Goal: Task Accomplishment & Management: Manage account settings

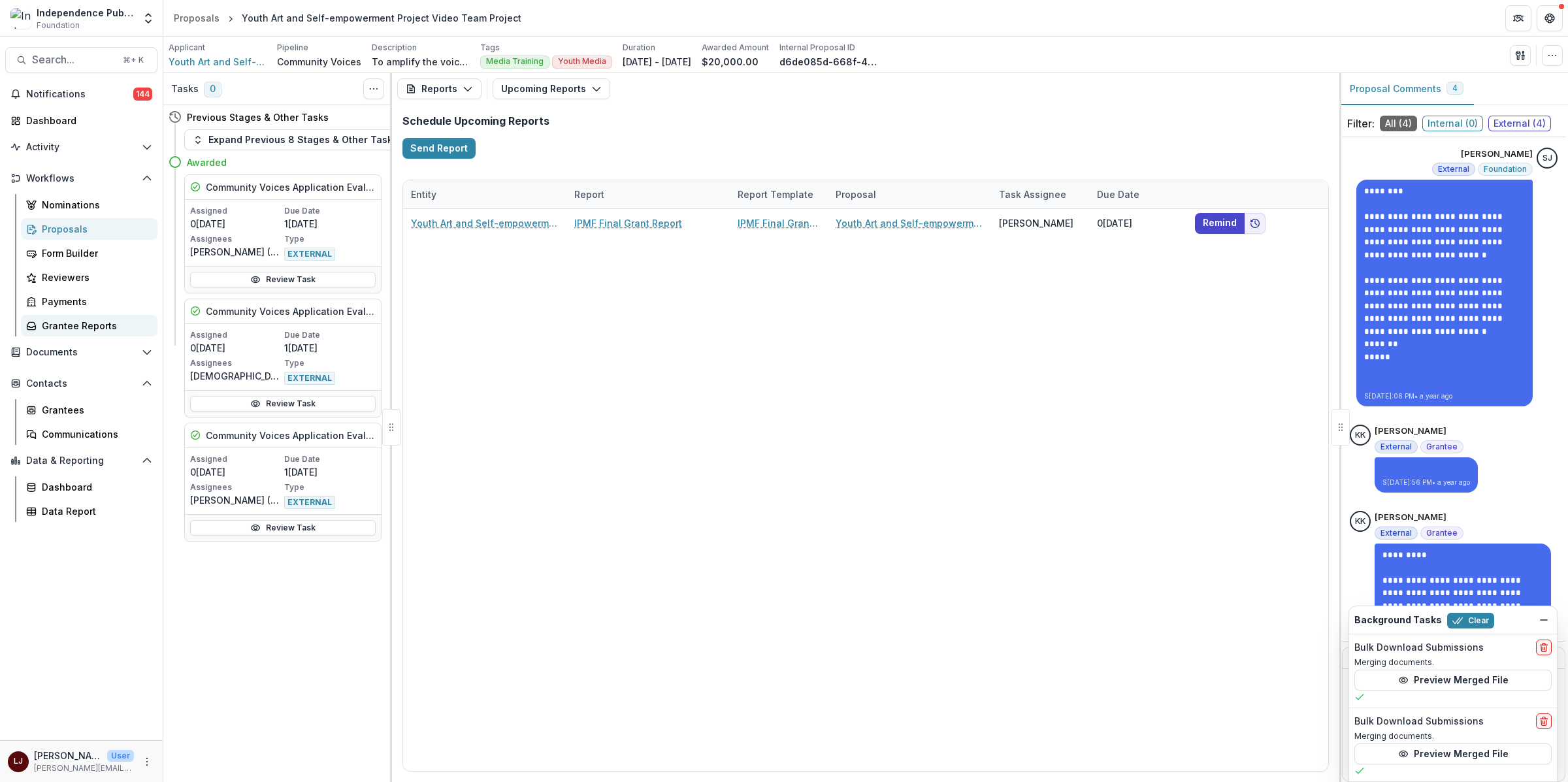
click at [79, 324] on div "Grantee Reports" at bounding box center [94, 325] width 105 height 13
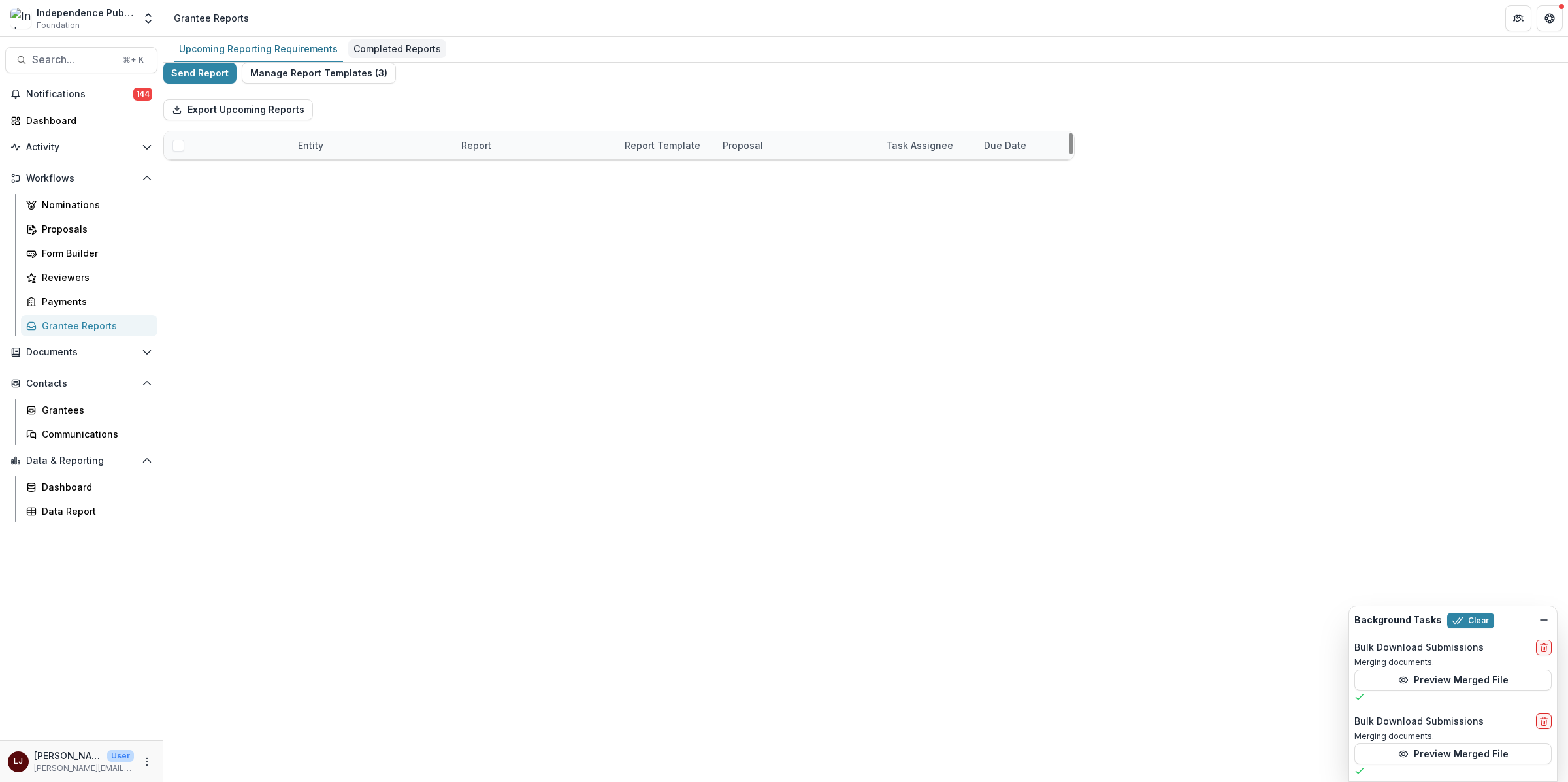
click at [389, 48] on div "Completed Reports" at bounding box center [397, 49] width 98 height 19
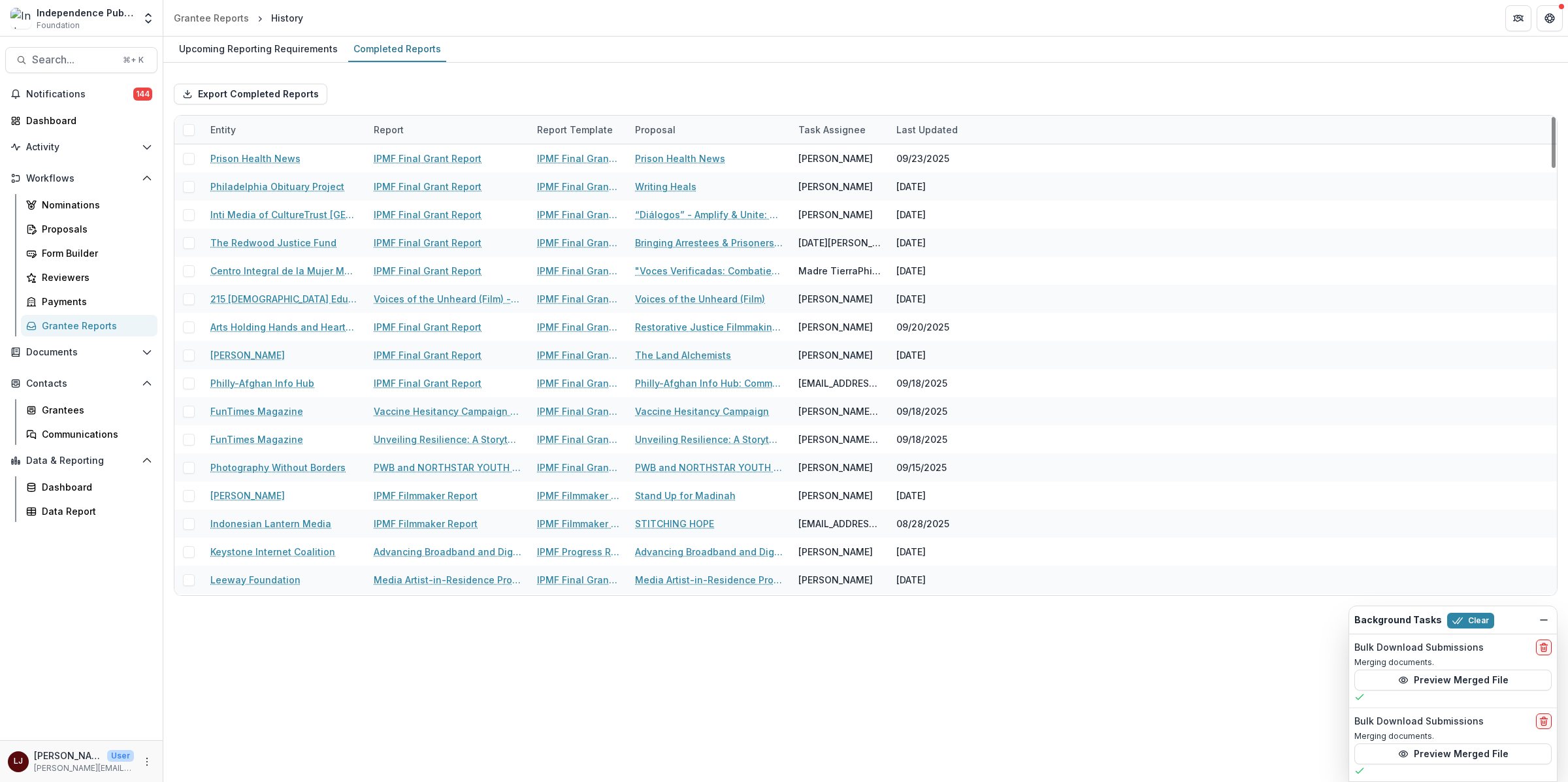
click at [930, 126] on div "Last Updated" at bounding box center [926, 129] width 77 height 13
click at [950, 184] on span "Sort Ascending" at bounding box center [949, 186] width 69 height 11
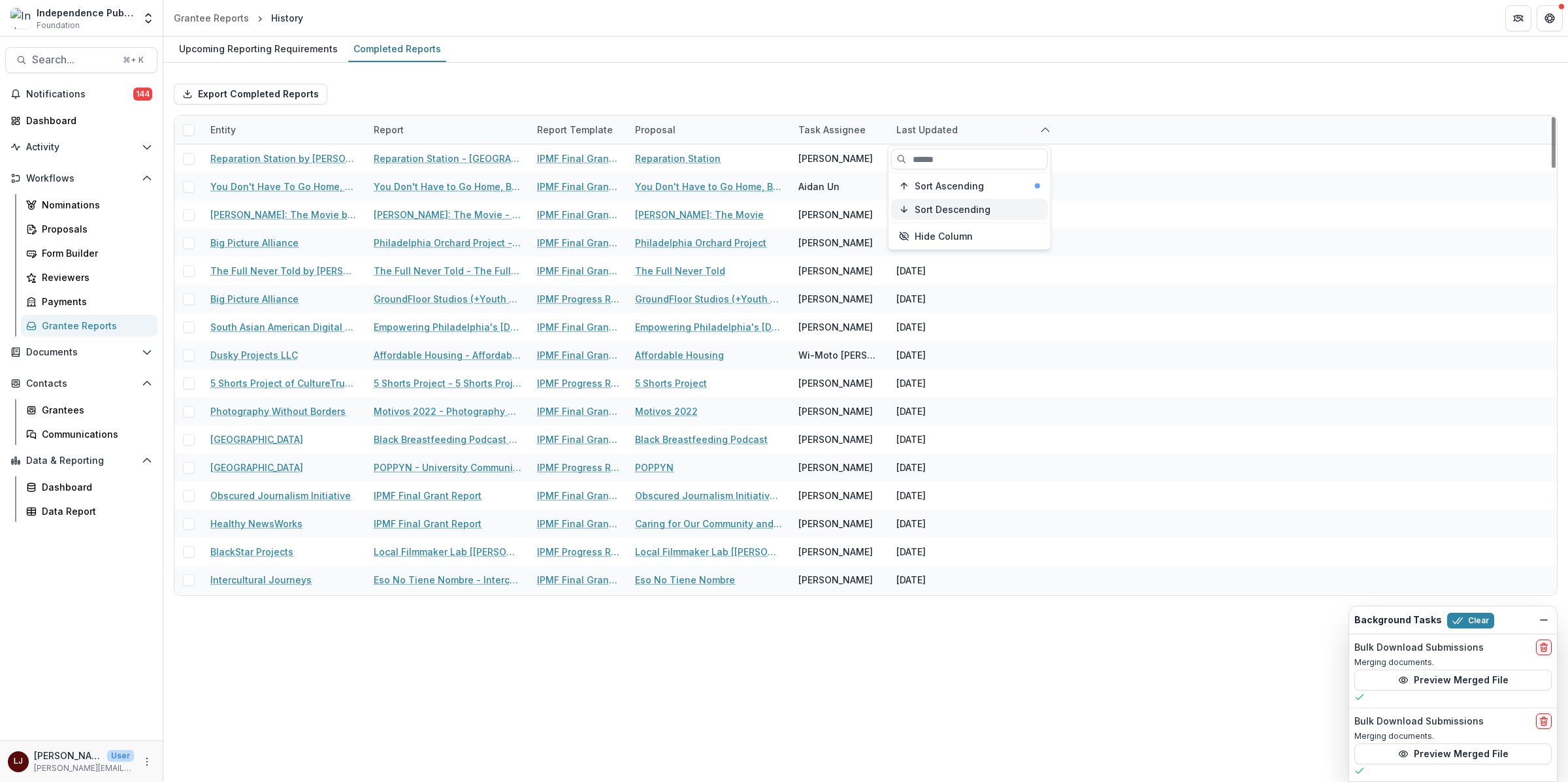
click at [957, 213] on span "Sort Descending" at bounding box center [952, 210] width 76 height 11
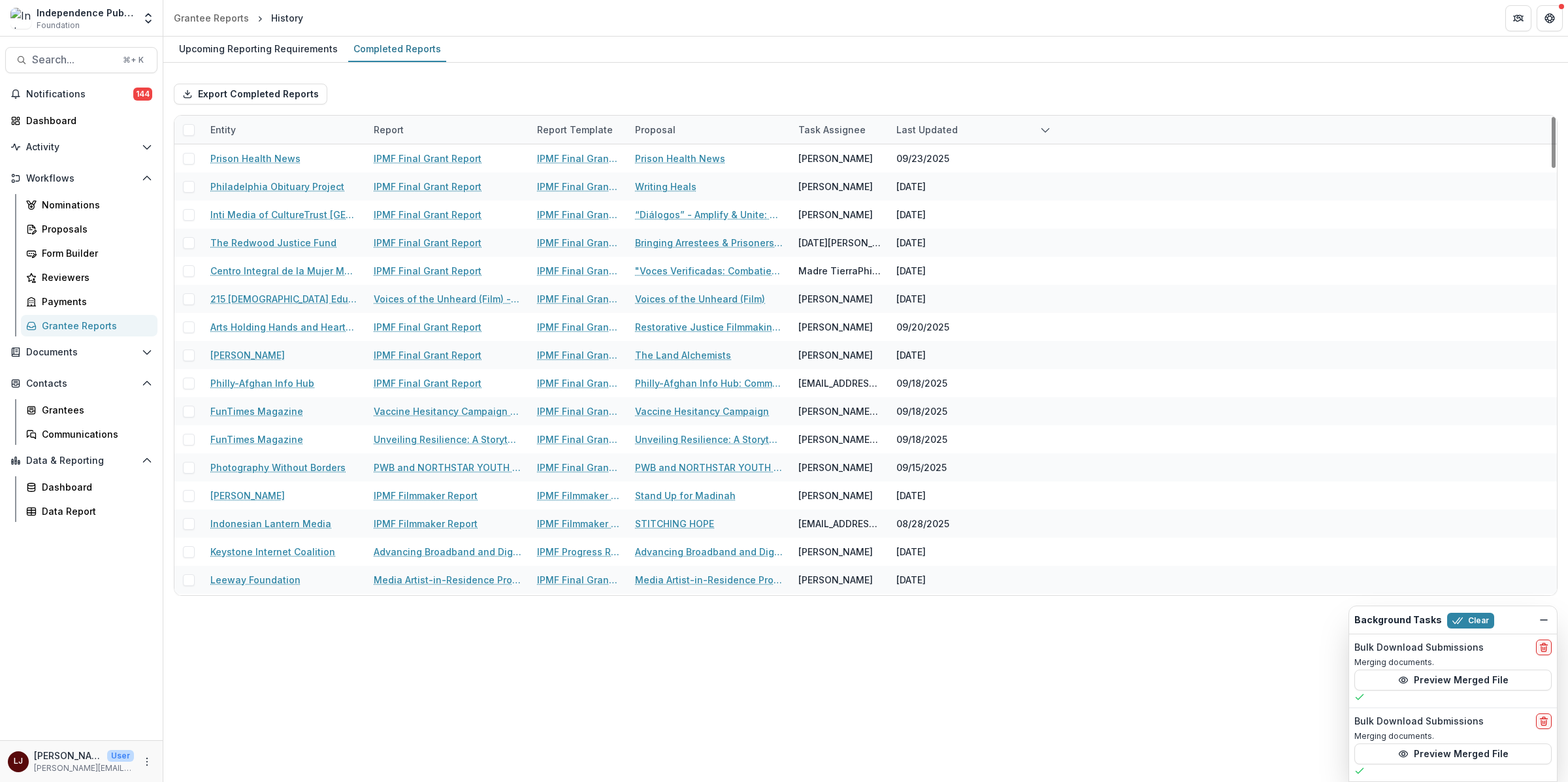
click at [931, 53] on div "Upcoming Reporting Requirements Completed Reports" at bounding box center [865, 49] width 1404 height 26
click at [89, 61] on span "Search..." at bounding box center [73, 60] width 83 height 13
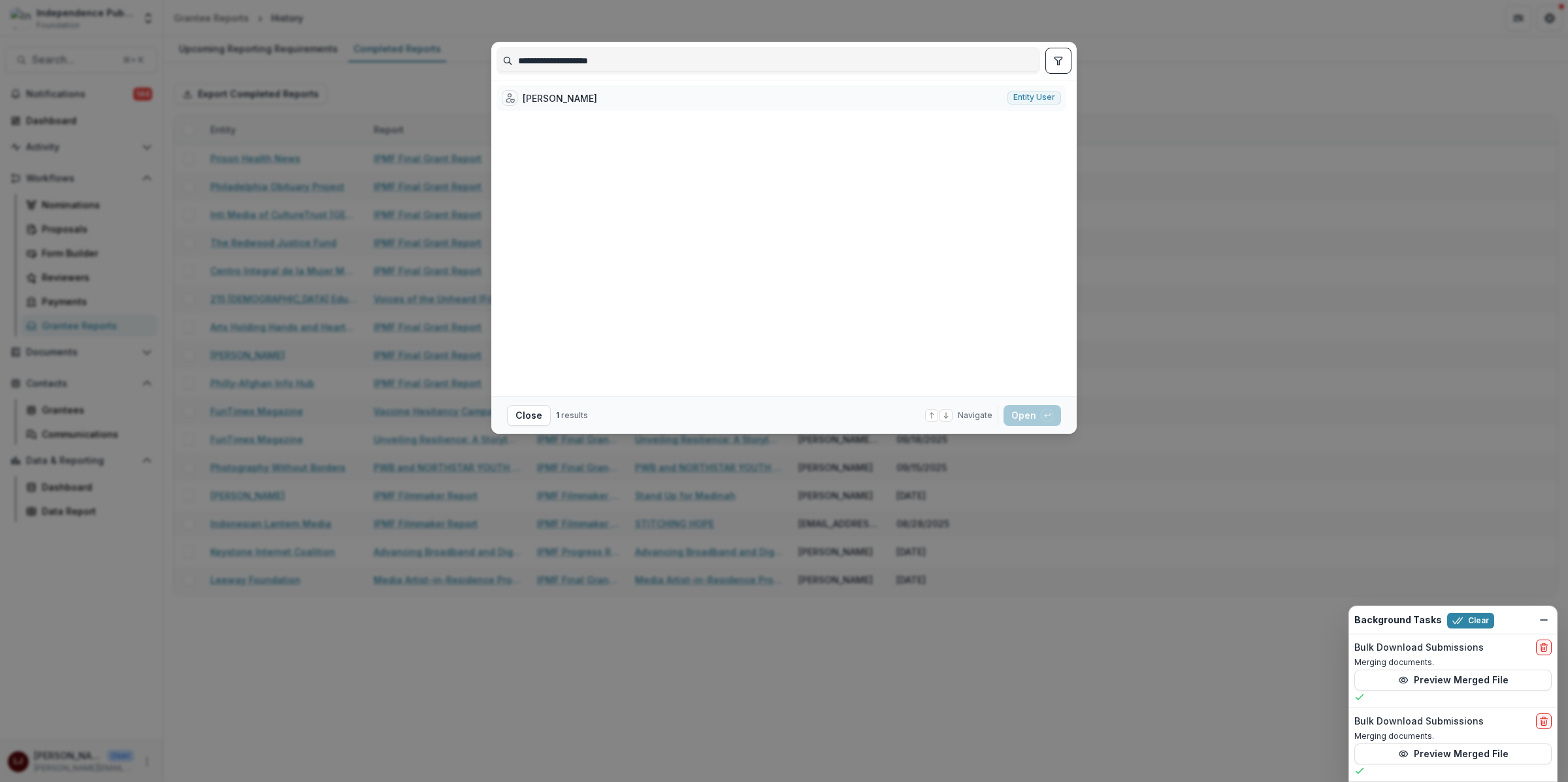
type input "**********"
click at [667, 92] on div "[PERSON_NAME] Entity user" at bounding box center [781, 97] width 570 height 26
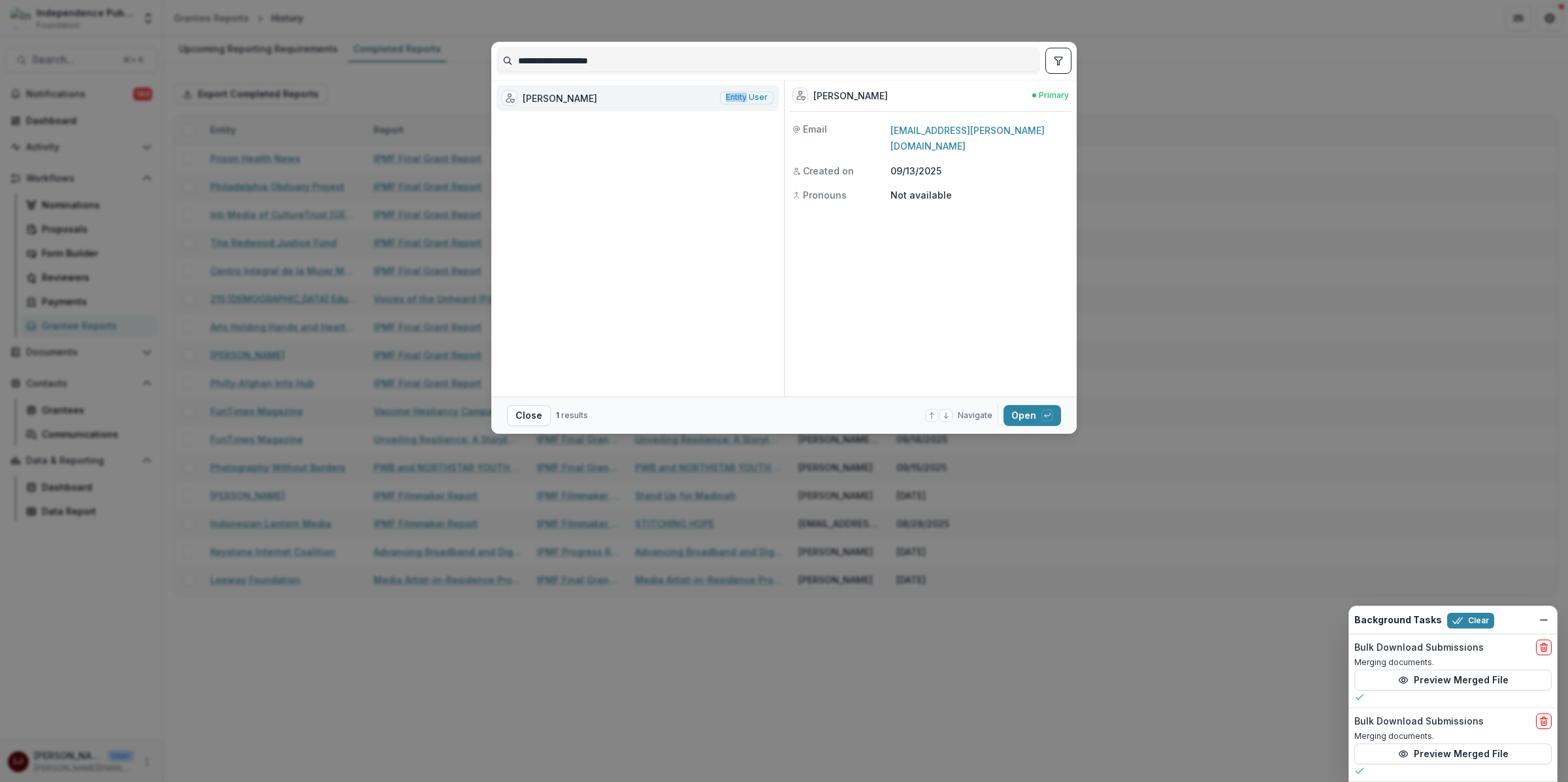
click at [667, 92] on div "[PERSON_NAME] Entity user" at bounding box center [638, 97] width 282 height 26
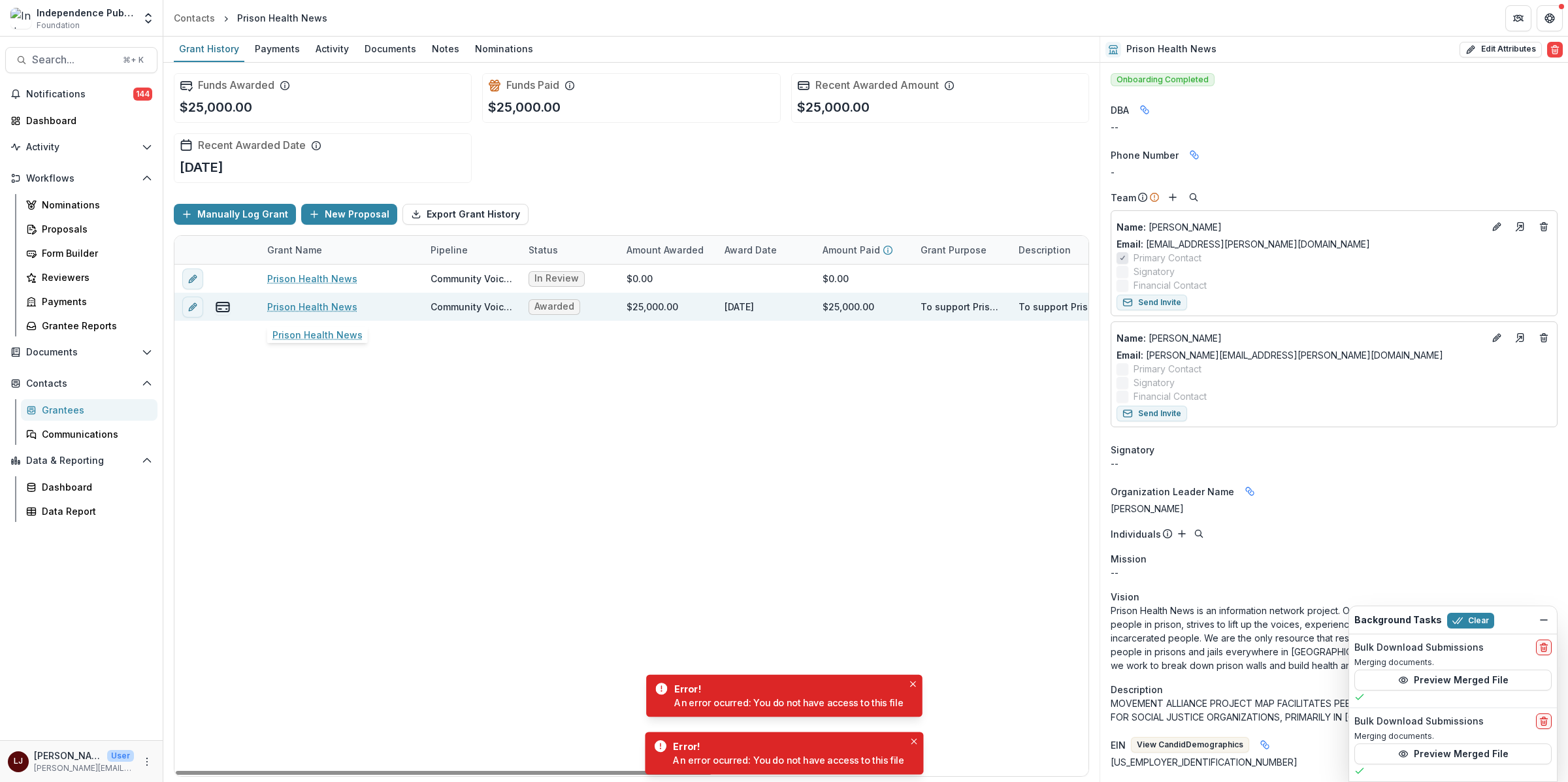
click at [304, 308] on link "Prison Health News" at bounding box center [312, 306] width 90 height 13
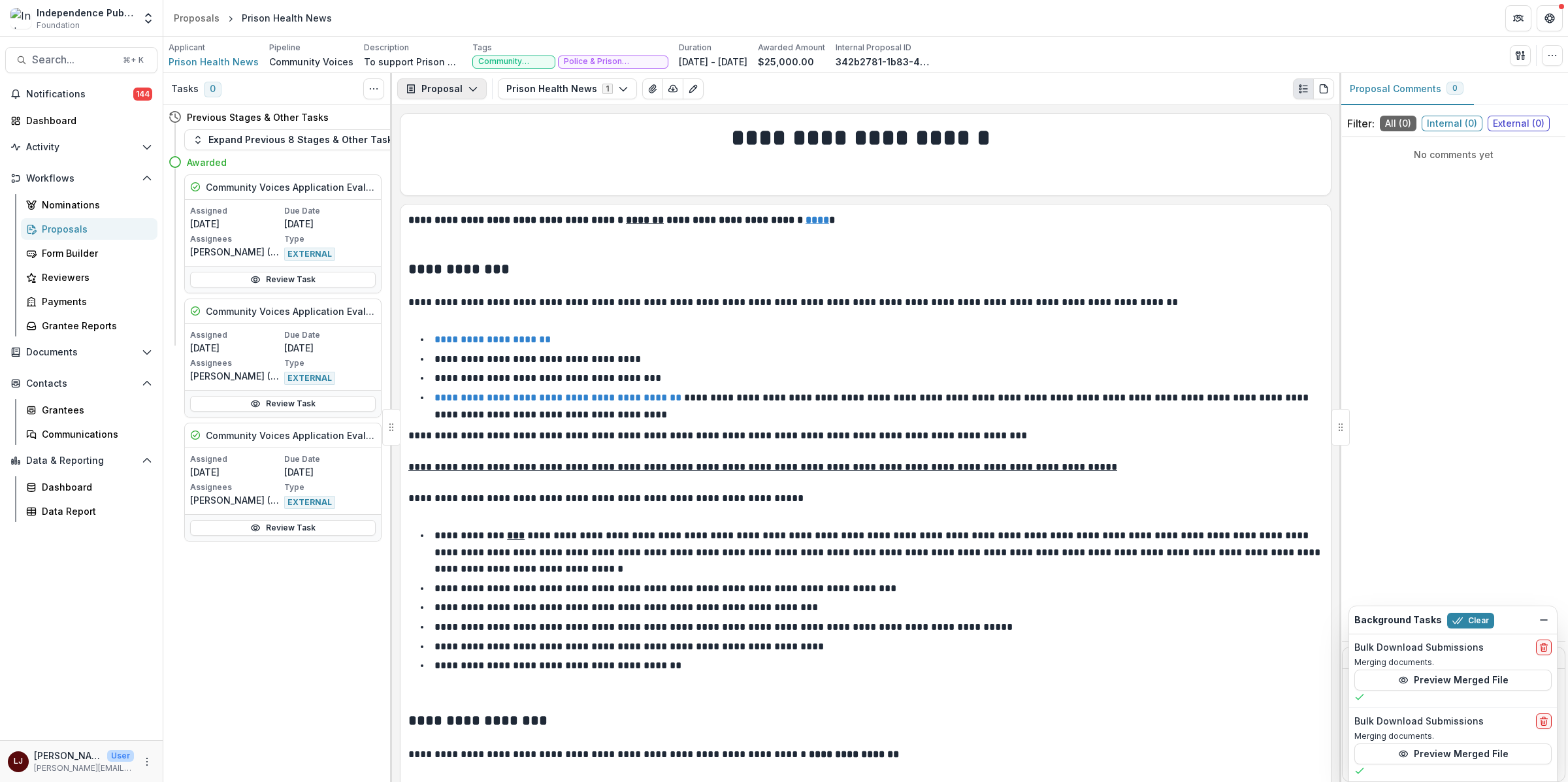
click at [467, 85] on icon "button" at bounding box center [472, 88] width 11 height 11
click at [476, 164] on div "Reports" at bounding box center [483, 160] width 119 height 13
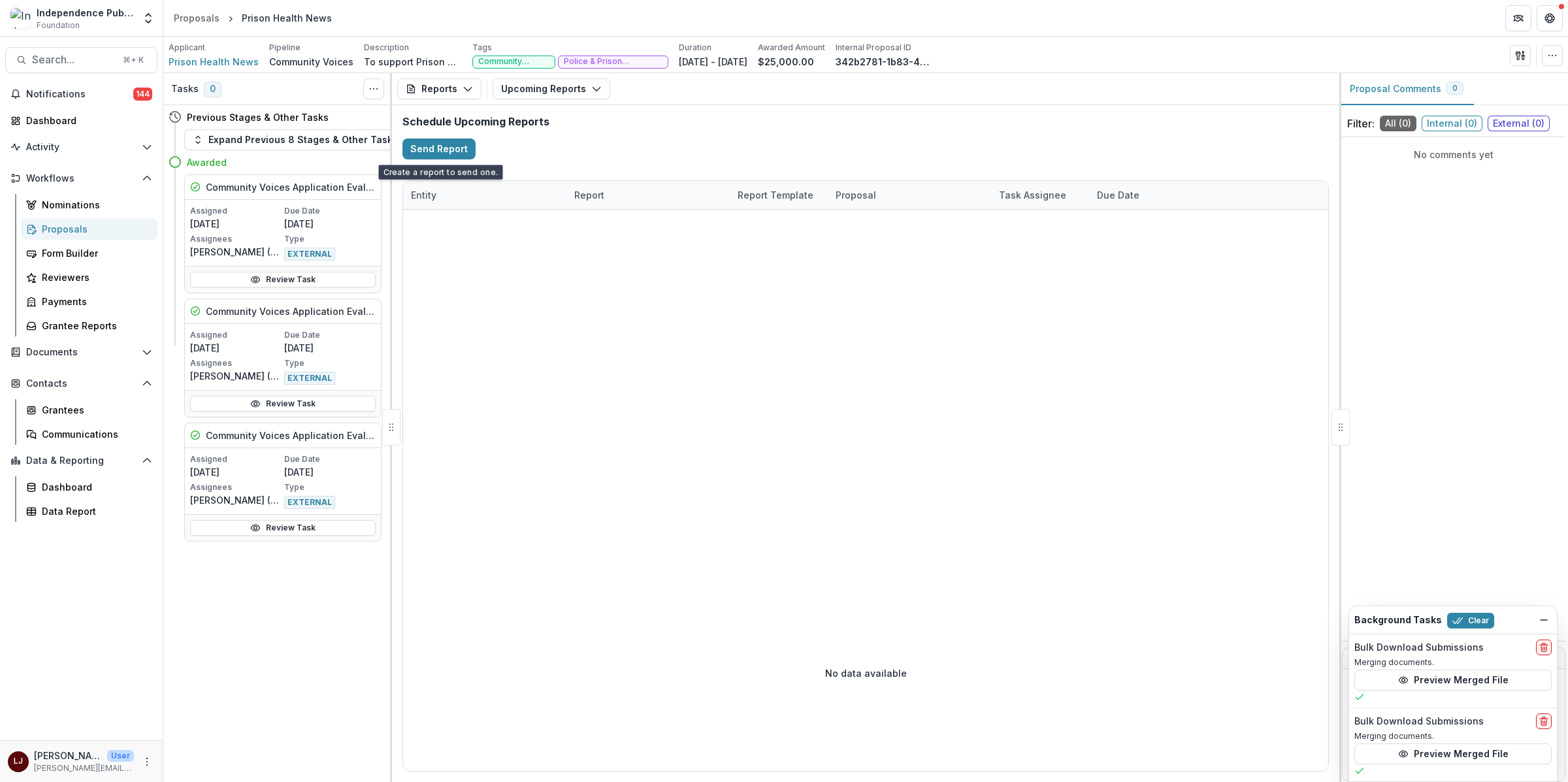
click at [700, 299] on div at bounding box center [866, 392] width 925 height 365
click at [568, 98] on button "Upcoming Reports" at bounding box center [551, 89] width 118 height 21
click at [550, 161] on span "Completed Reports" at bounding box center [602, 159] width 167 height 13
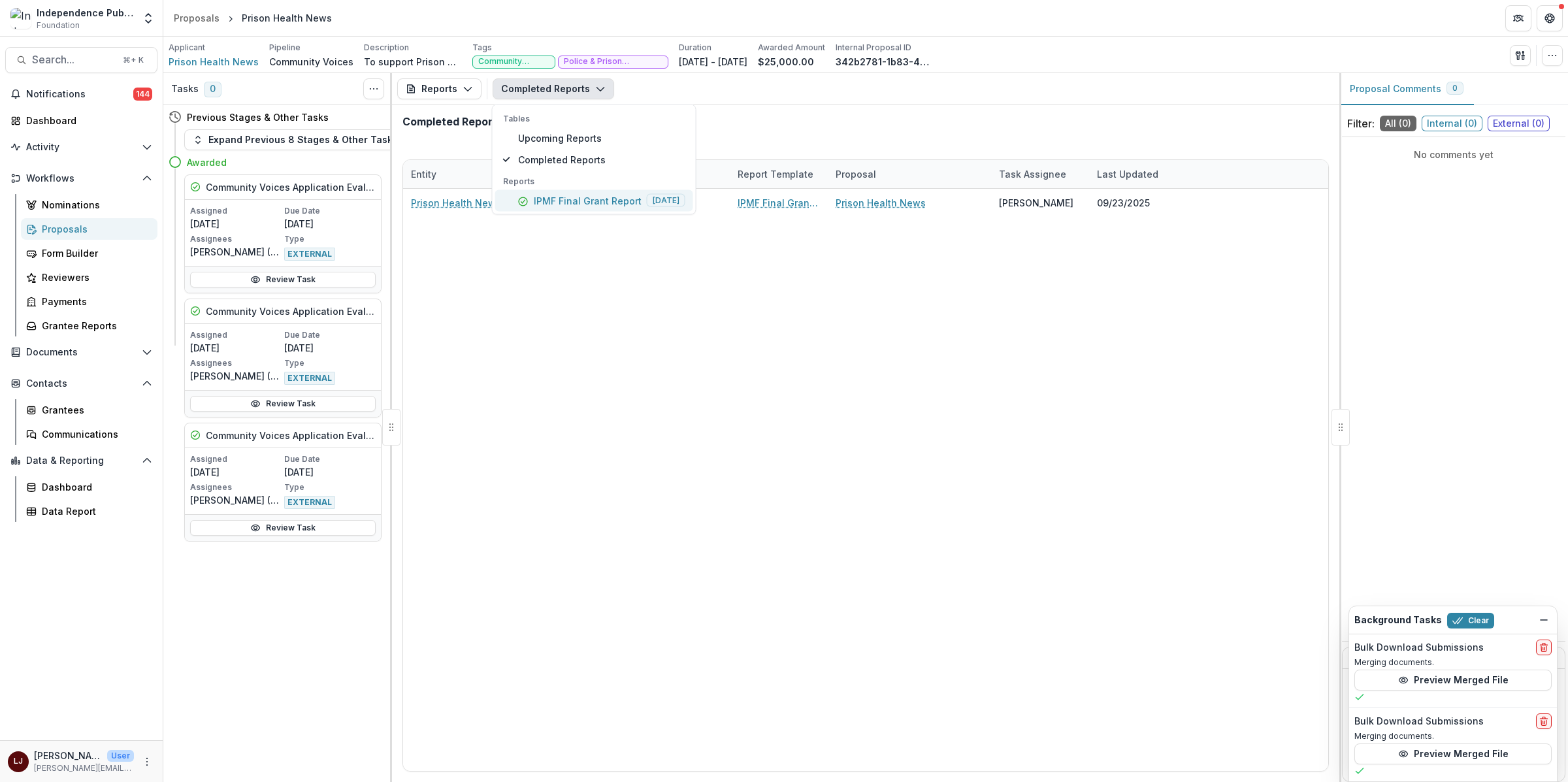
click at [567, 202] on p "IPMF Final Grant Report" at bounding box center [587, 200] width 108 height 13
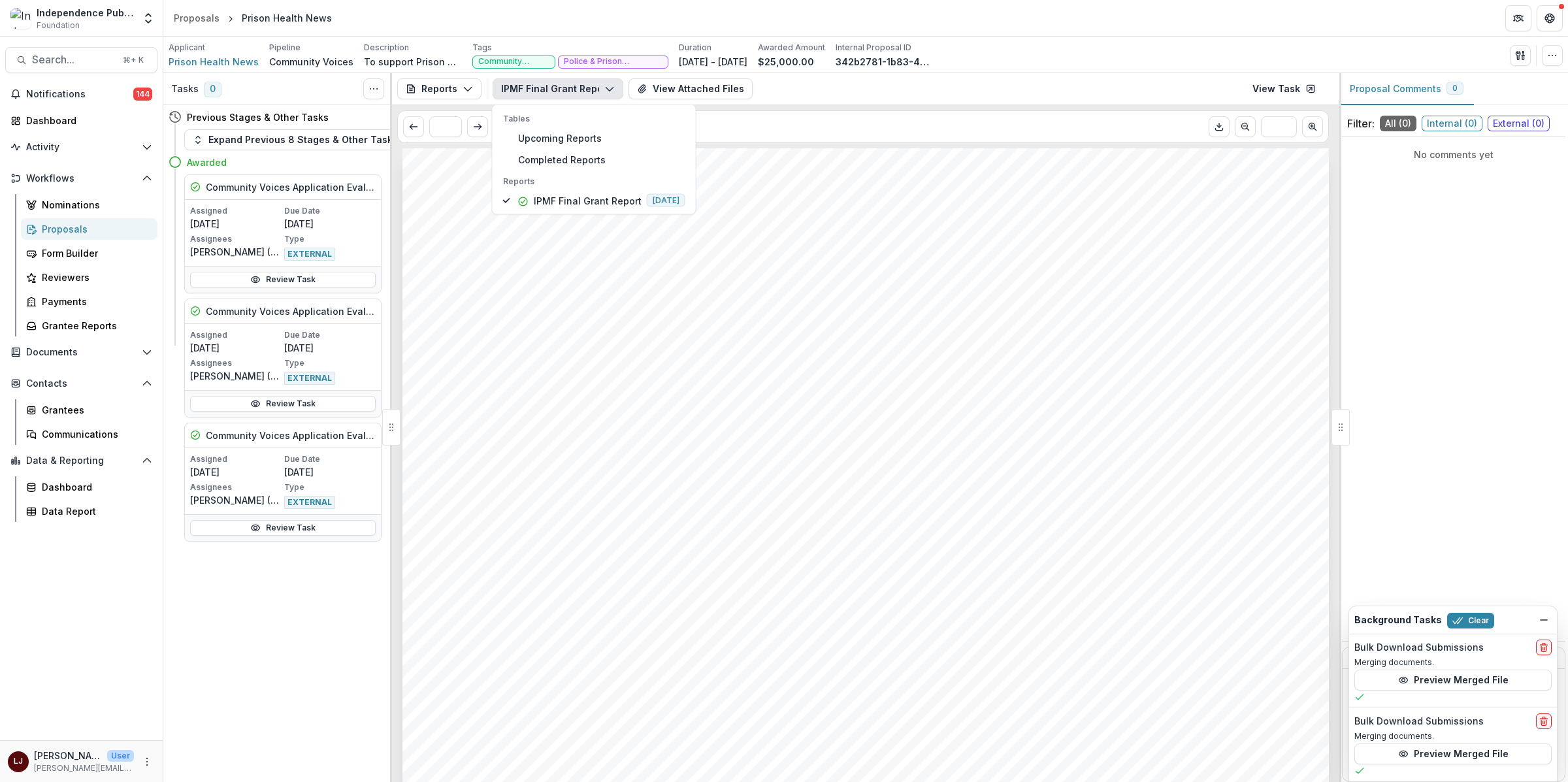
drag, startPoint x: 1043, startPoint y: 287, endPoint x: 997, endPoint y: 275, distance: 47.5
click at [76, 315] on link "Grantee Reports" at bounding box center [89, 325] width 136 height 22
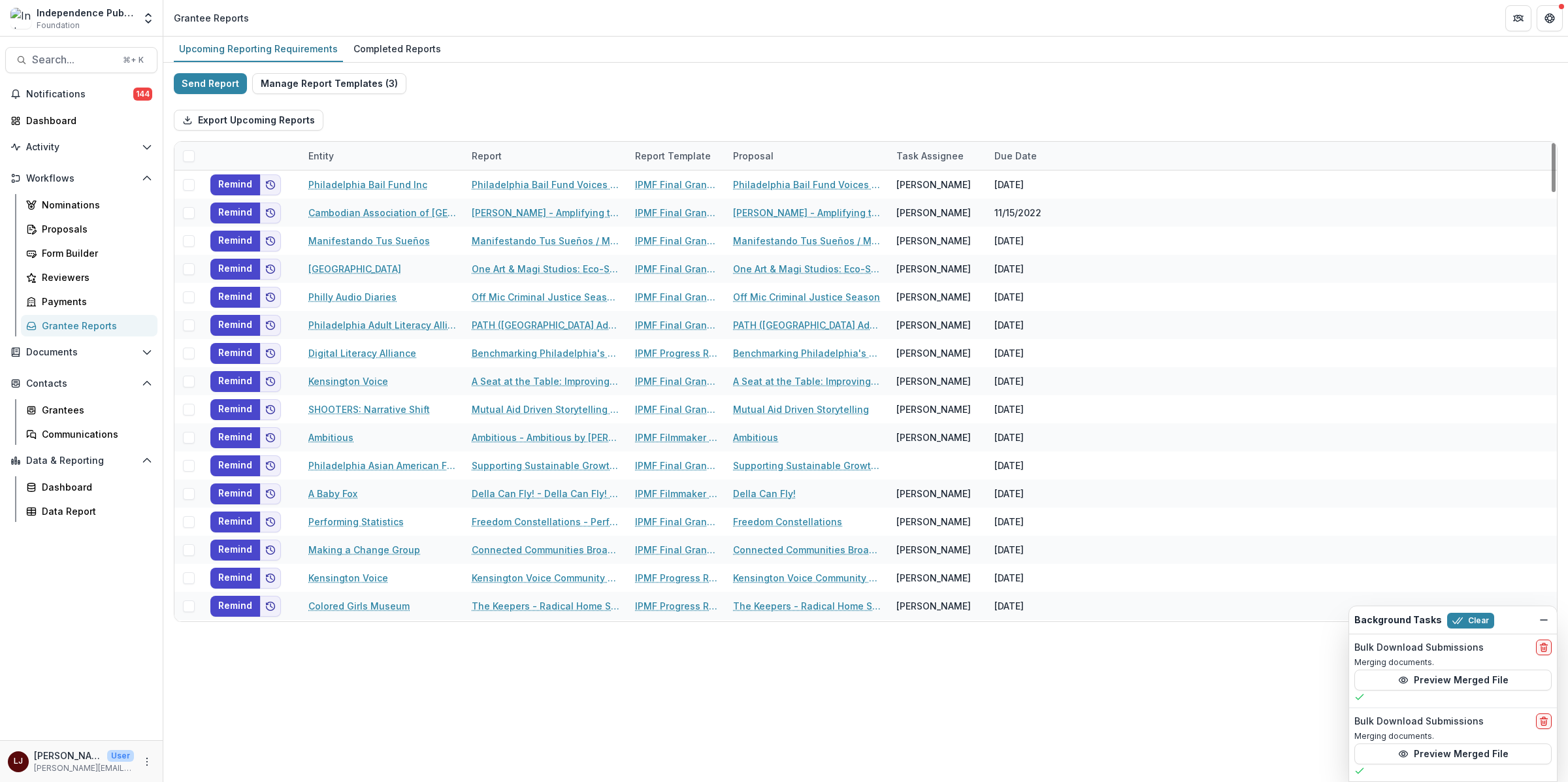
click at [1022, 157] on div "Due Date" at bounding box center [1015, 155] width 58 height 13
click at [1044, 230] on span "Sort Descending" at bounding box center [1050, 236] width 76 height 11
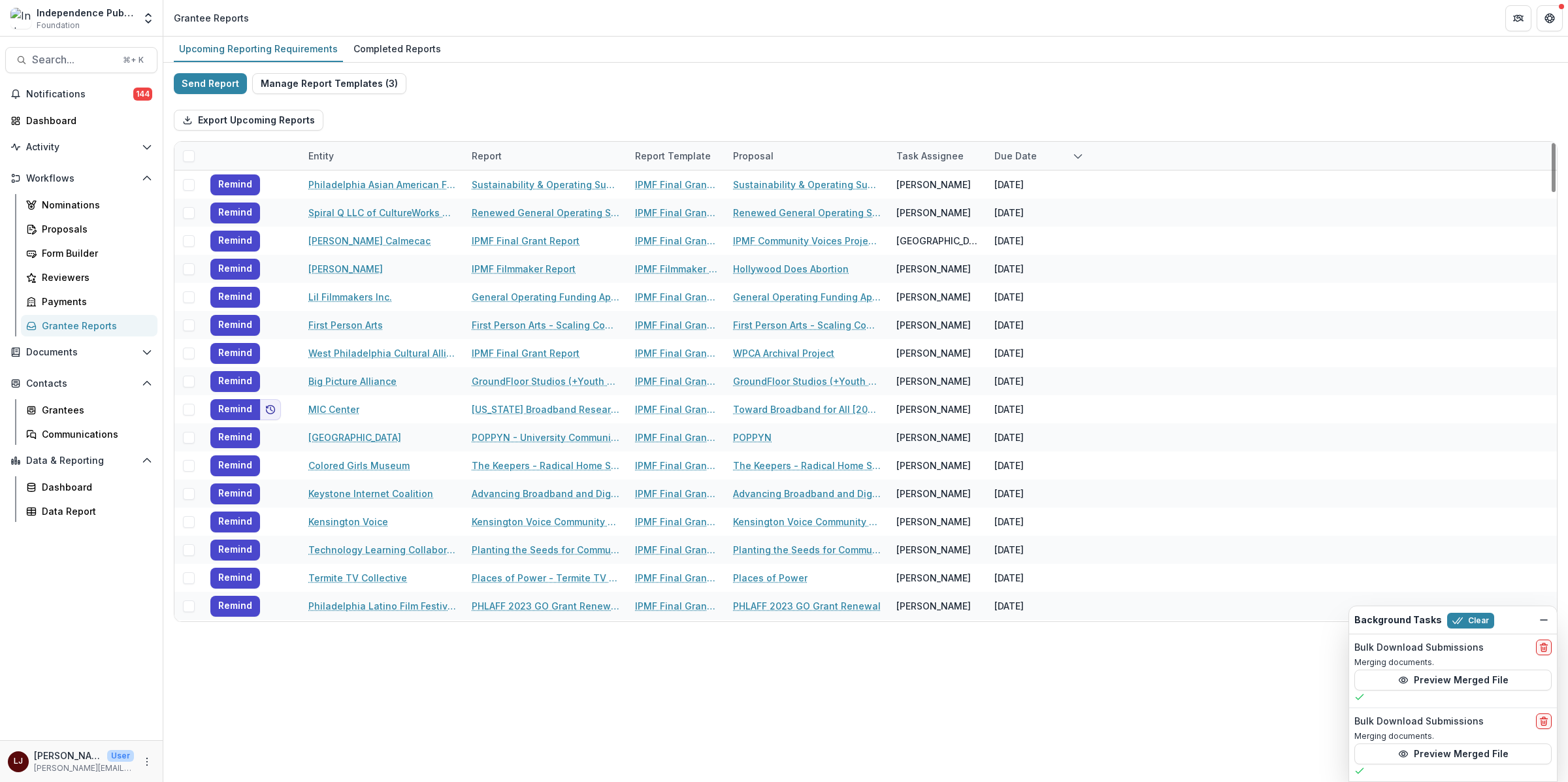
click at [1055, 95] on div "Send Report Manage Report Templates ( 3 ) Export Upcoming Reports Entity Report…" at bounding box center [866, 347] width 1384 height 548
click at [1052, 144] on div "Due Date" at bounding box center [1035, 156] width 98 height 28
click at [1042, 207] on span "Sort Ascending" at bounding box center [1047, 212] width 69 height 11
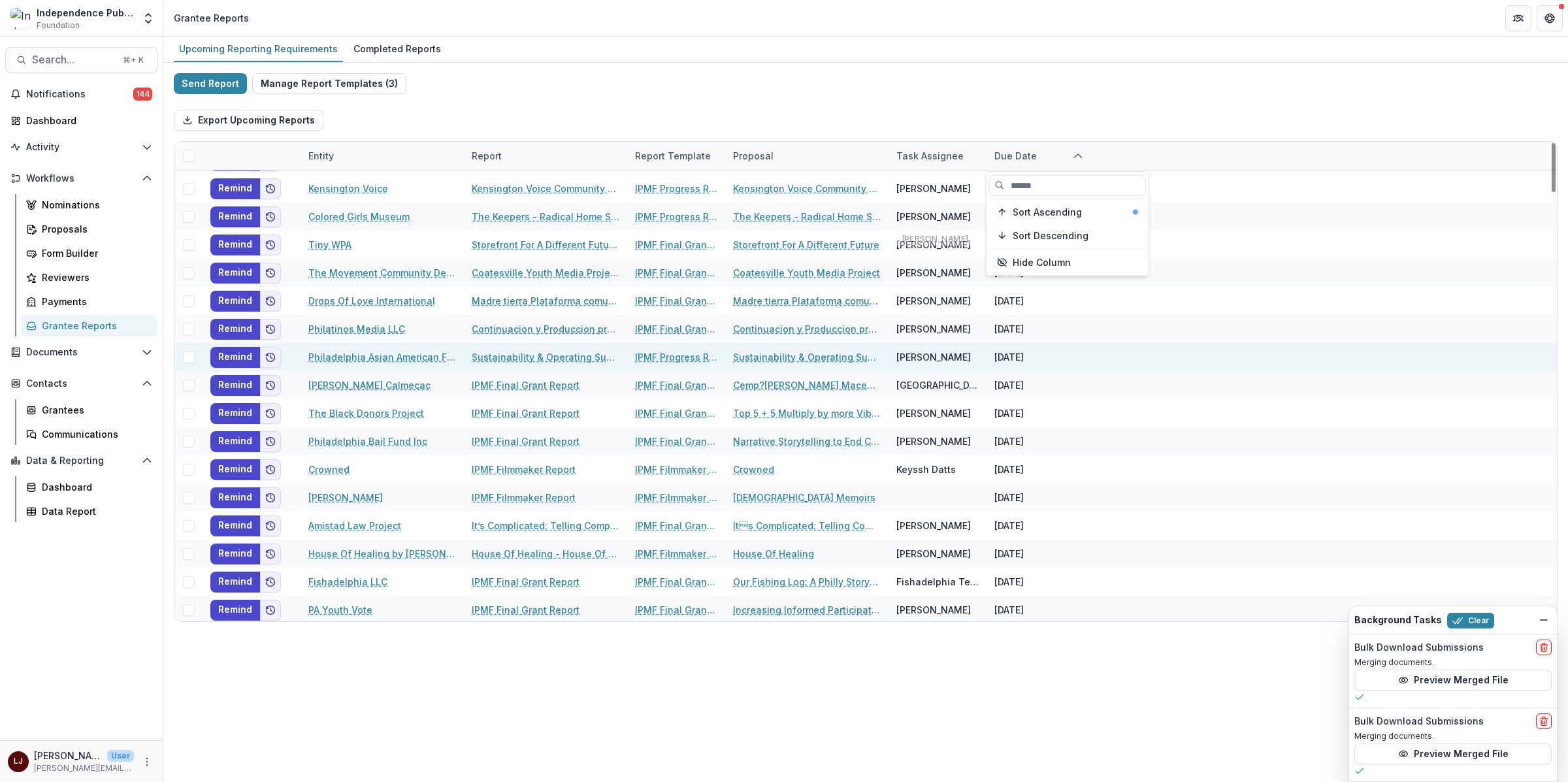
scroll to position [794, 0]
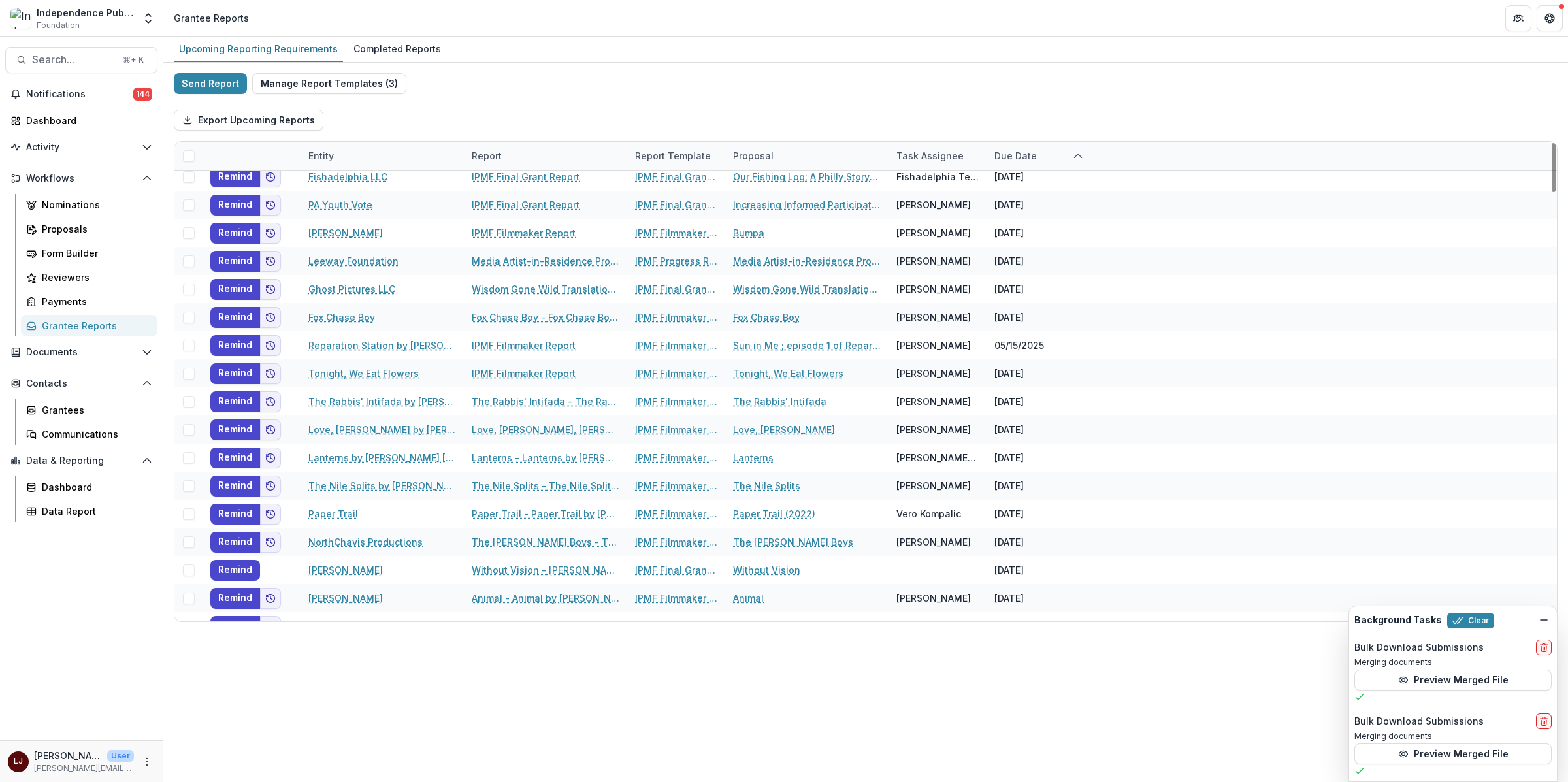
drag, startPoint x: 837, startPoint y: 670, endPoint x: 846, endPoint y: 511, distance: 159.3
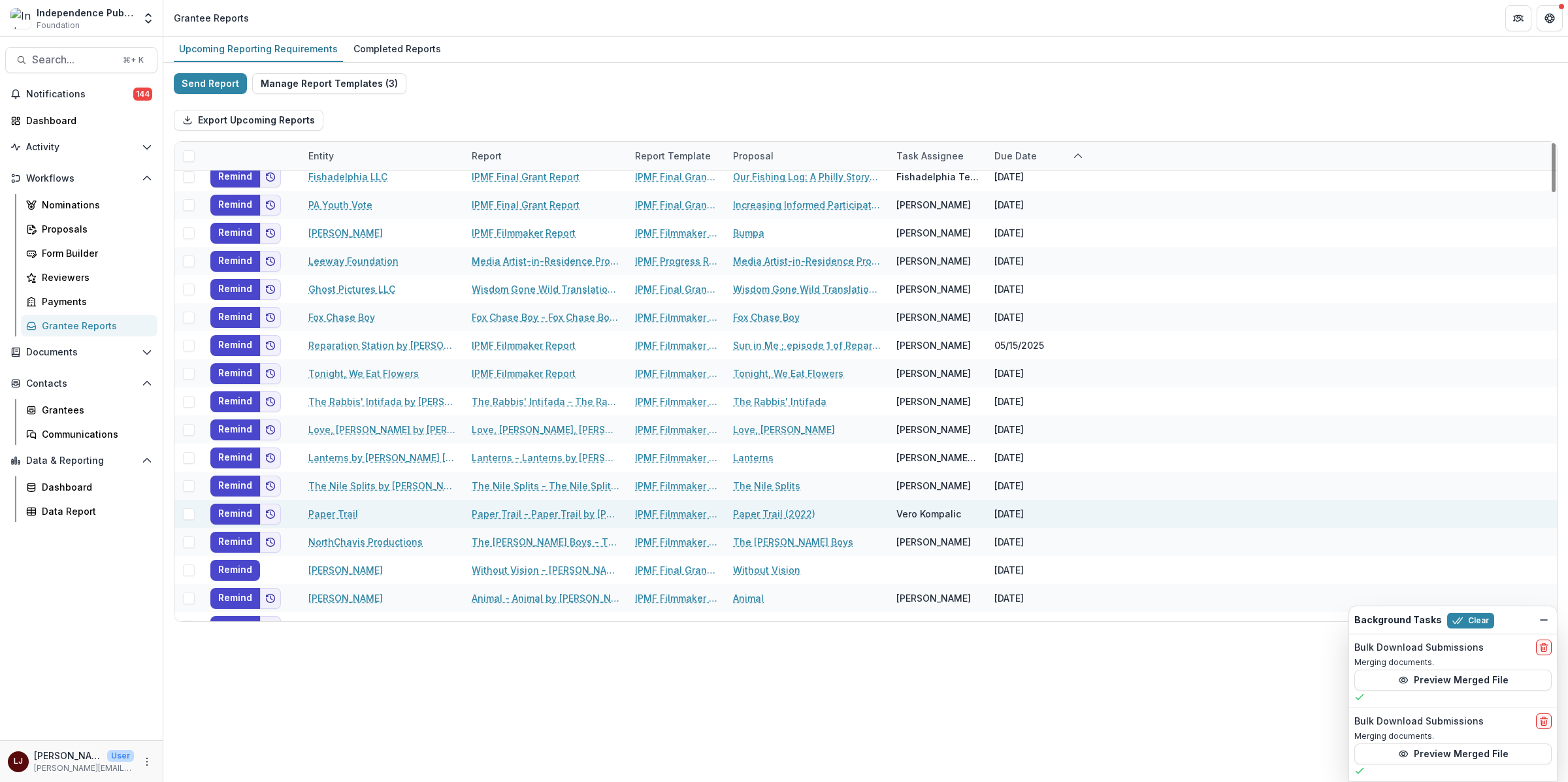
click at [836, 670] on div "Upcoming Reporting Requirements Completed Reports Send Report Manage Report Tem…" at bounding box center [865, 409] width 1404 height 745
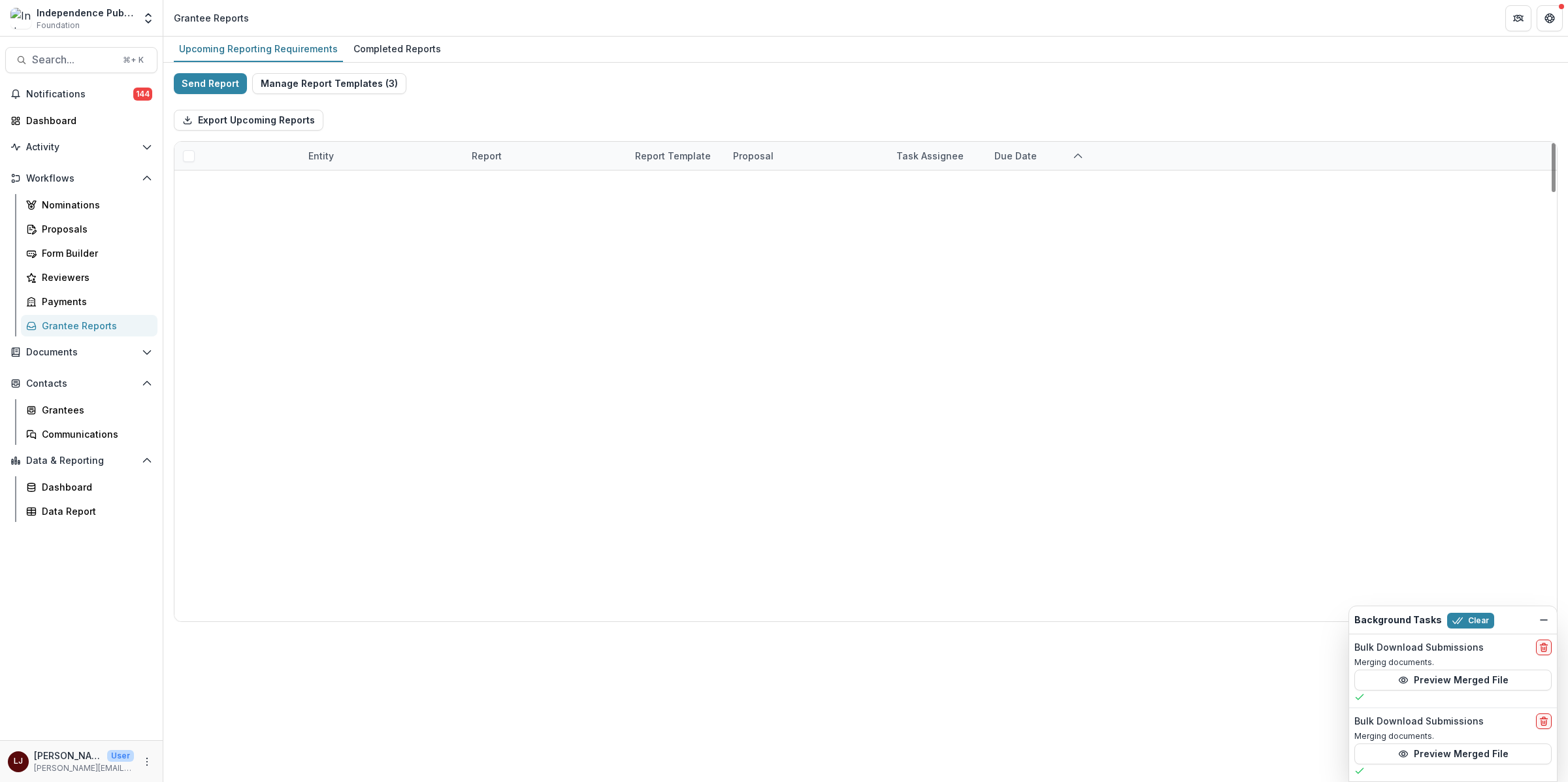
scroll to position [0, 0]
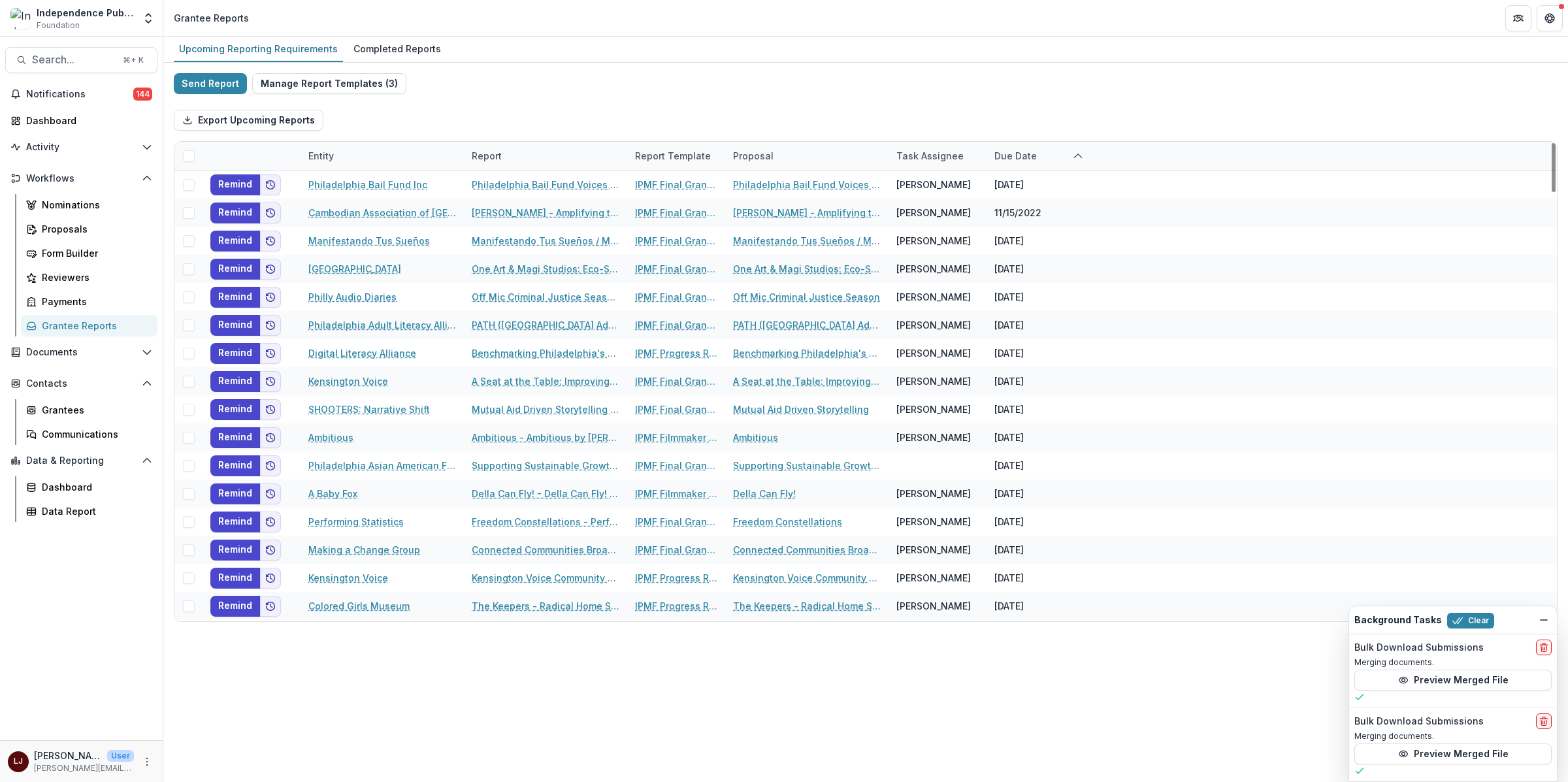
click at [1013, 149] on div "Due Date" at bounding box center [1015, 155] width 58 height 13
click at [1034, 188] on input at bounding box center [1067, 186] width 157 height 21
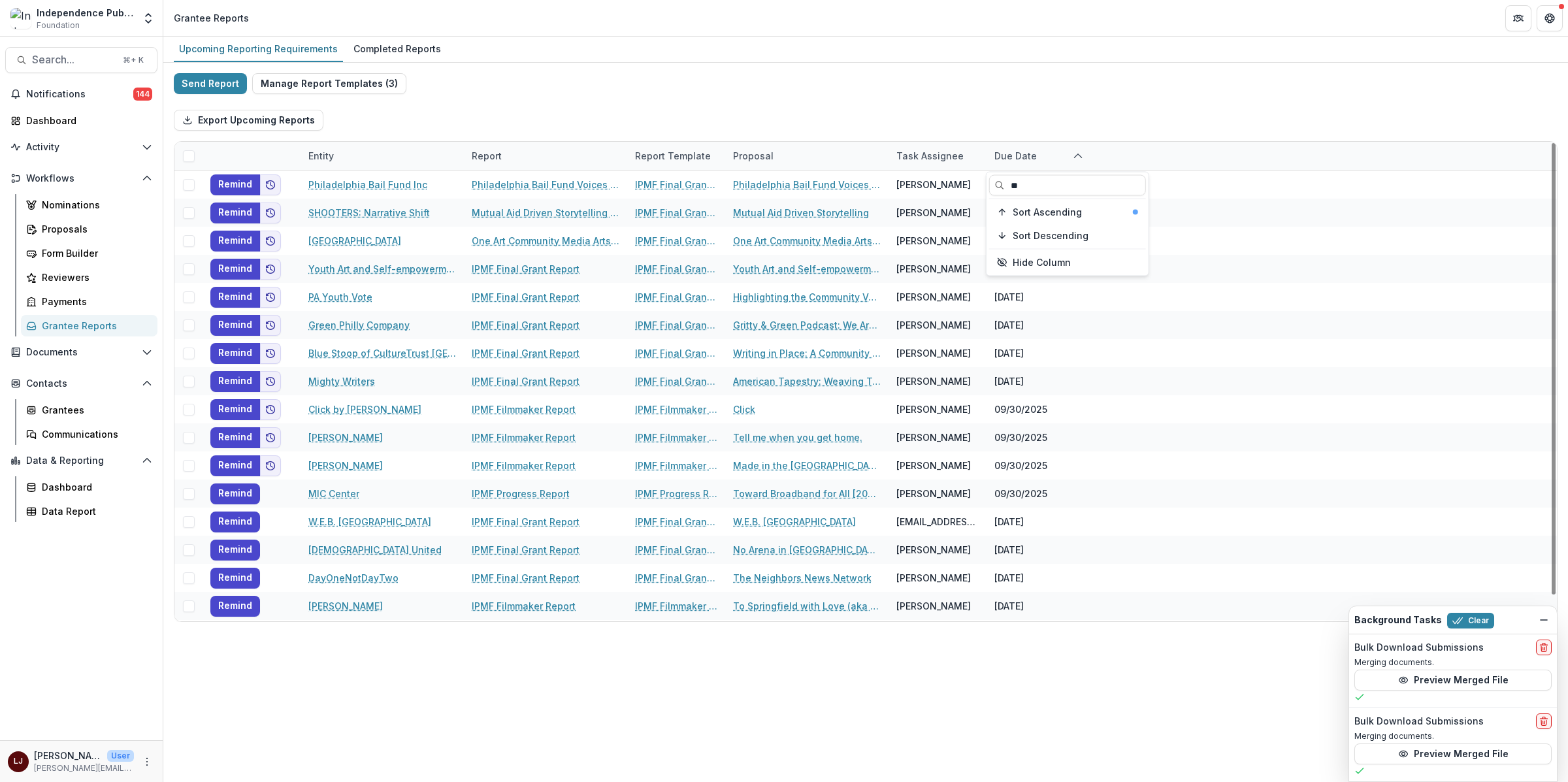
type input "**"
click at [992, 104] on div "Export Upcoming Reports" at bounding box center [866, 120] width 1384 height 42
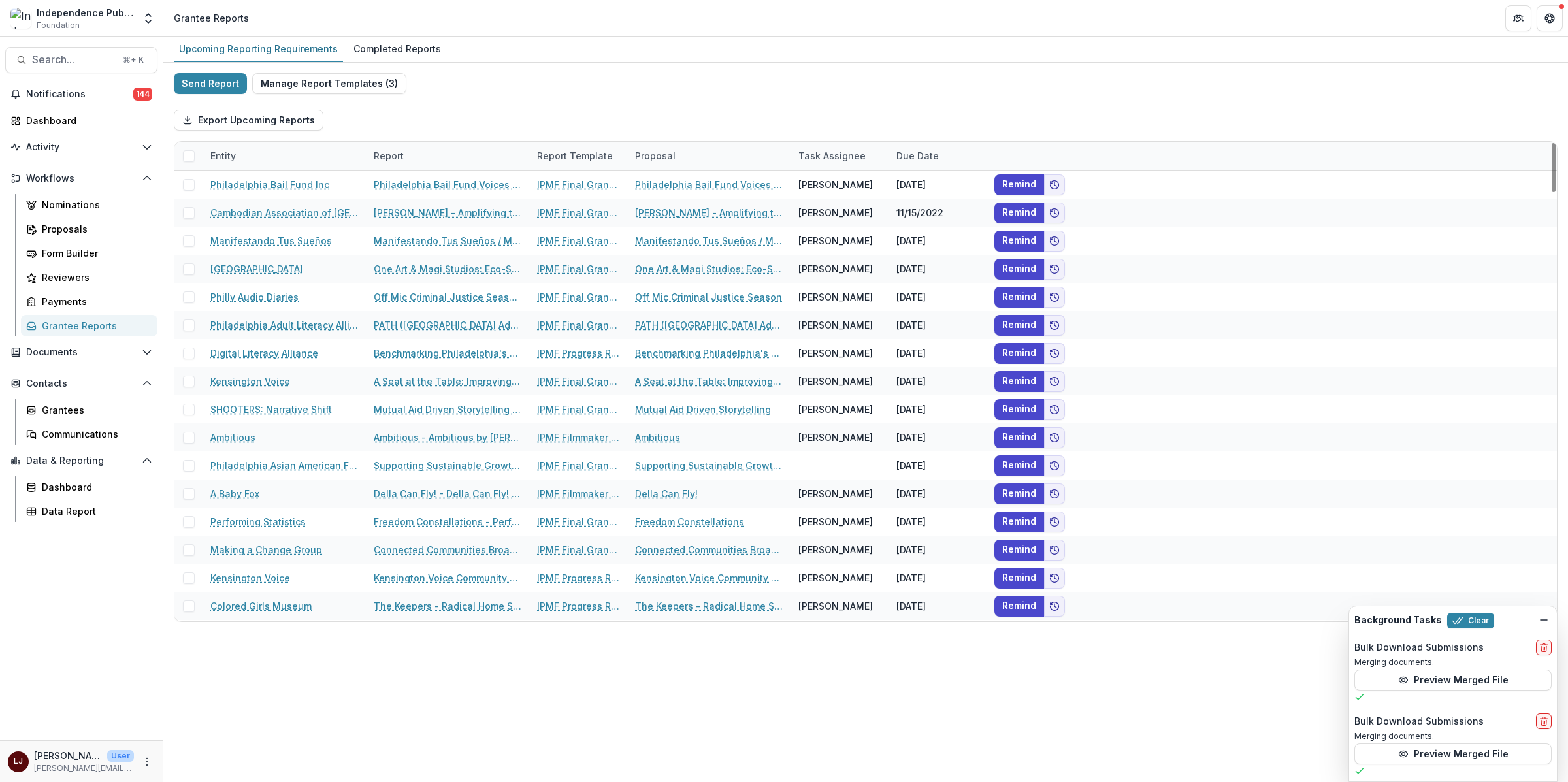
click at [930, 150] on div "Due Date" at bounding box center [917, 155] width 58 height 13
click at [938, 181] on input at bounding box center [969, 186] width 157 height 21
type input "**"
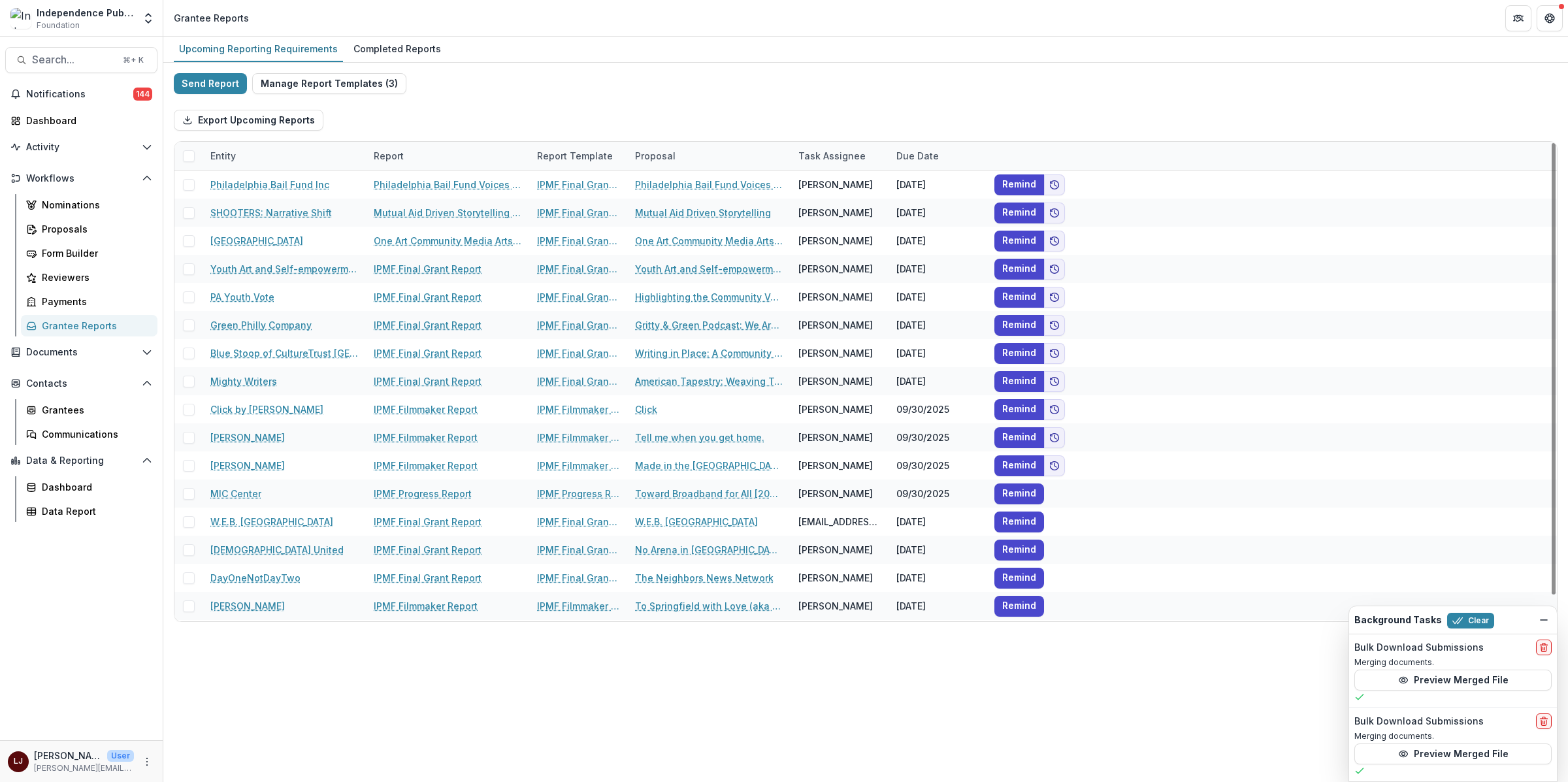
click at [904, 117] on div "Export Upcoming Reports" at bounding box center [866, 120] width 1384 height 42
click at [369, 46] on div "Completed Reports" at bounding box center [397, 49] width 98 height 19
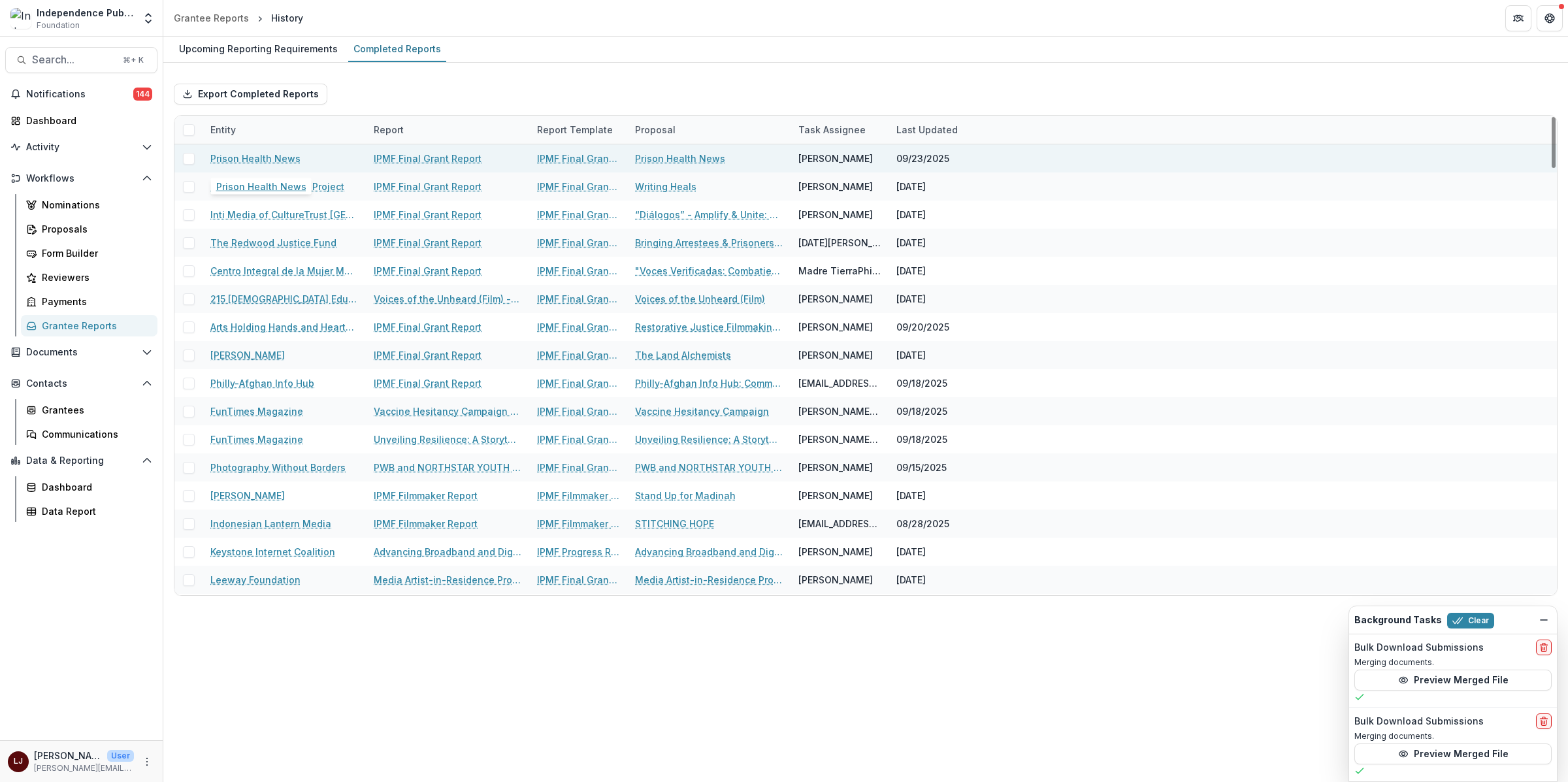
click at [259, 154] on link "Prison Health News" at bounding box center [256, 158] width 90 height 13
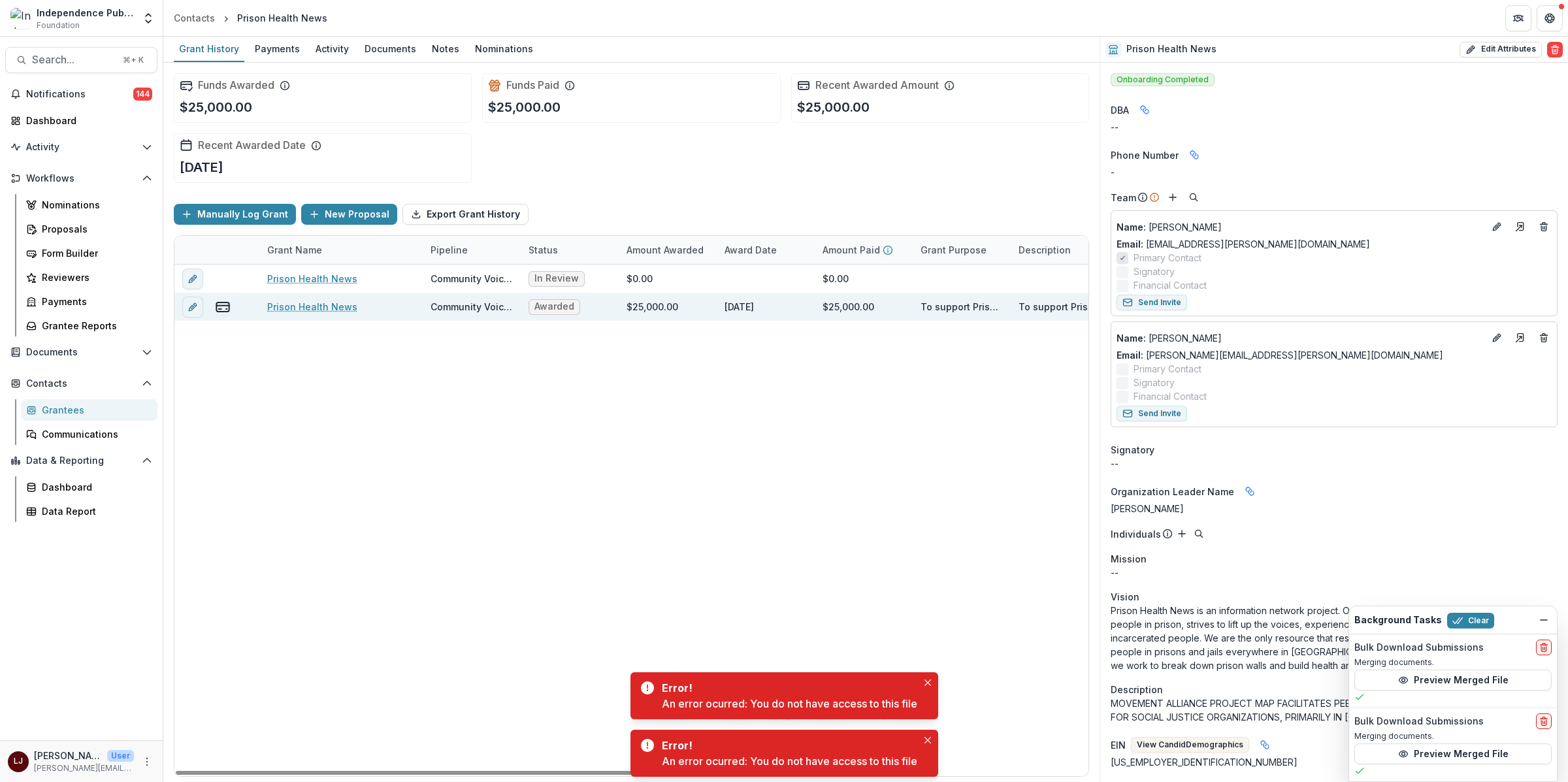
click at [305, 305] on link "Prison Health News" at bounding box center [312, 306] width 90 height 13
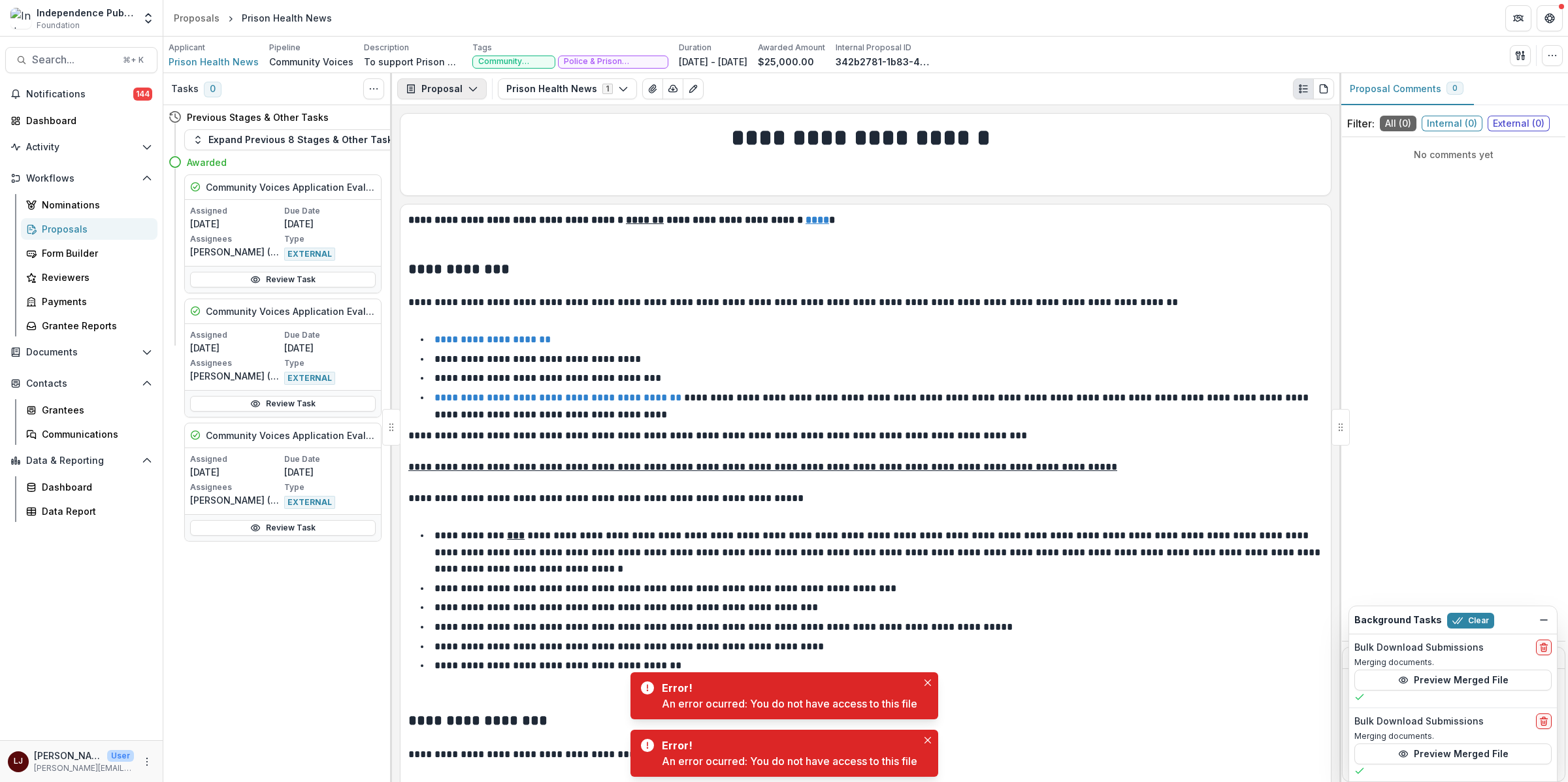
click at [474, 90] on icon "button" at bounding box center [472, 88] width 11 height 11
click at [470, 162] on div "Reports" at bounding box center [483, 160] width 119 height 13
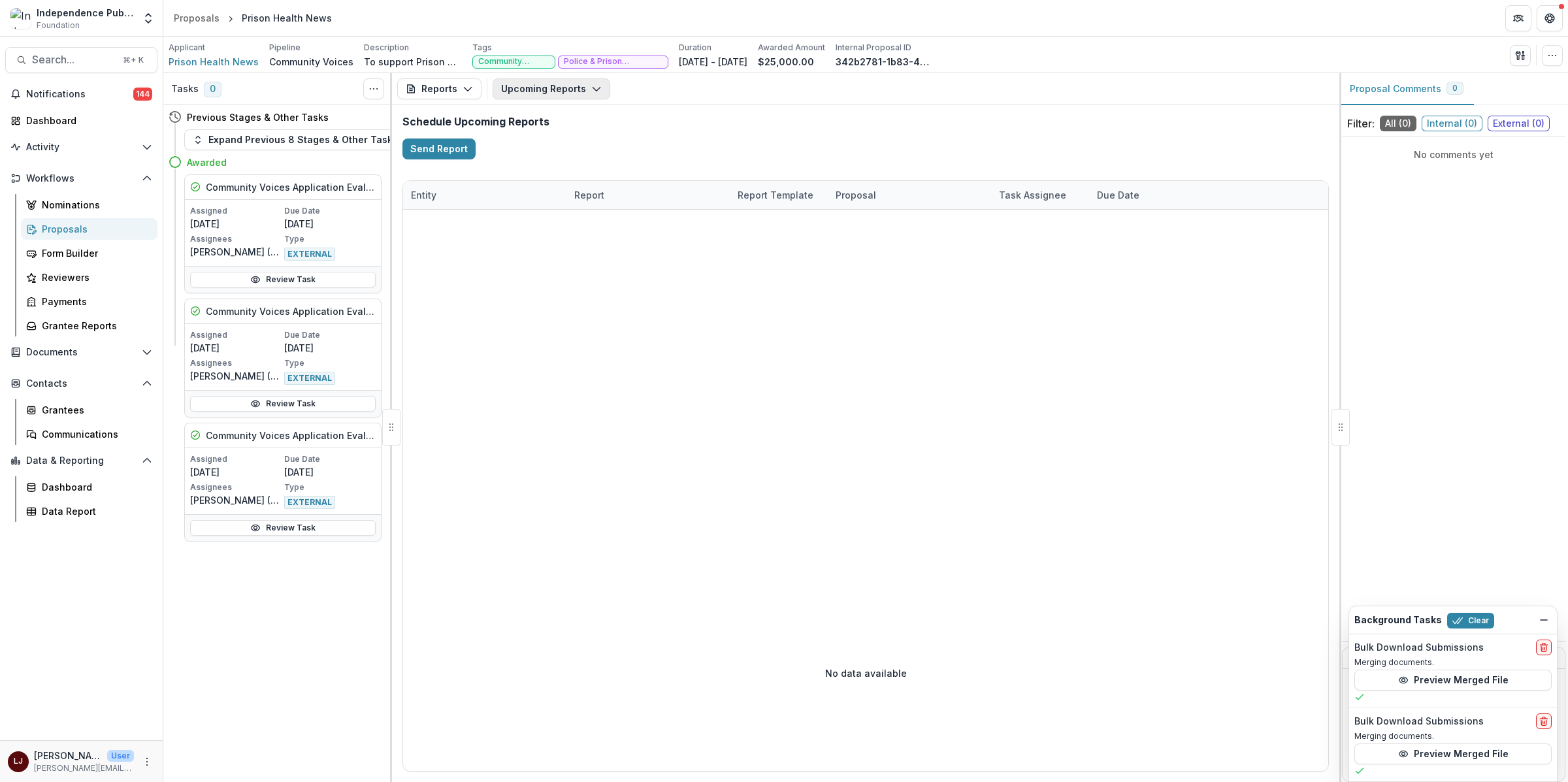
click at [531, 90] on button "Upcoming Reports" at bounding box center [551, 89] width 118 height 21
click at [570, 162] on span "Completed Reports" at bounding box center [602, 159] width 167 height 13
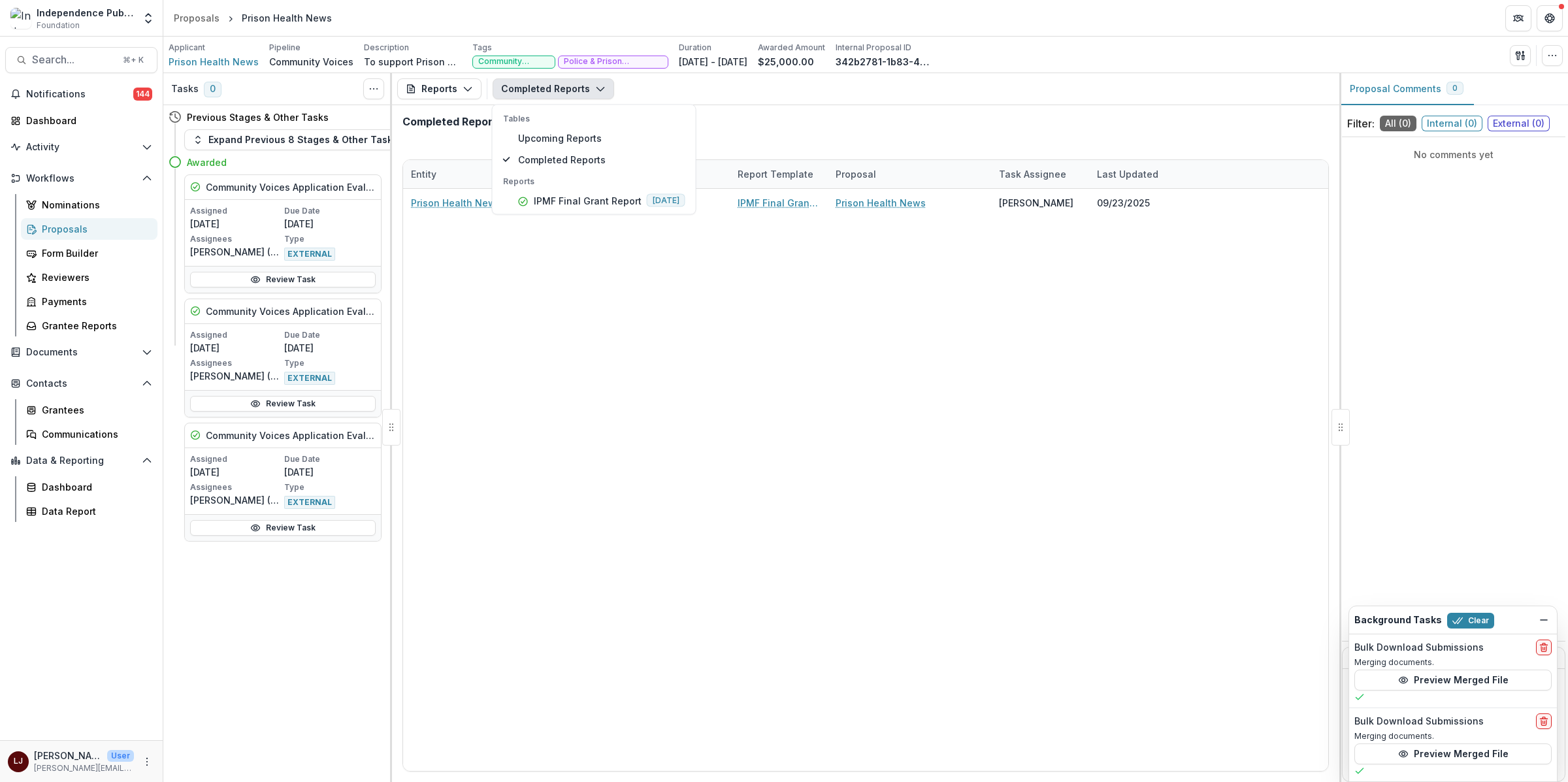
click at [530, 263] on div "Prison Health News IPMF Final Grant Report IPMF Final Grant Report Prison Healt…" at bounding box center [866, 479] width 925 height 582
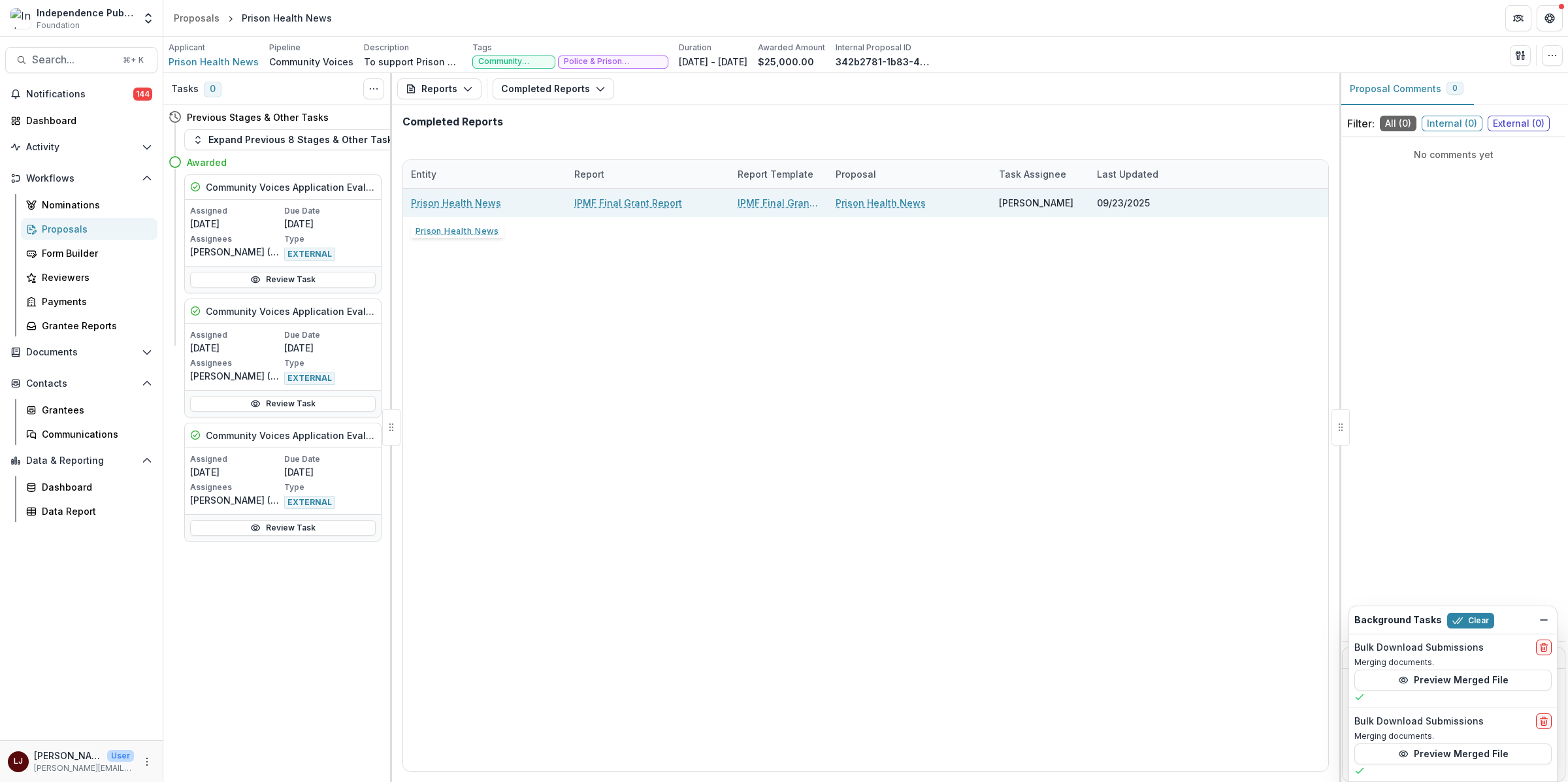
click at [465, 200] on link "Prison Health News" at bounding box center [456, 203] width 90 height 13
click at [629, 207] on link "IPMF Final Grant Report" at bounding box center [628, 203] width 108 height 13
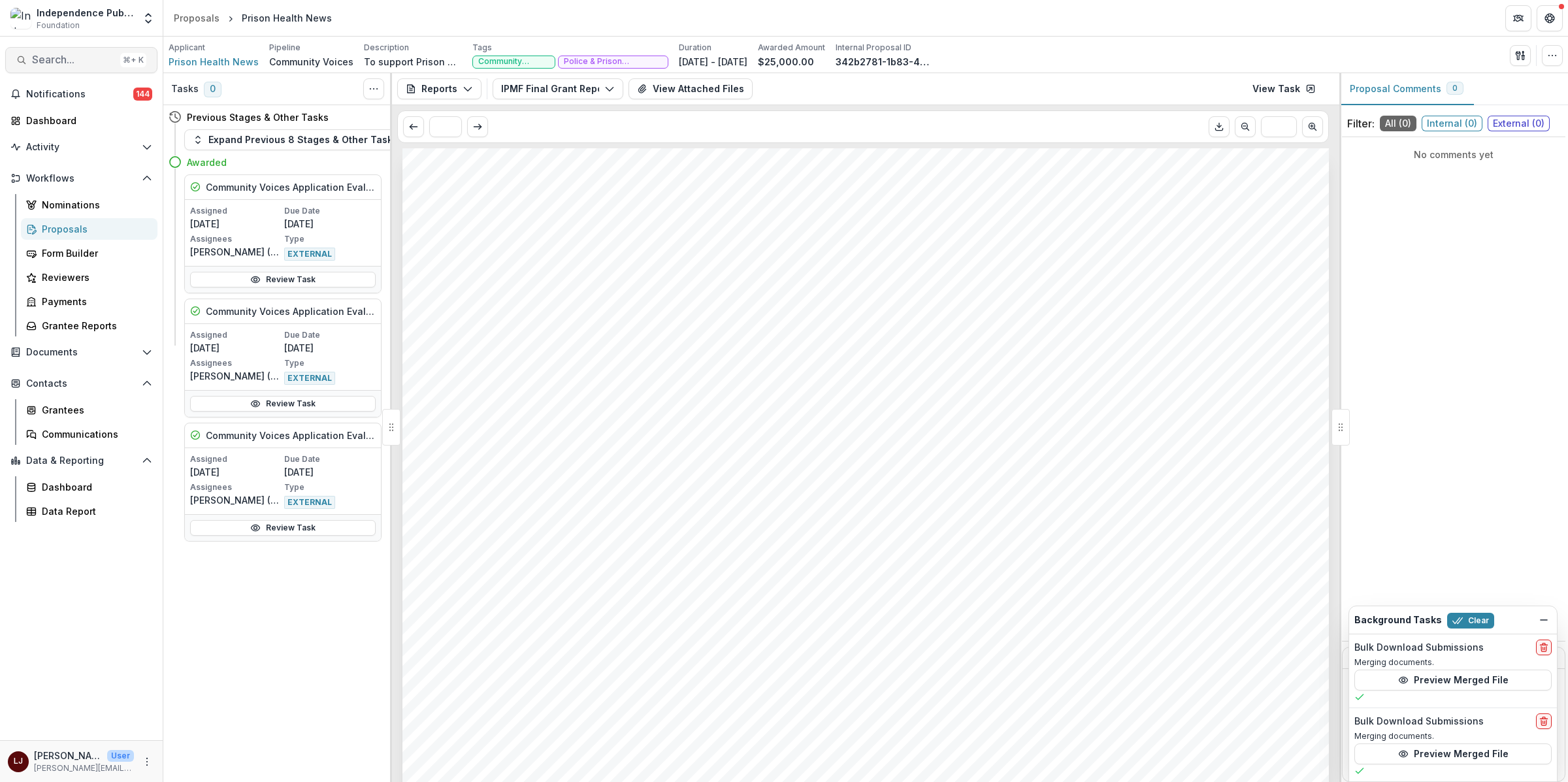
click at [79, 61] on span "Search..." at bounding box center [73, 60] width 83 height 13
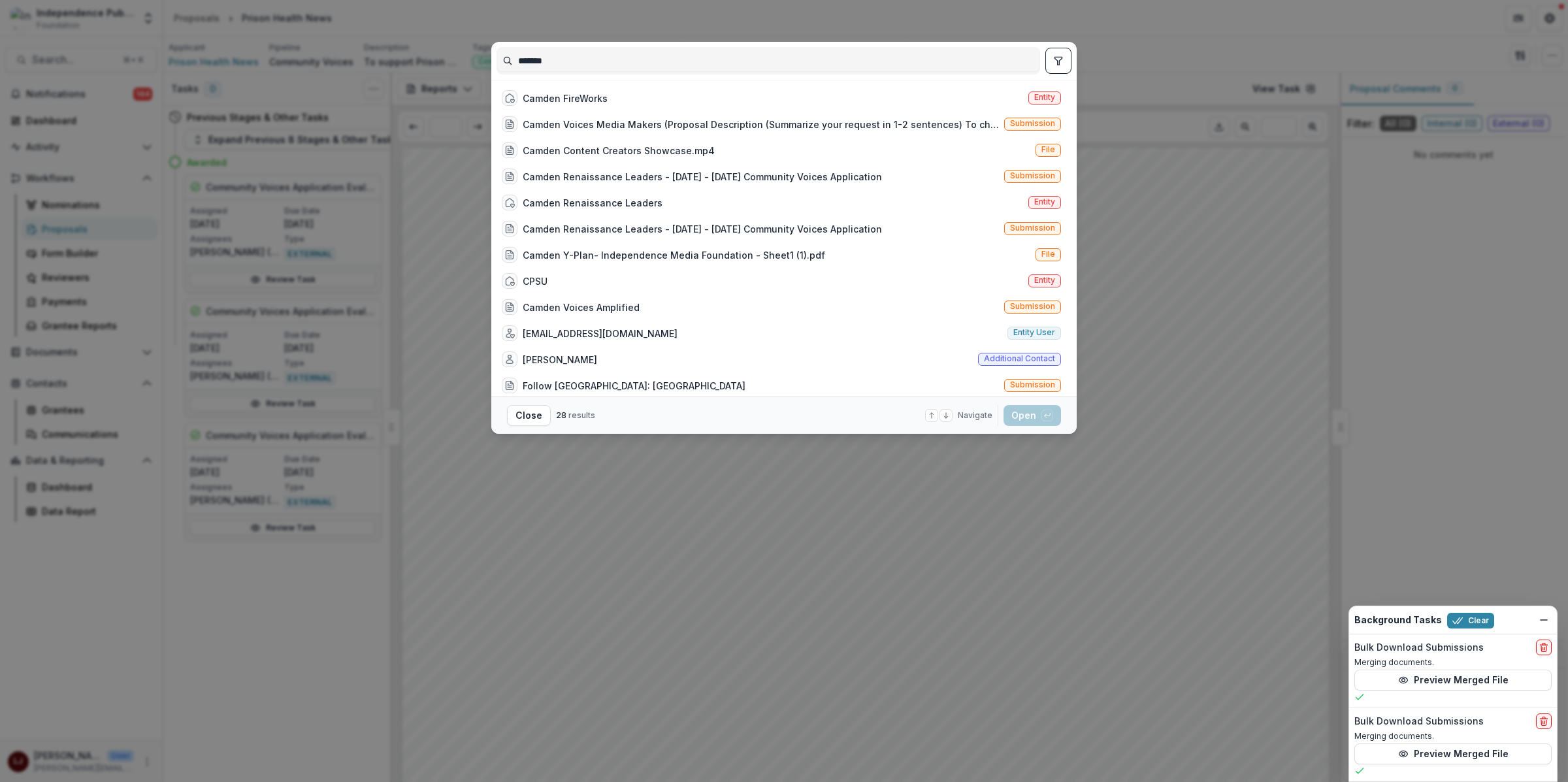
type input "******"
click at [438, 167] on div "****** Camden FireWorks Entity Camden Voices Media Makers (Proposal Description…" at bounding box center [784, 391] width 1568 height 782
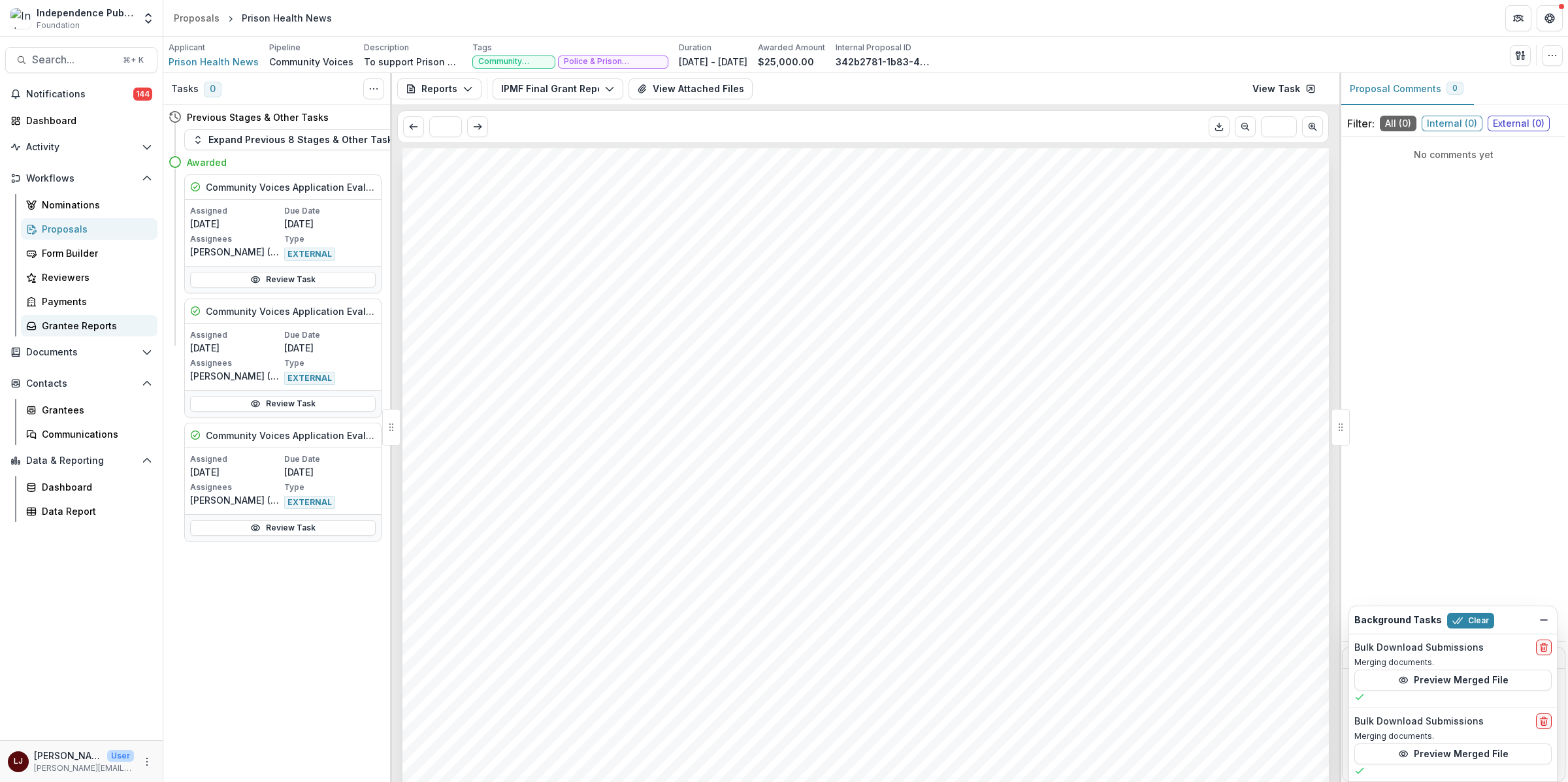
click at [89, 320] on div "Grantee Reports" at bounding box center [94, 325] width 105 height 13
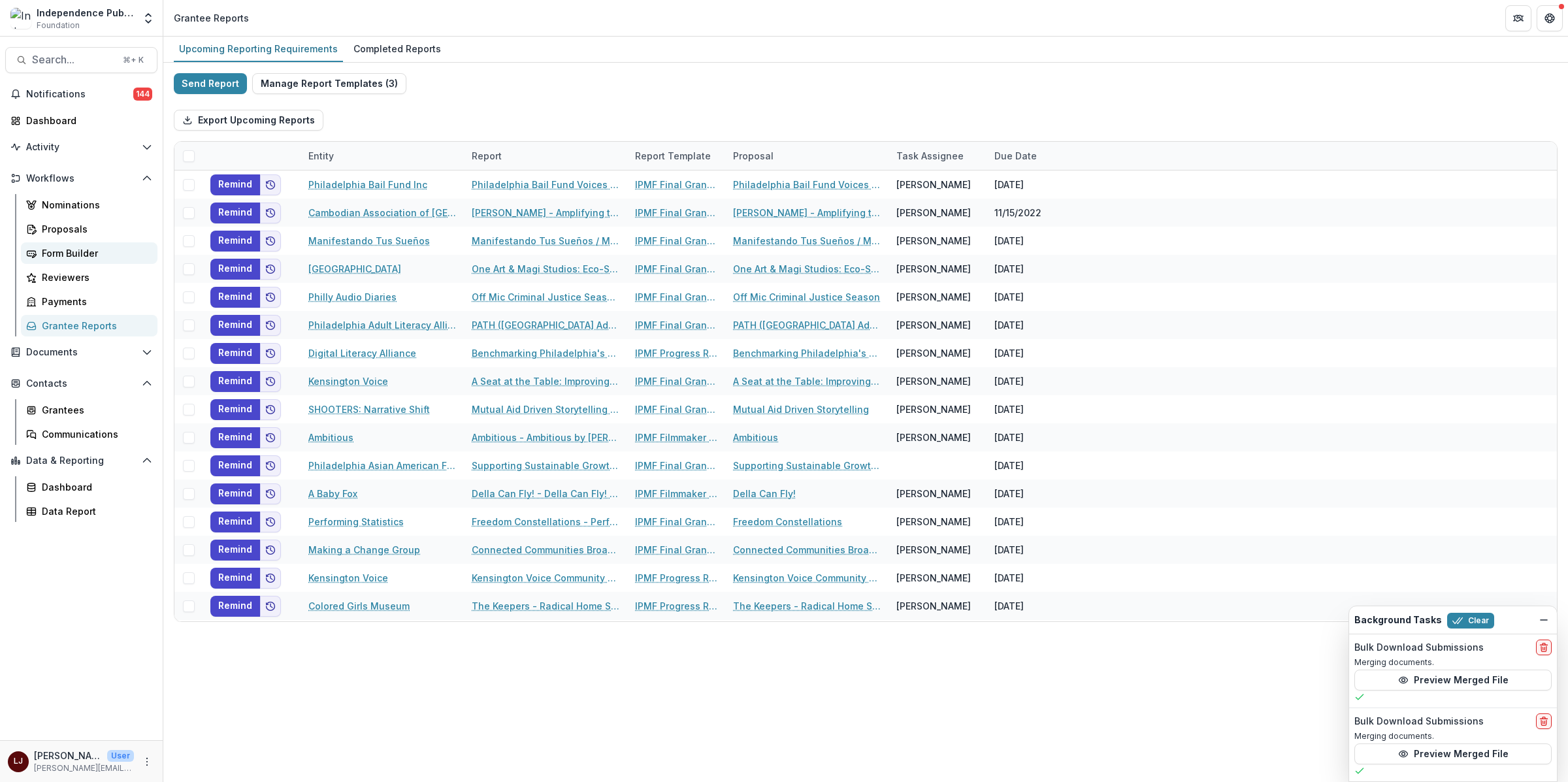
click at [92, 251] on div "Form Builder" at bounding box center [94, 253] width 105 height 13
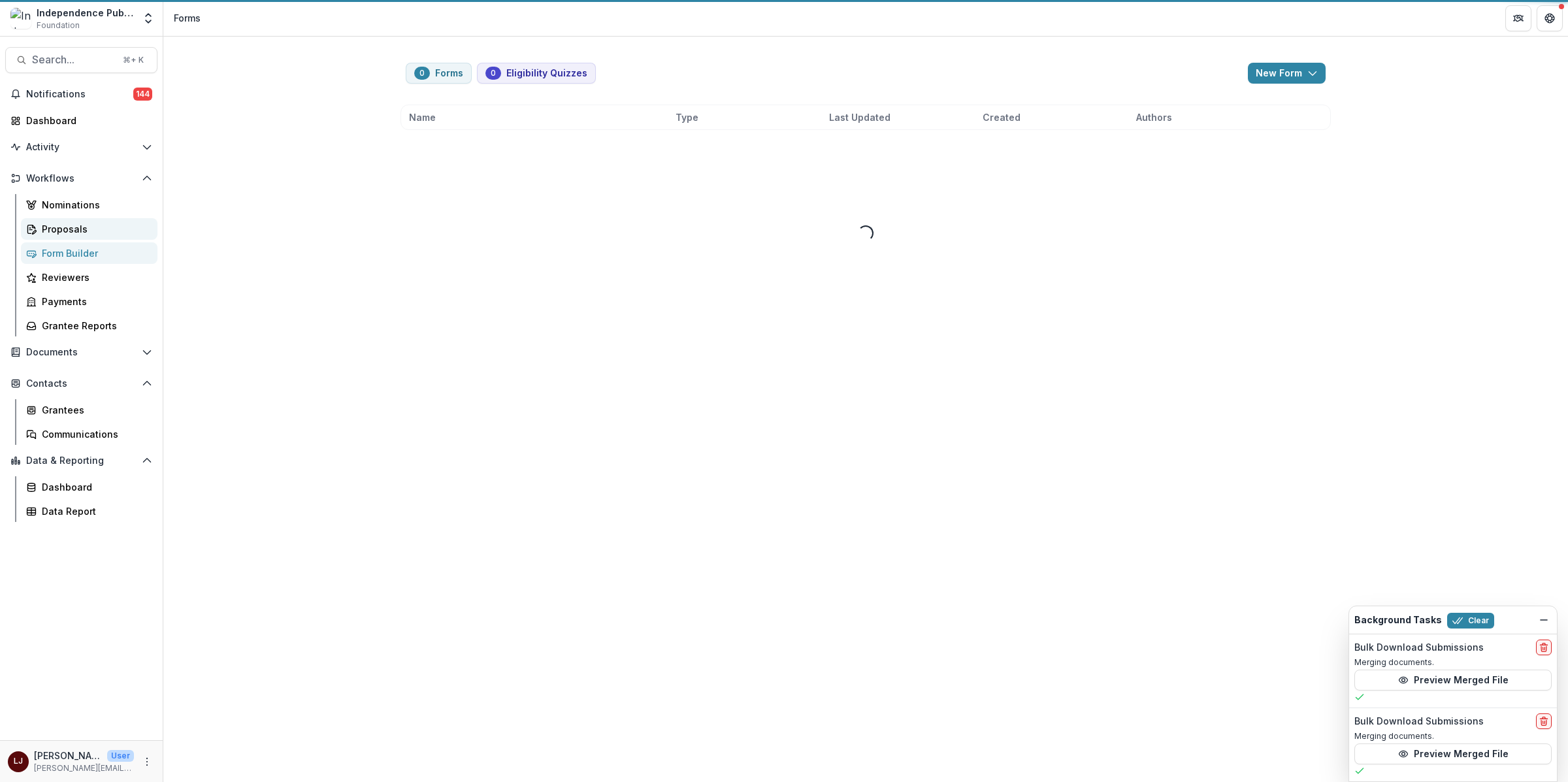
click at [88, 230] on div "Proposals" at bounding box center [94, 229] width 105 height 13
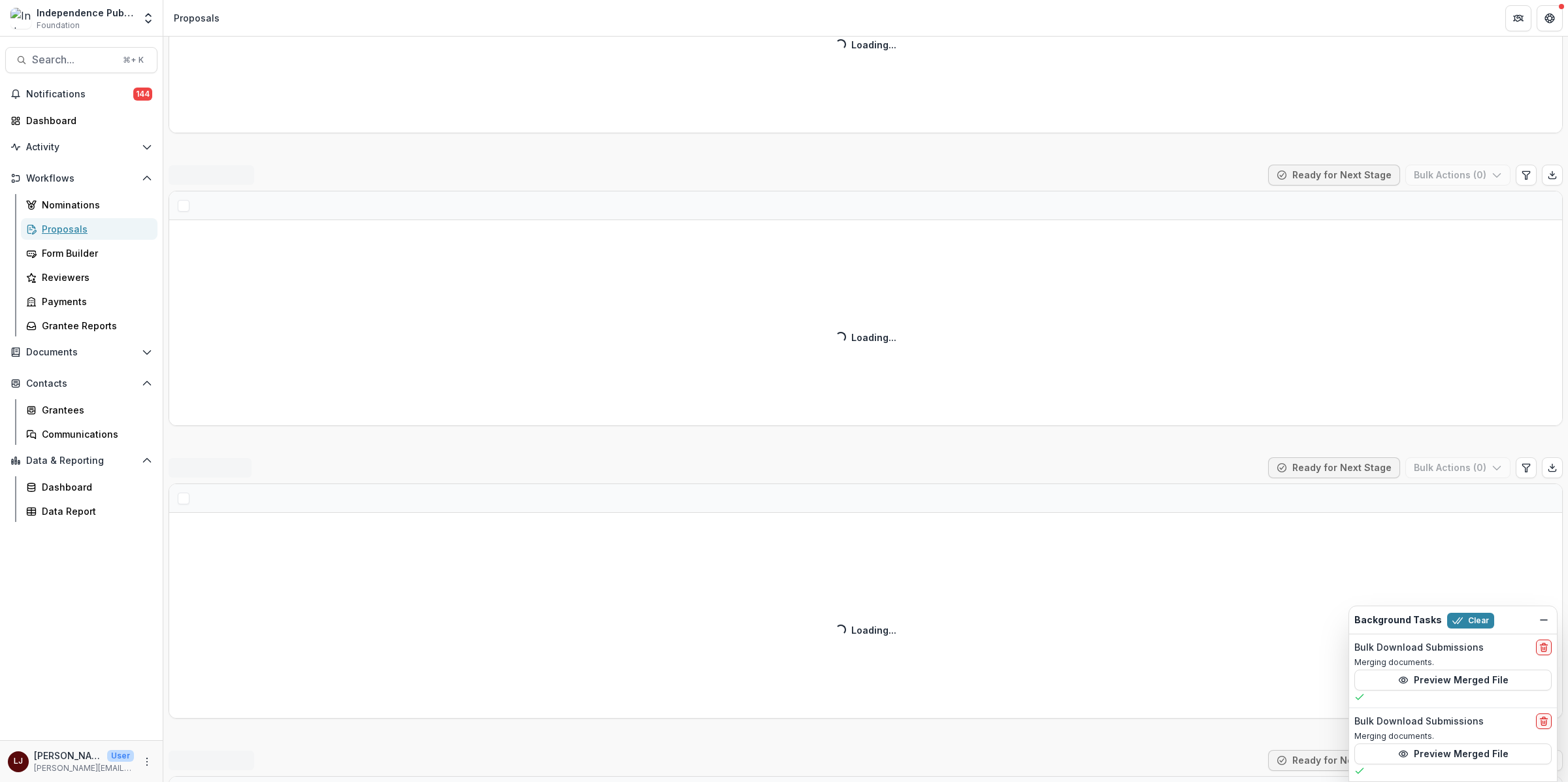
scroll to position [353, 0]
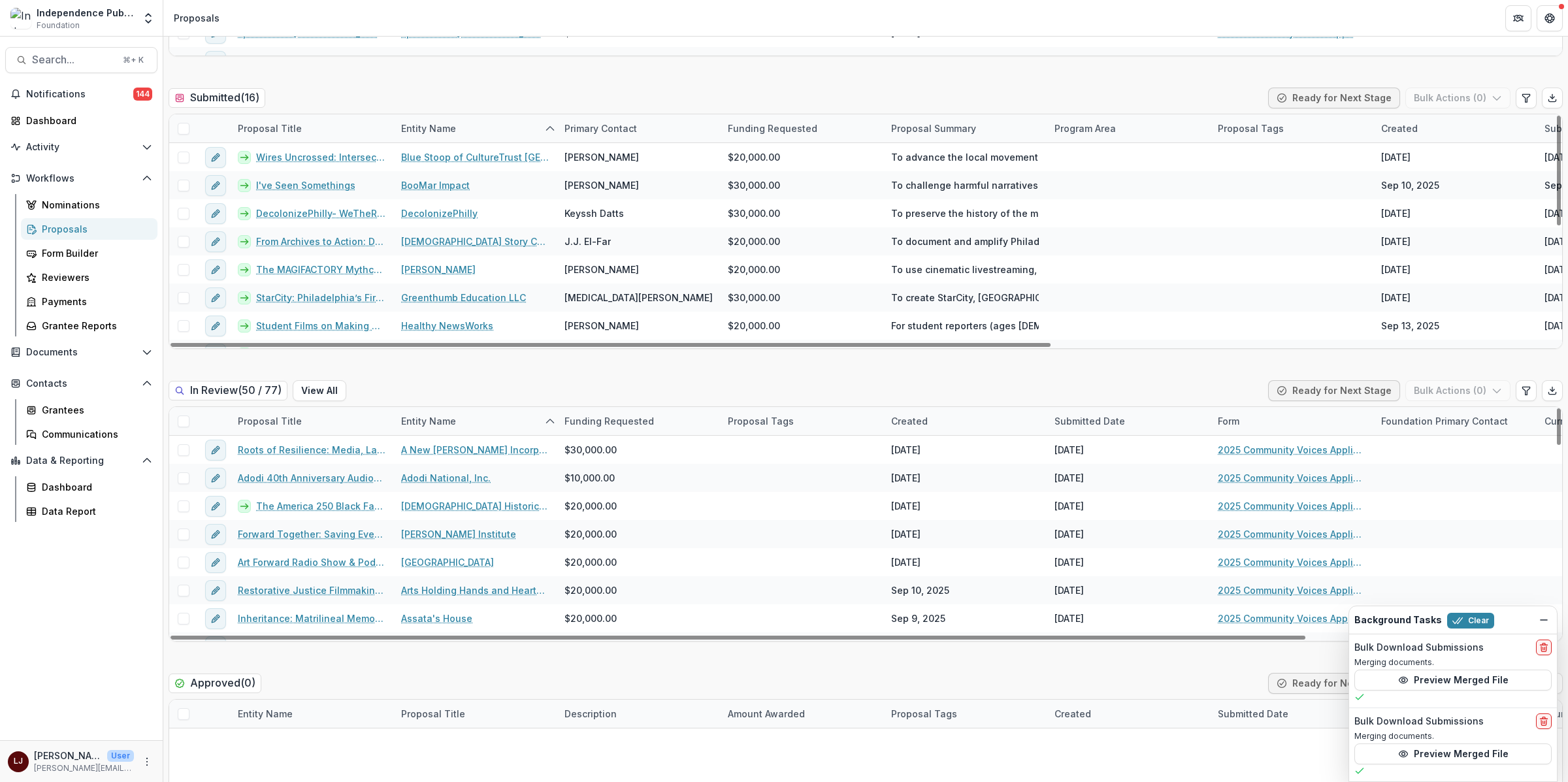
click at [256, 417] on div "Proposal Title" at bounding box center [270, 421] width 80 height 13
click at [275, 450] on input at bounding box center [311, 452] width 157 height 21
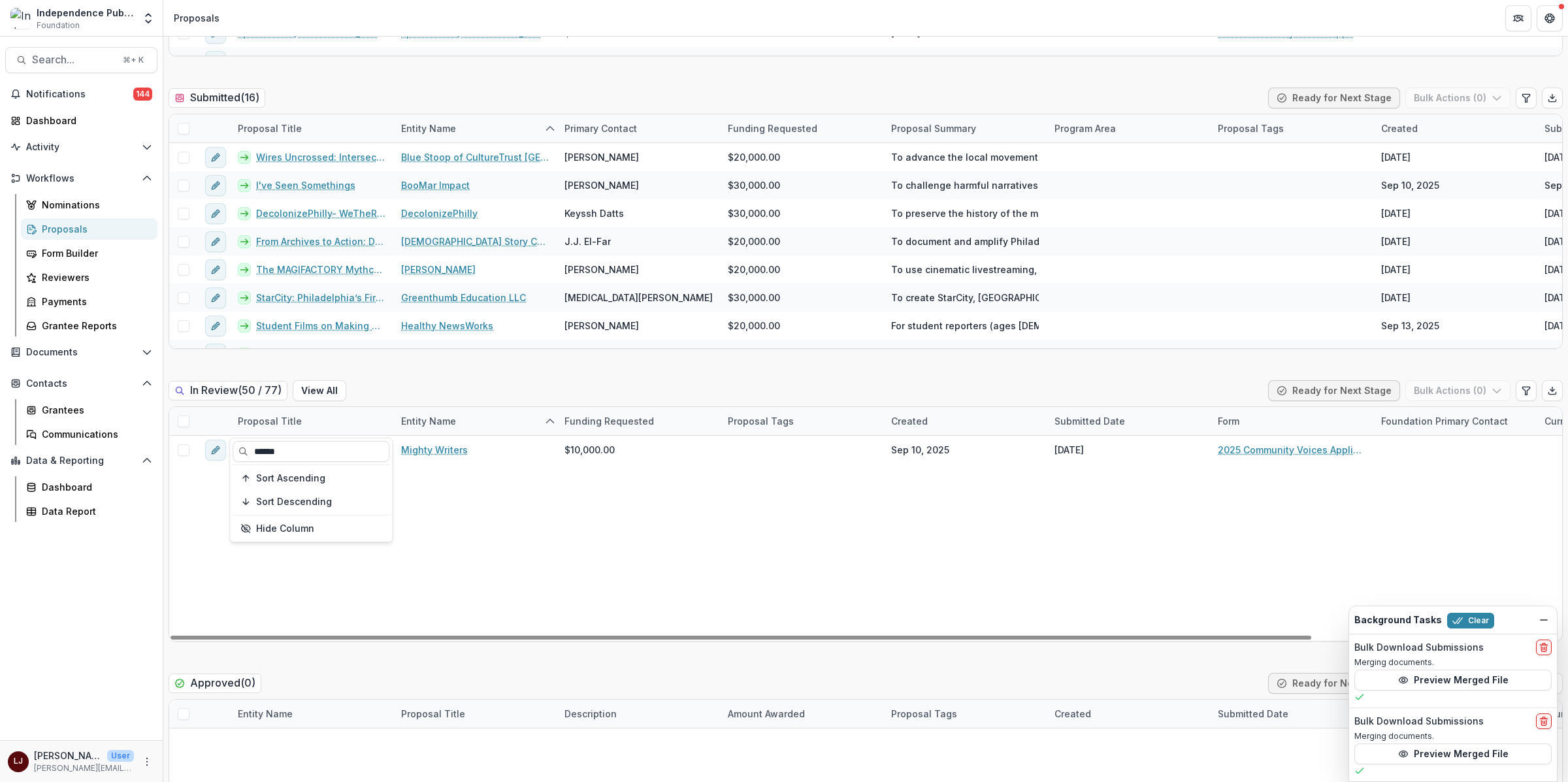
type input "******"
click at [537, 498] on div "Mighty Writers Camden Y-PLAN Teen Program: Narratives of Nourishment to Reimagi…" at bounding box center [1016, 538] width 1694 height 205
click at [428, 426] on div "Entity Name" at bounding box center [429, 421] width 71 height 13
click at [296, 419] on div "Proposal Title" at bounding box center [270, 421] width 80 height 13
click at [272, 450] on input "******" at bounding box center [311, 452] width 157 height 21
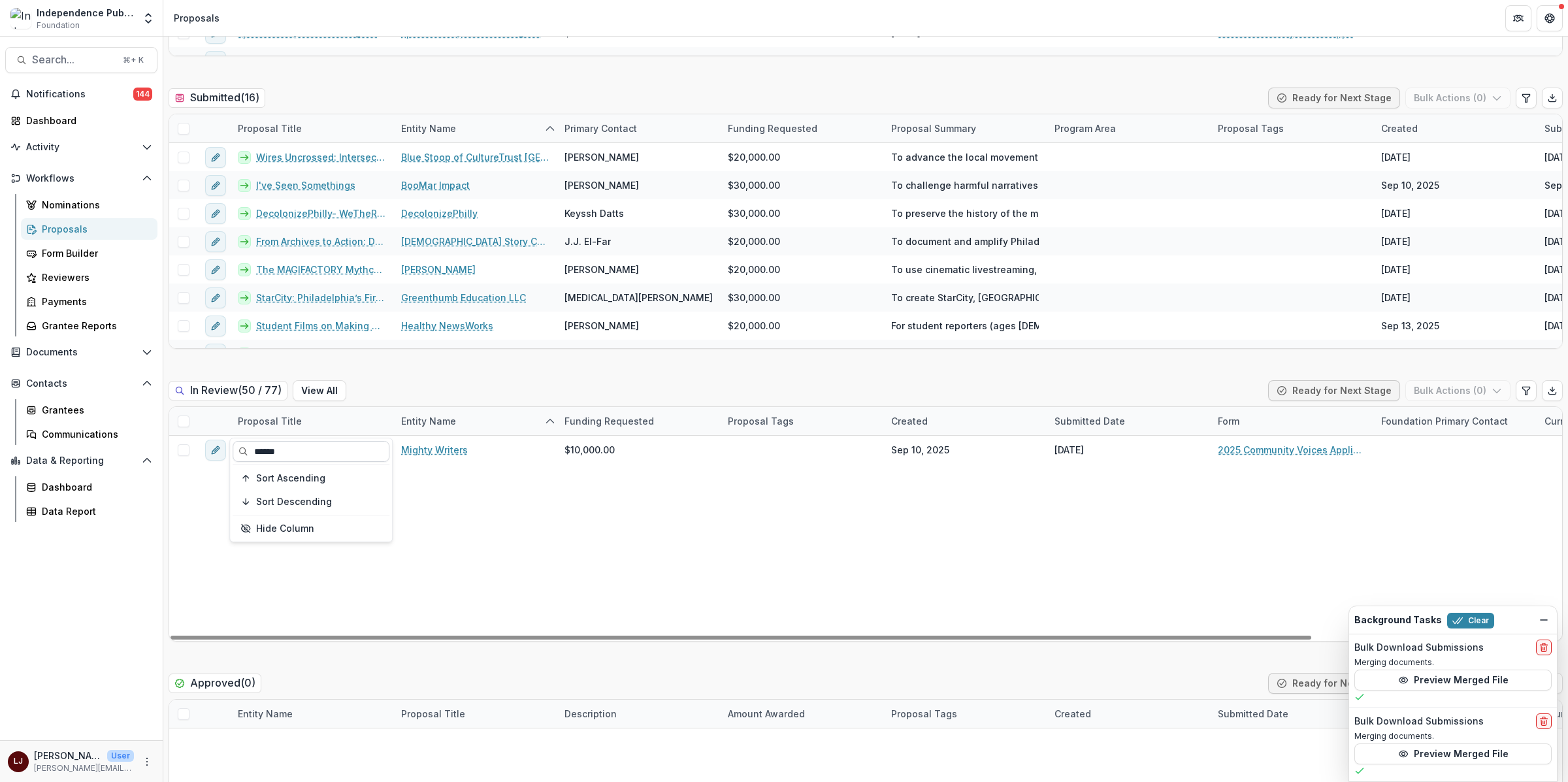
click at [272, 450] on input "******" at bounding box center [311, 452] width 157 height 21
click at [432, 430] on div "Entity Name" at bounding box center [474, 421] width 163 height 28
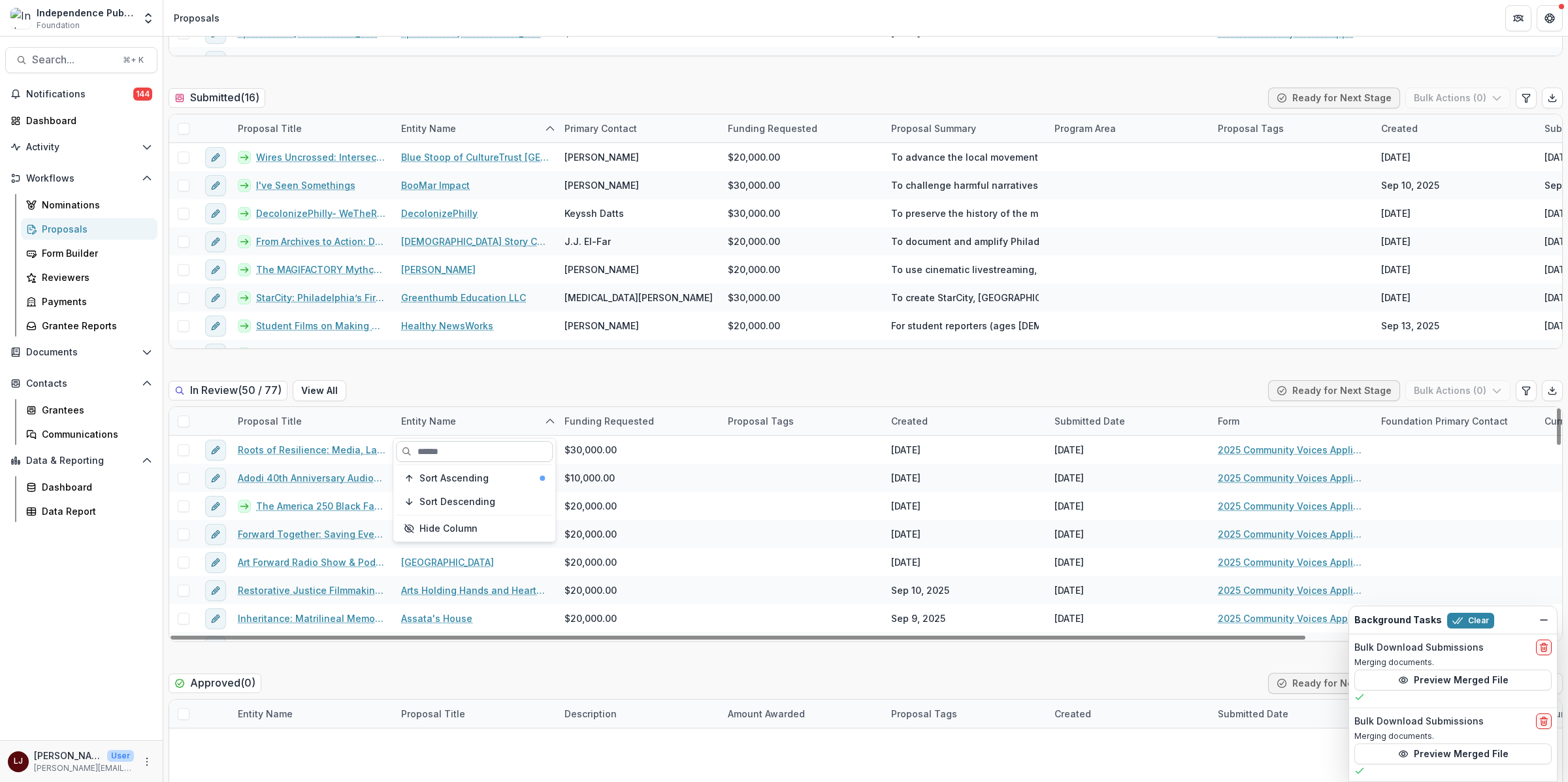
click at [433, 452] on input at bounding box center [474, 452] width 157 height 21
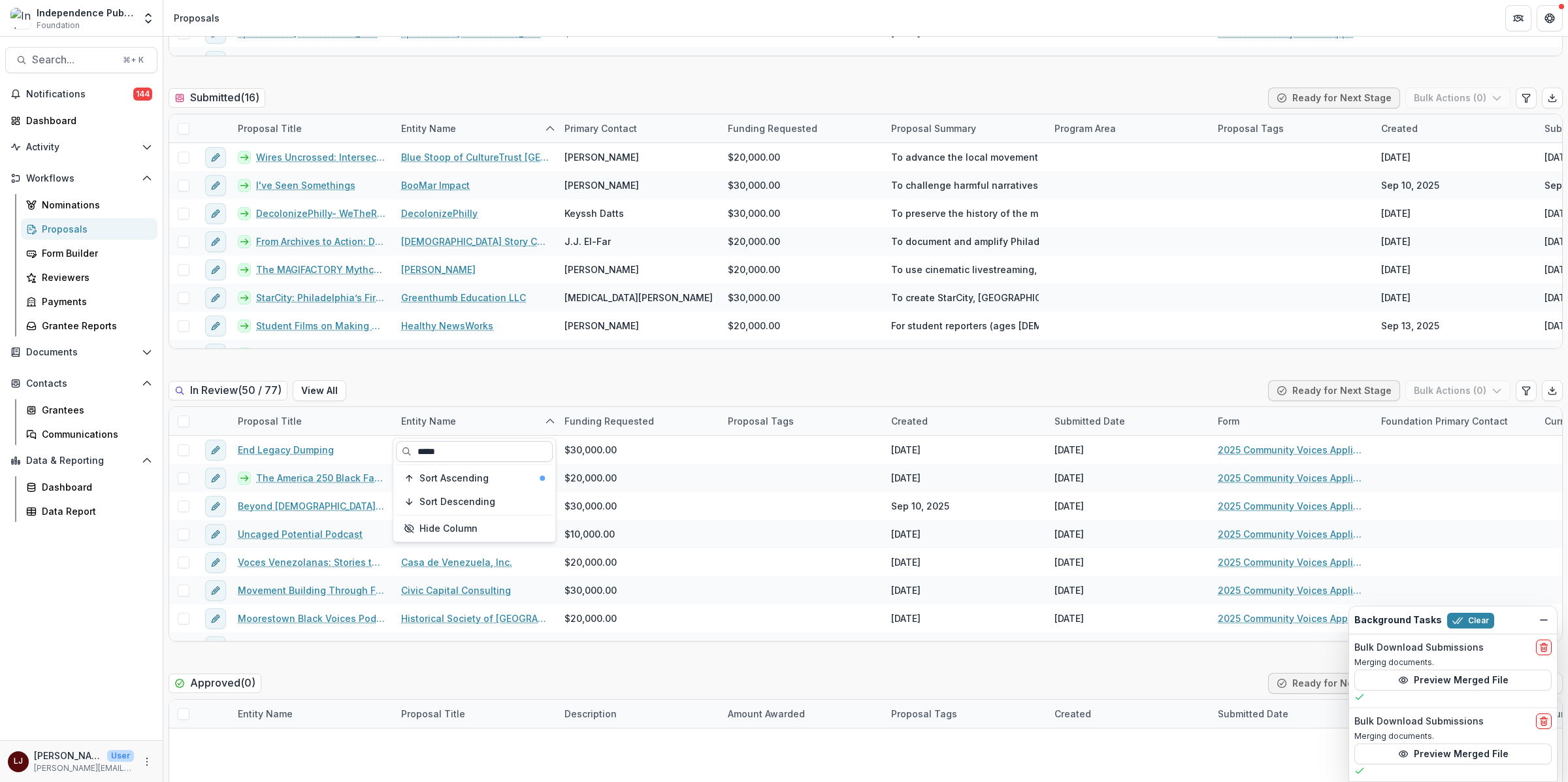
type input "******"
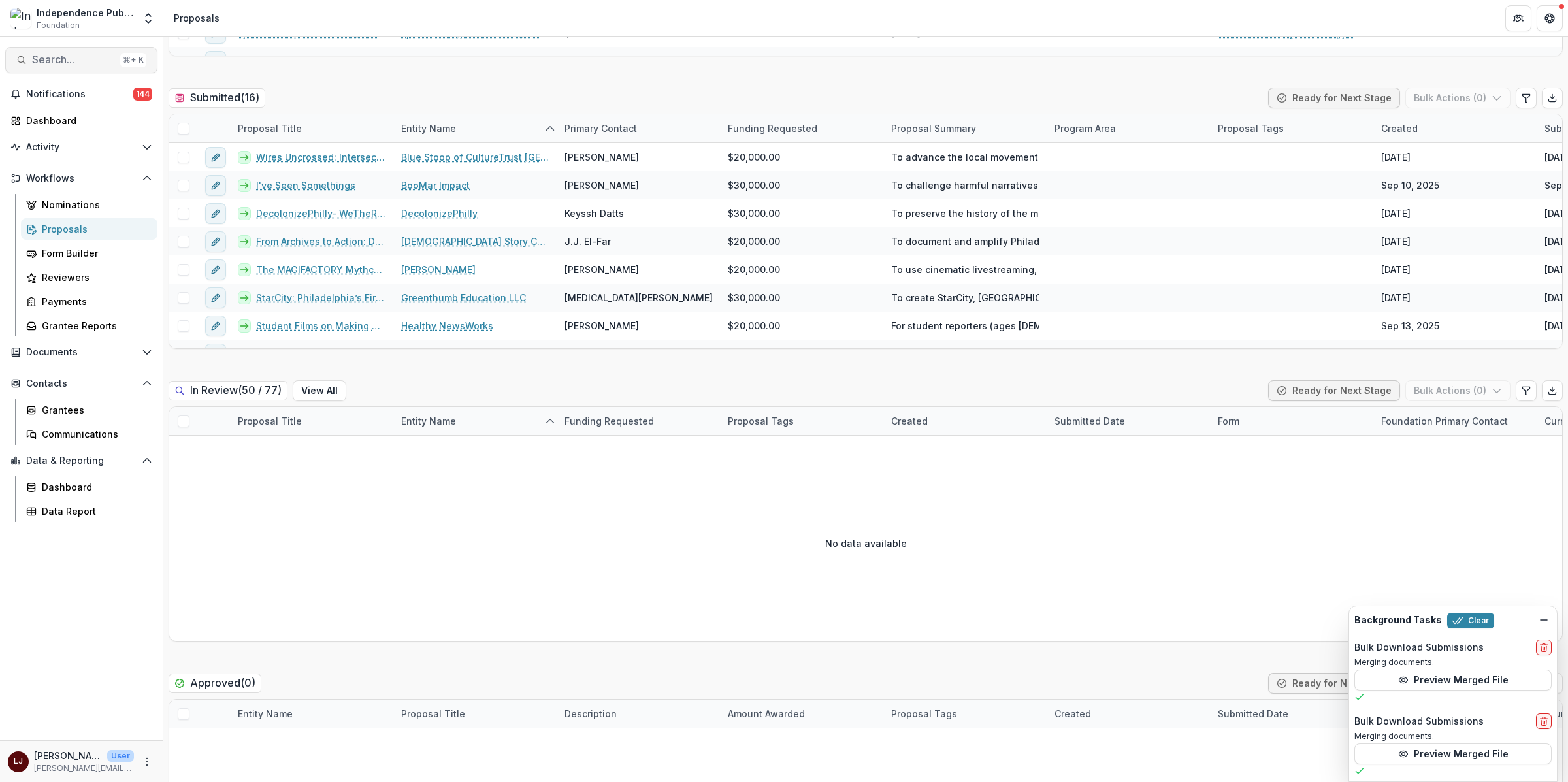
click at [49, 58] on span "Search..." at bounding box center [73, 60] width 83 height 13
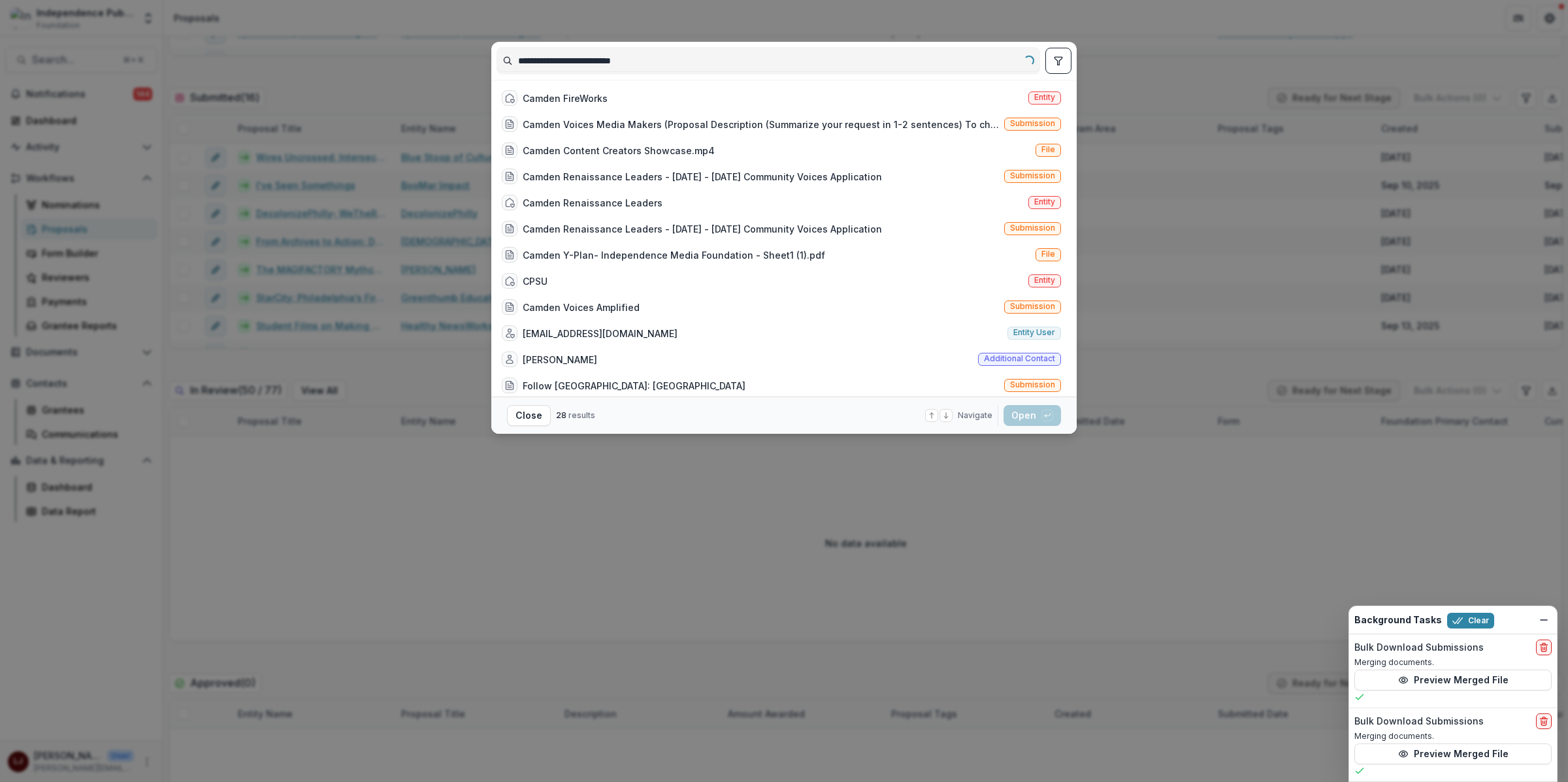
click at [597, 63] on input "**********" at bounding box center [768, 61] width 542 height 21
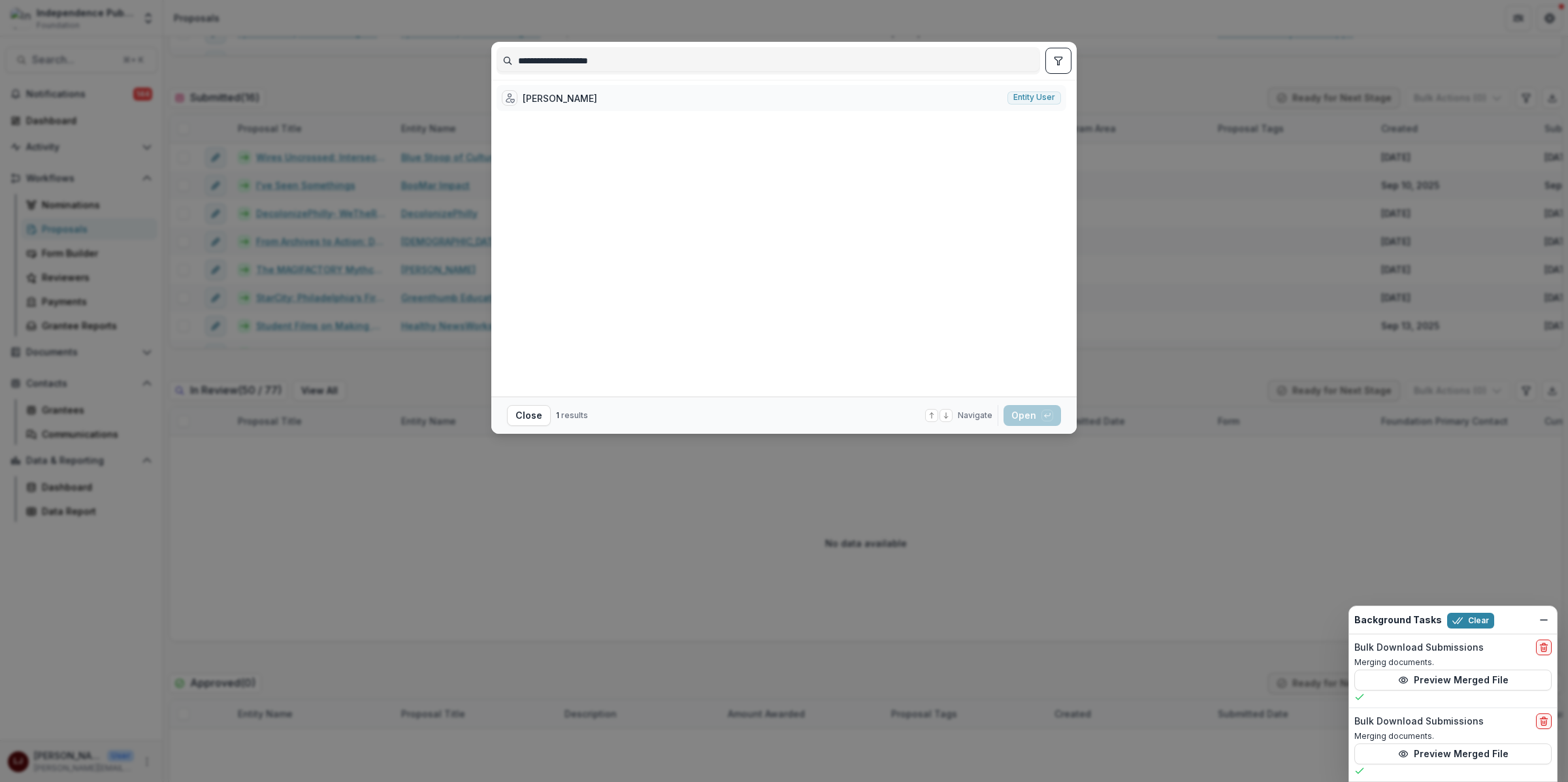
type input "**********"
click at [604, 99] on div "[PERSON_NAME] Entity user" at bounding box center [781, 97] width 570 height 26
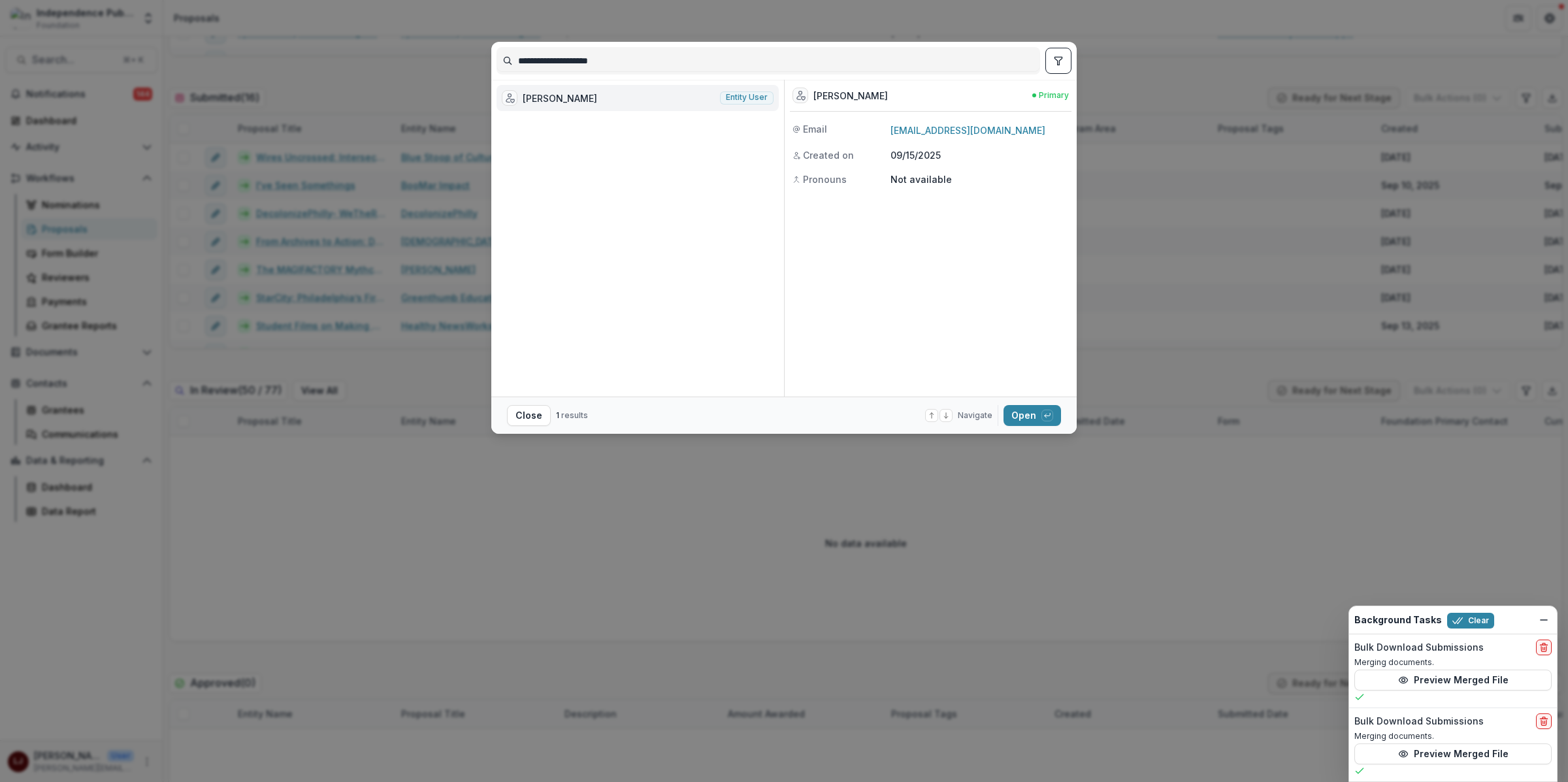
click at [604, 99] on div "[PERSON_NAME] Entity user" at bounding box center [638, 97] width 282 height 26
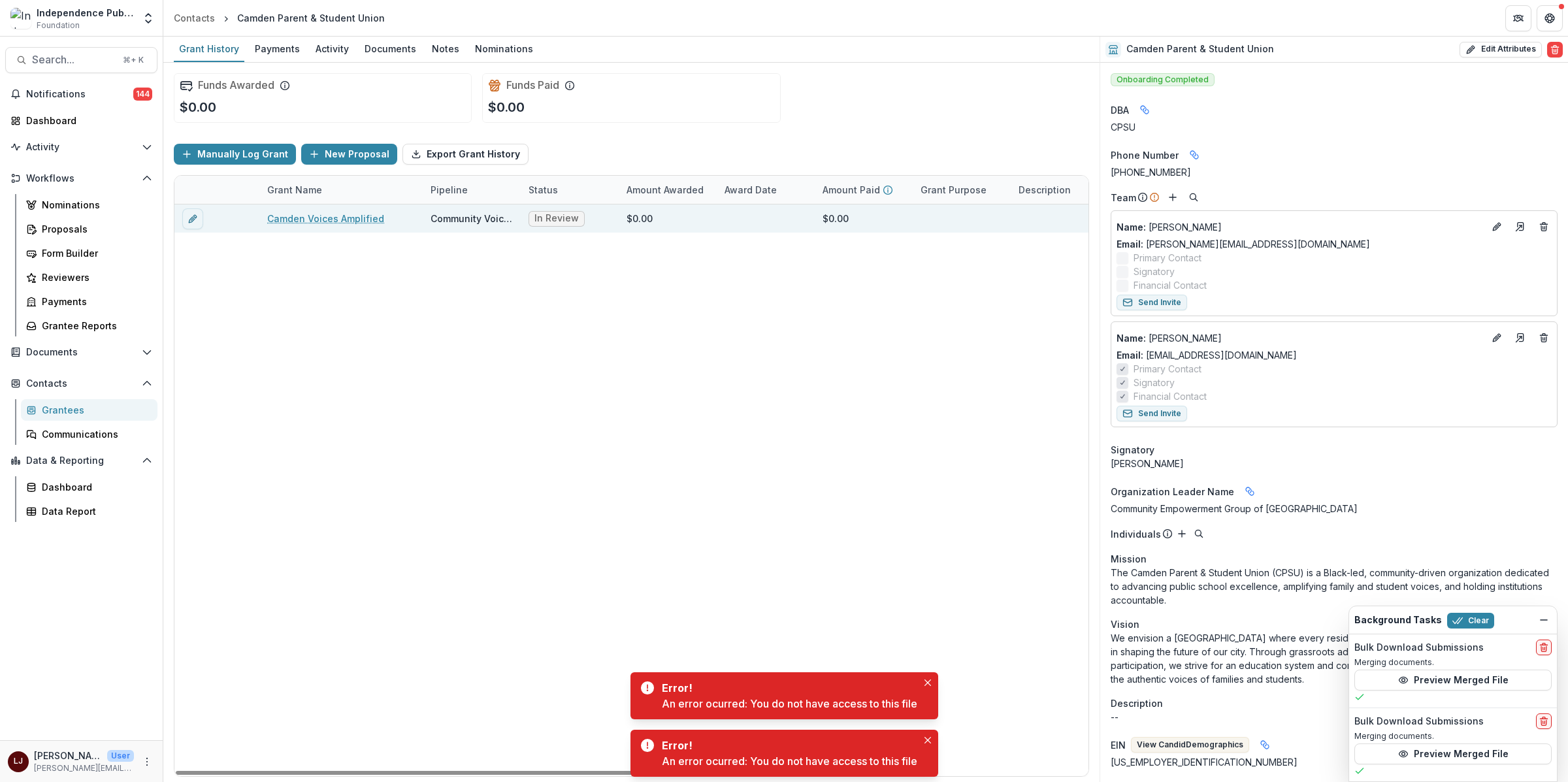
click at [328, 218] on link "Camden Voices Amplified" at bounding box center [325, 218] width 117 height 13
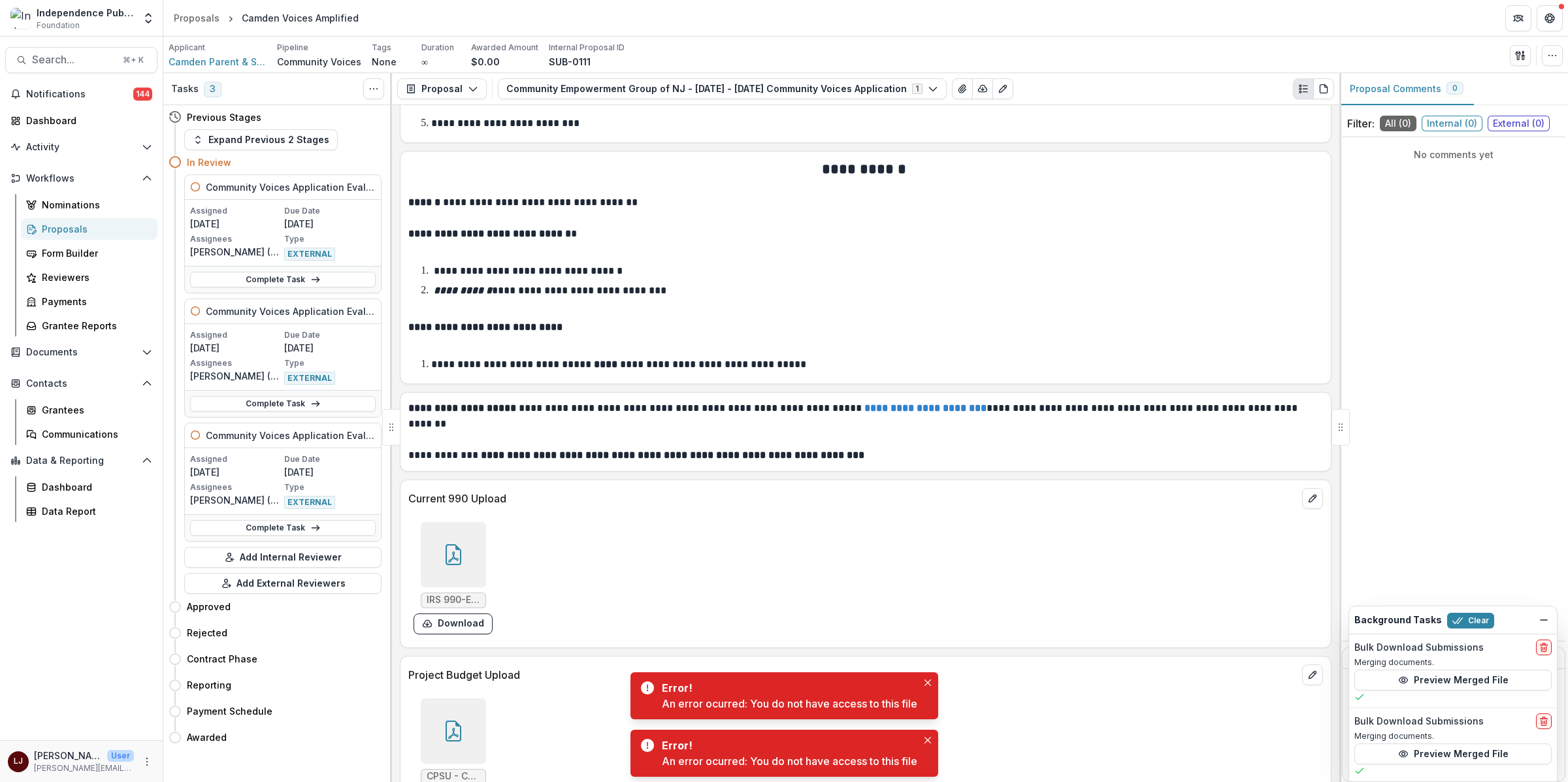
scroll to position [8362, 0]
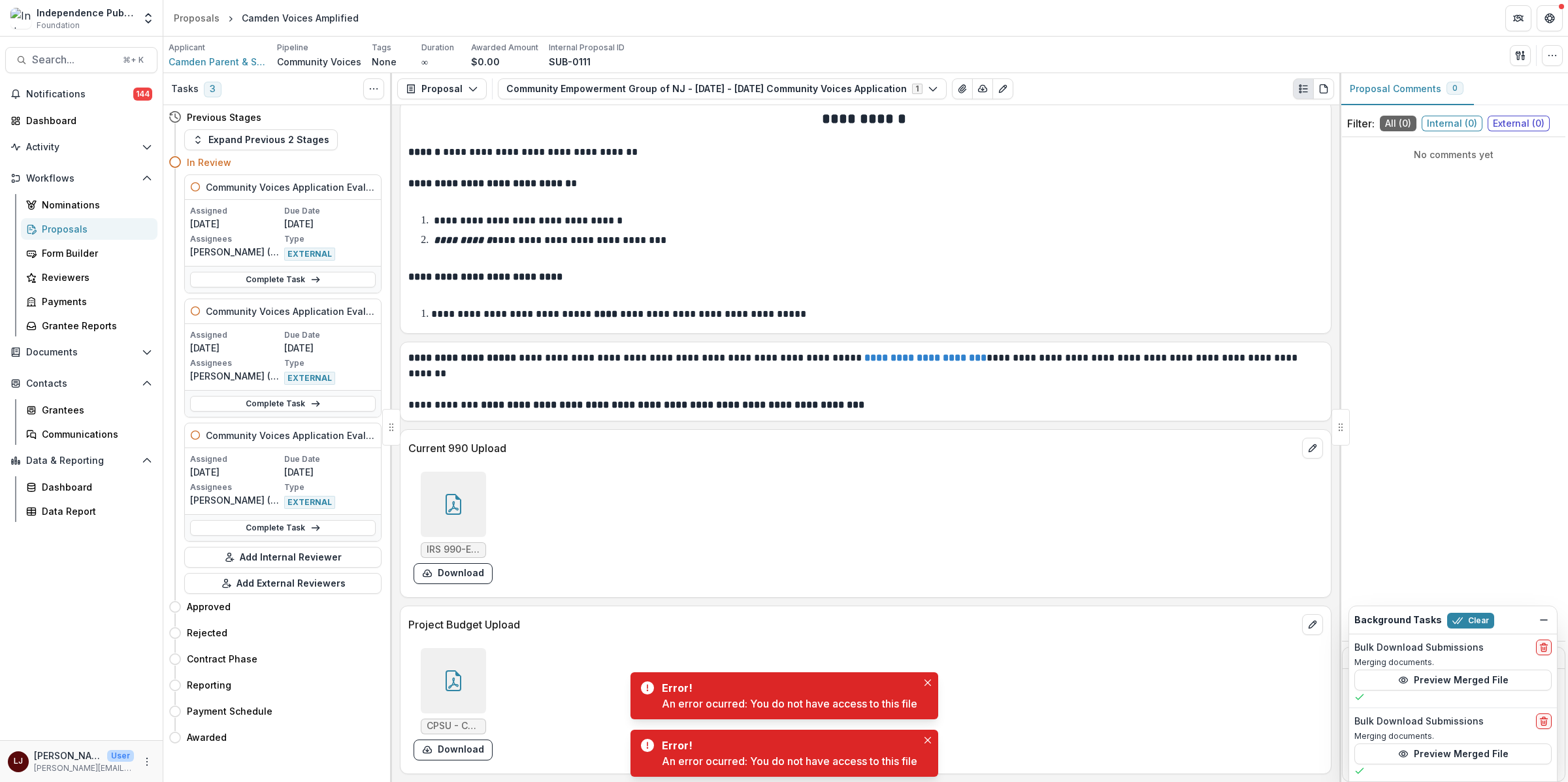
click at [474, 690] on div at bounding box center [453, 680] width 66 height 66
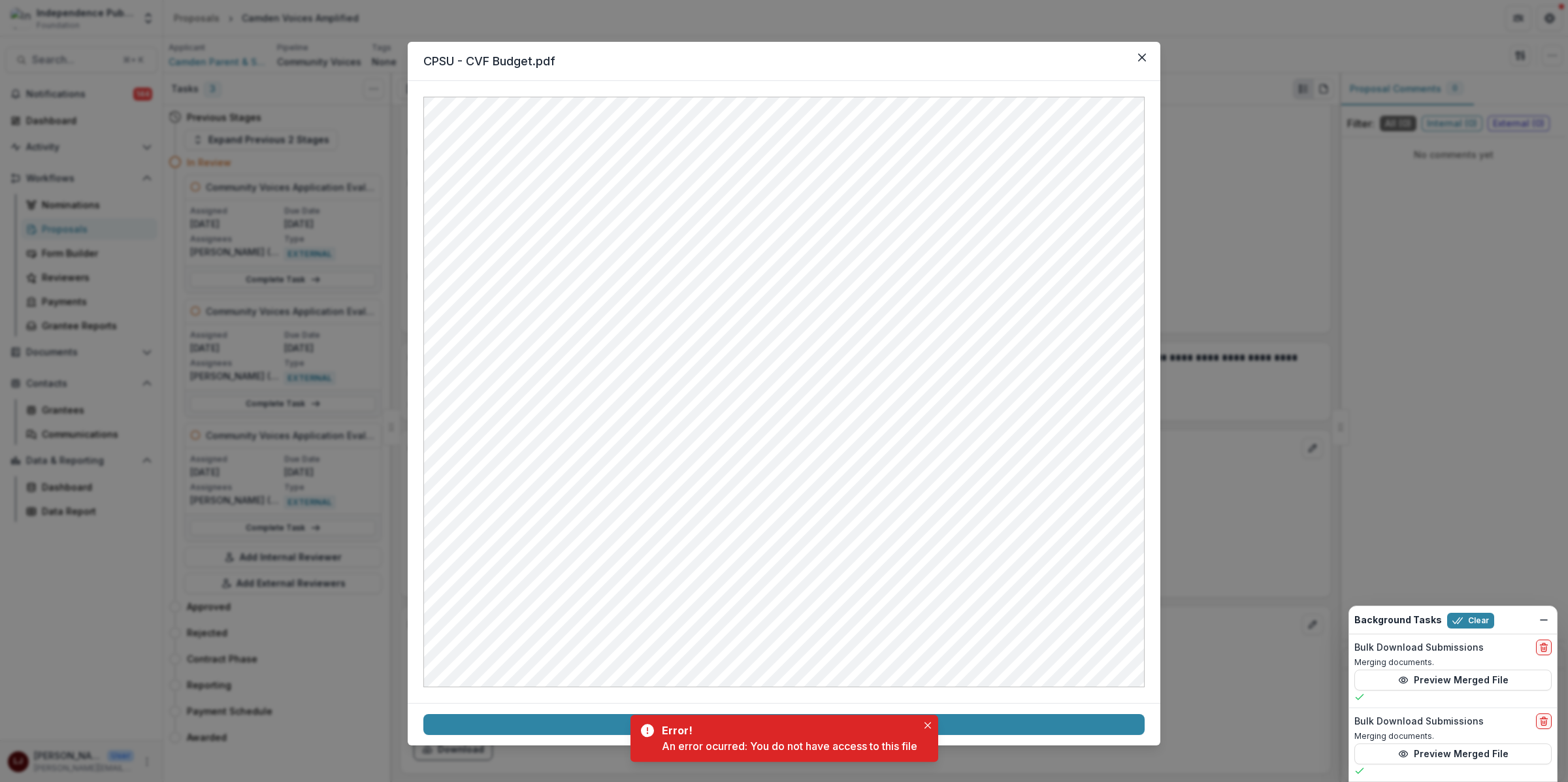
click at [1231, 420] on div "CPSU - CVF Budget.pdf Download" at bounding box center [784, 391] width 1568 height 782
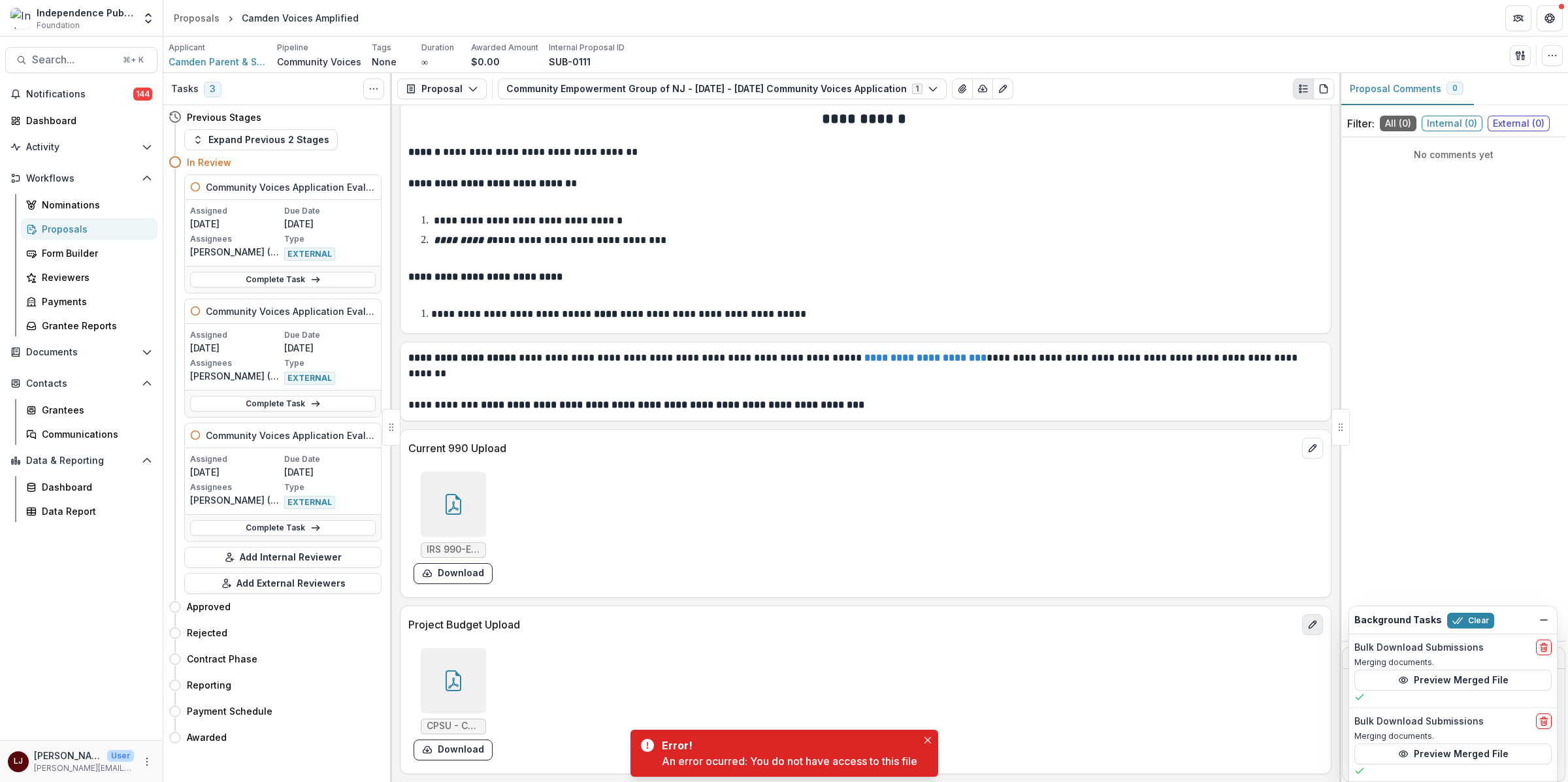
click at [1310, 627] on icon "edit" at bounding box center [1312, 624] width 11 height 11
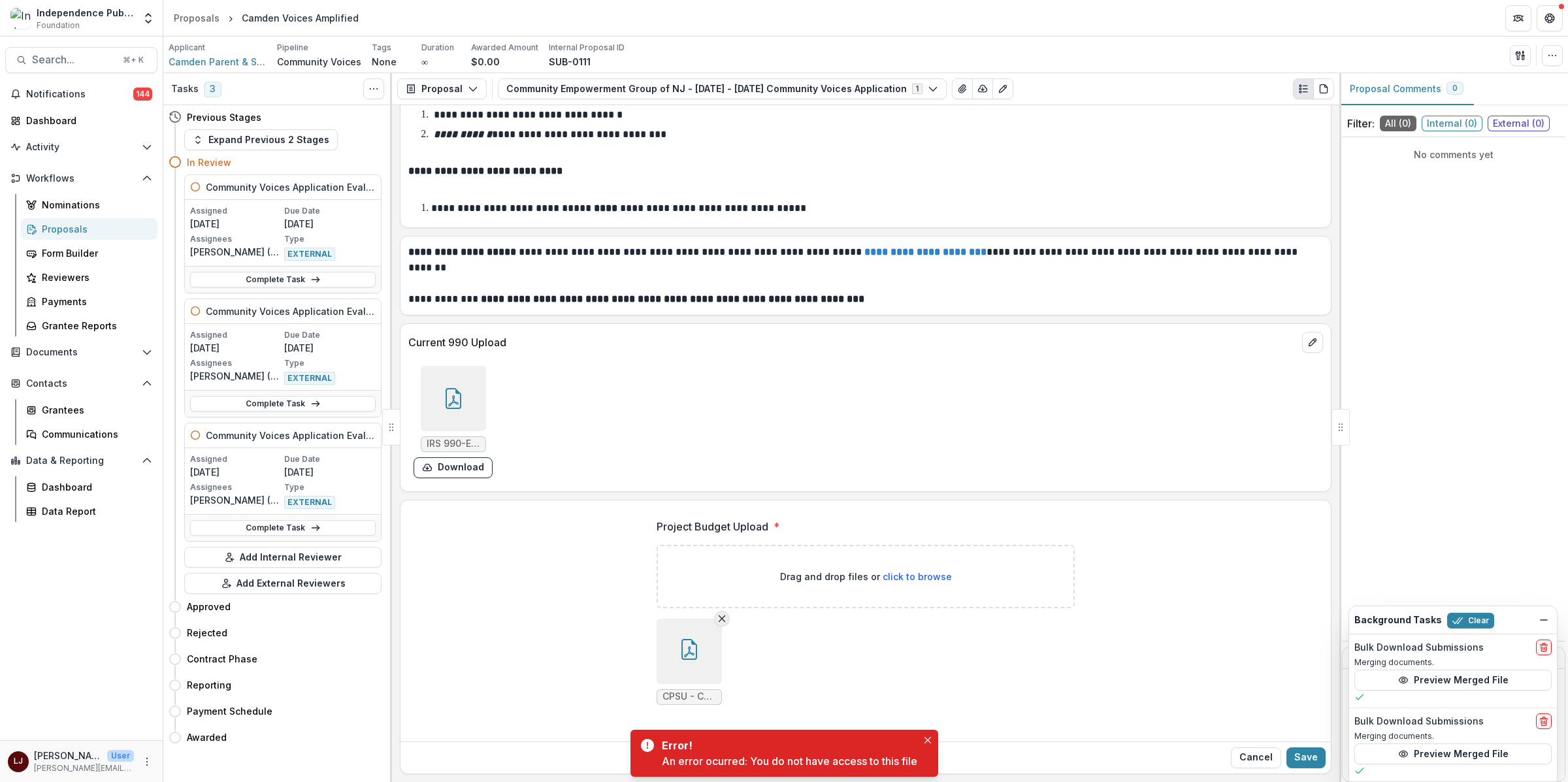
click at [724, 618] on icon "Remove File" at bounding box center [722, 618] width 11 height 11
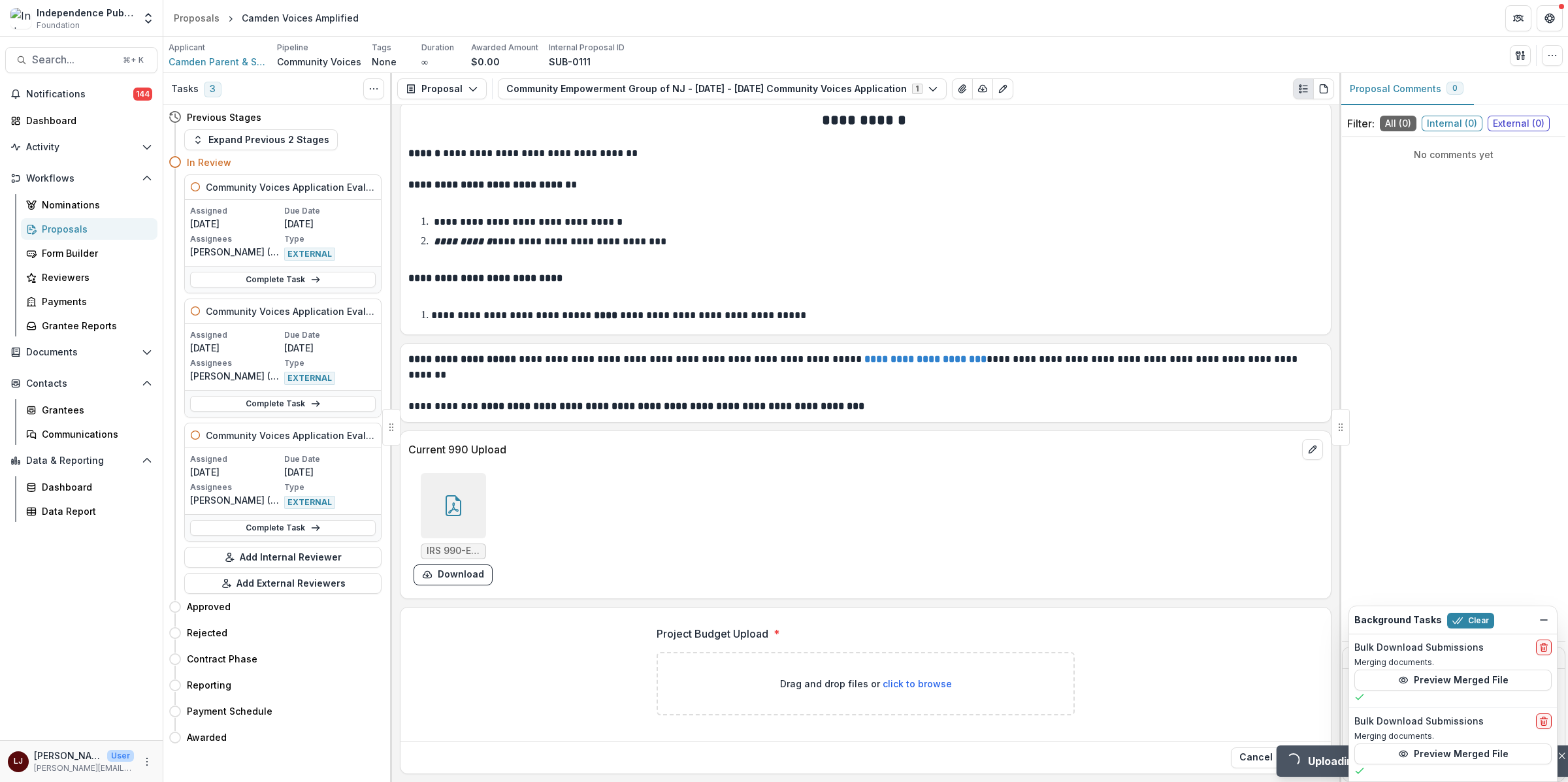
scroll to position [8467, 0]
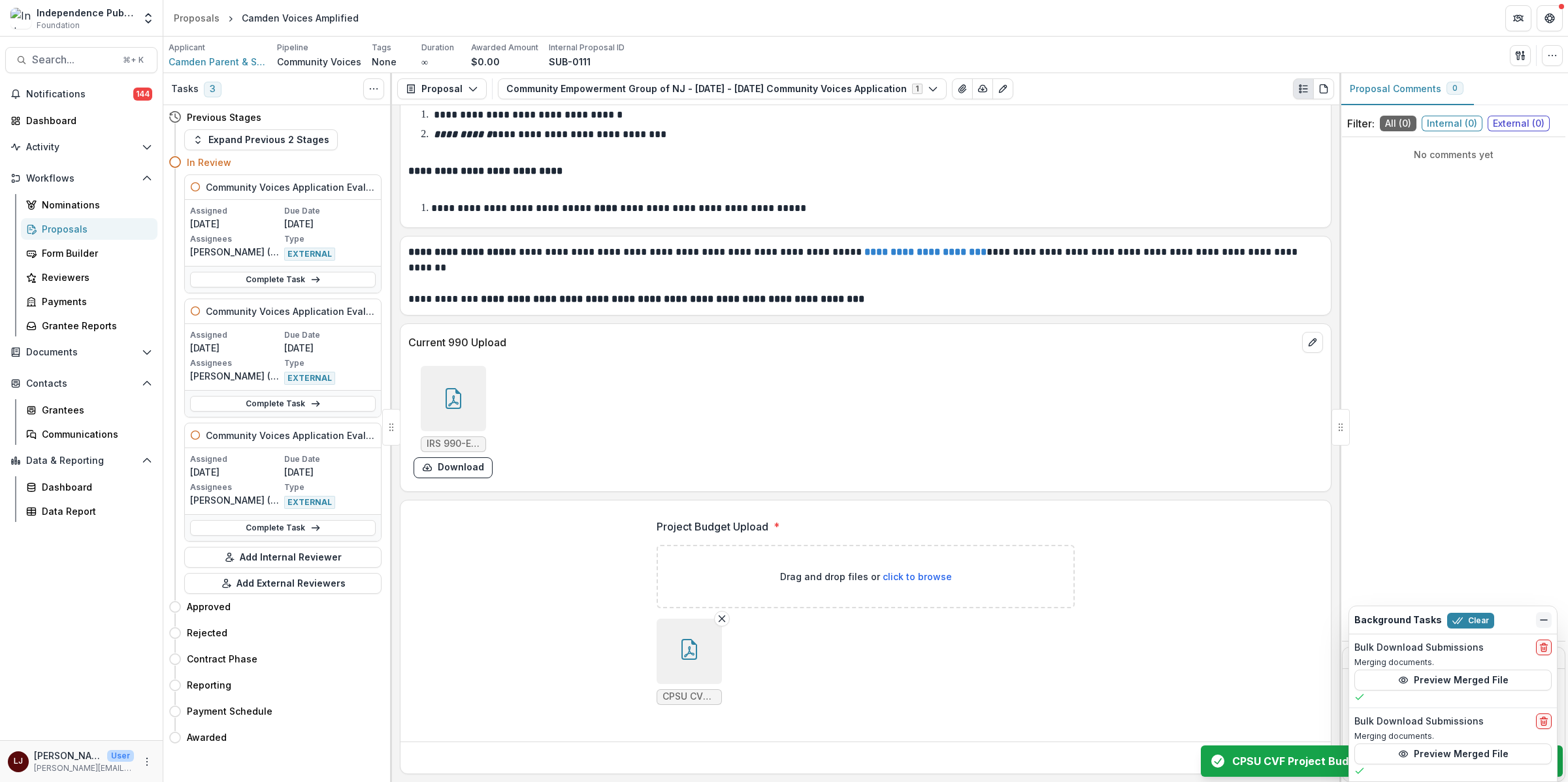
click at [1548, 620] on button "Dismiss" at bounding box center [1543, 620] width 16 height 16
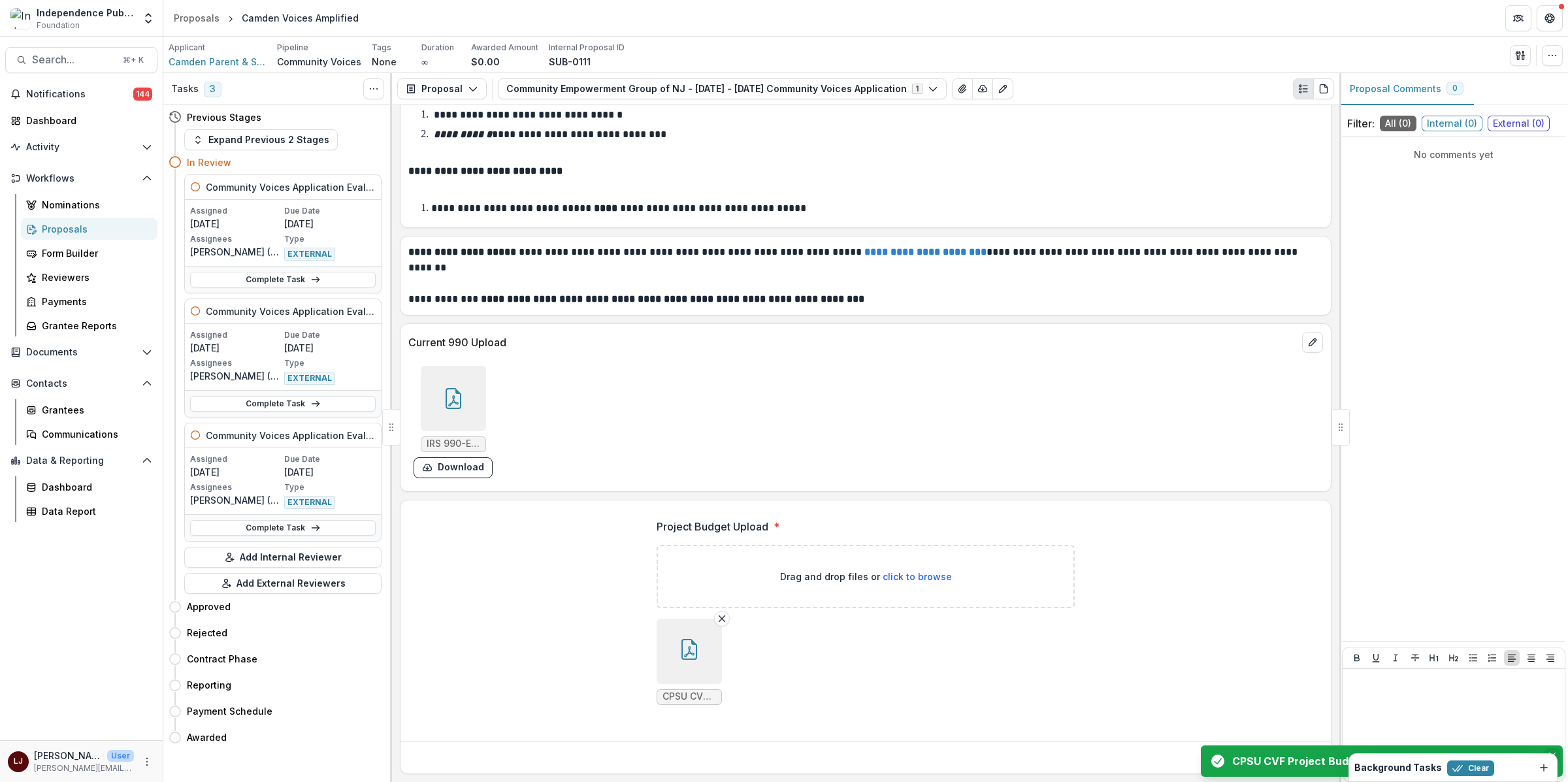
click at [1551, 752] on icon "Close" at bounding box center [1552, 755] width 6 height 6
click at [1308, 756] on button "Save" at bounding box center [1306, 757] width 40 height 21
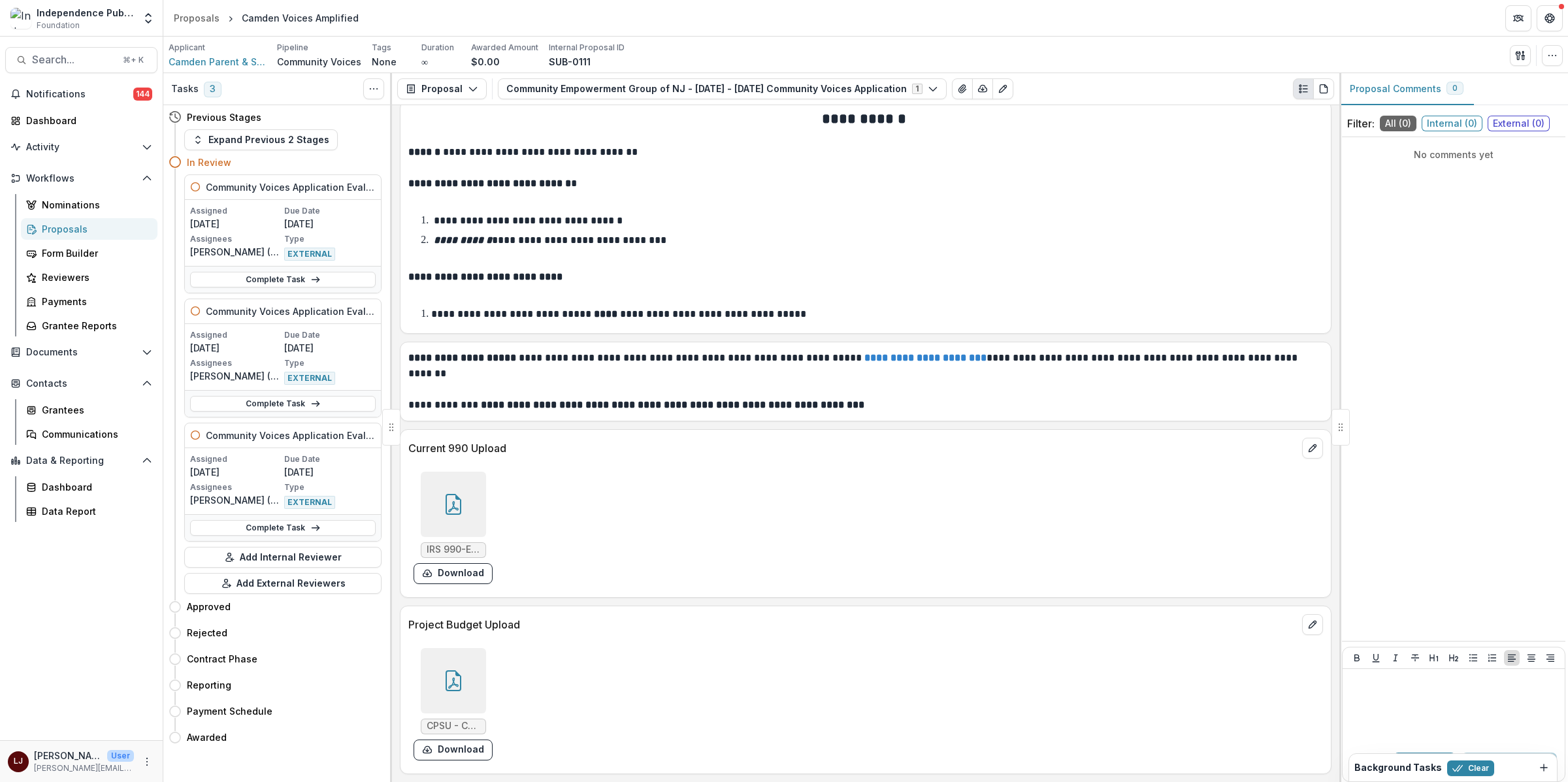
scroll to position [8362, 0]
click at [74, 227] on div "Proposals" at bounding box center [94, 229] width 105 height 13
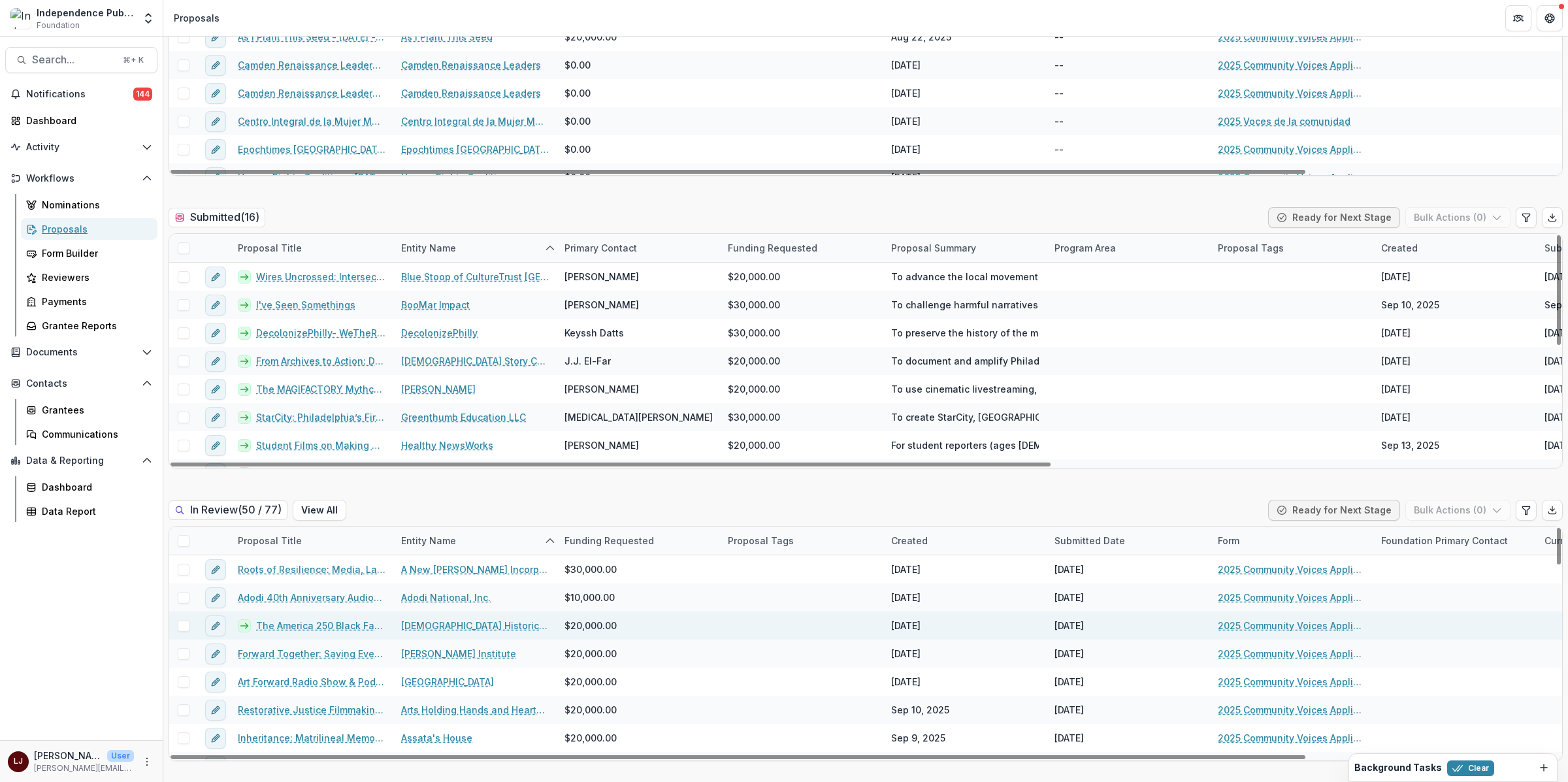
scroll to position [308, 0]
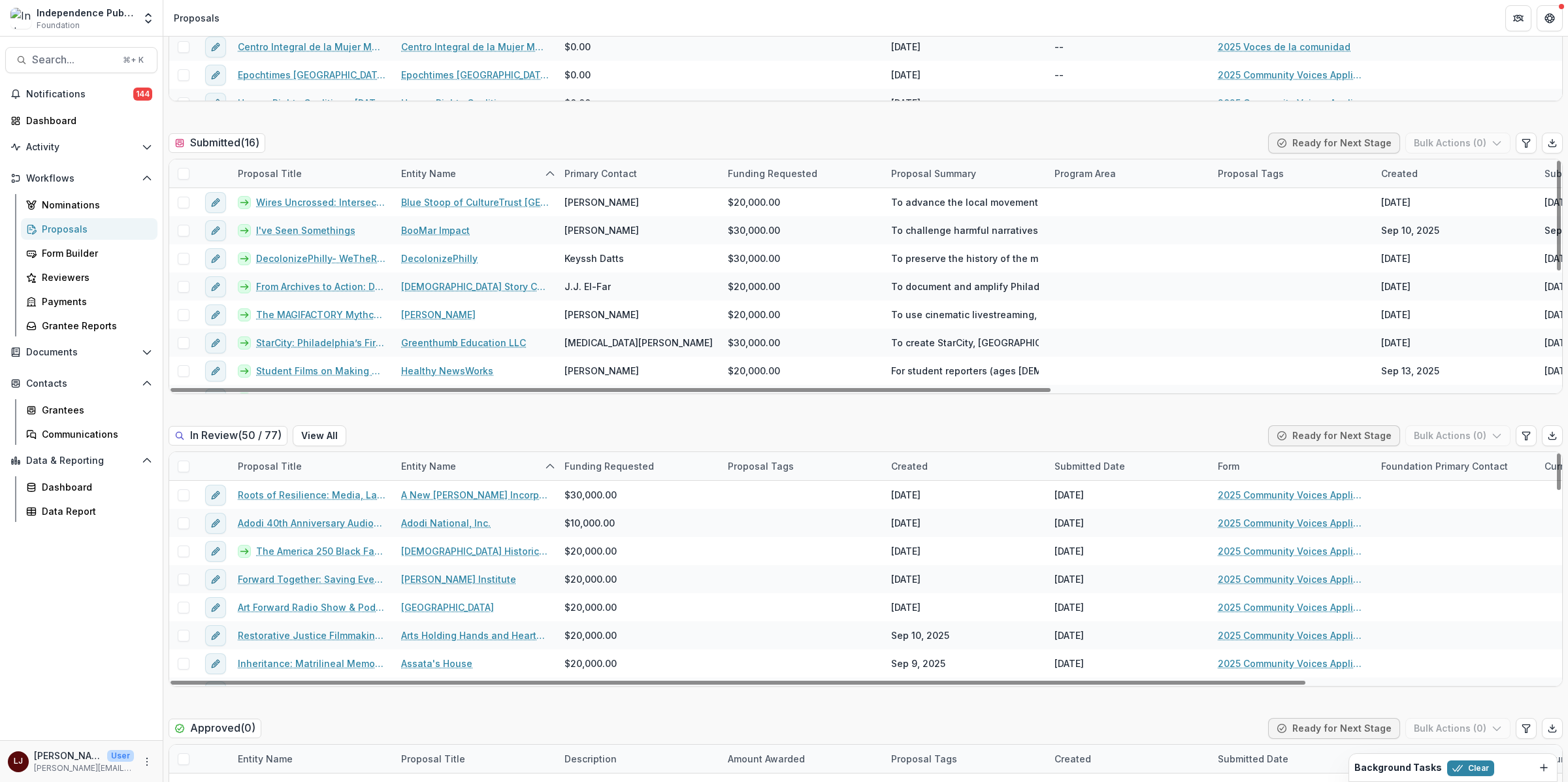
click at [431, 463] on div "Entity Name" at bounding box center [429, 465] width 71 height 13
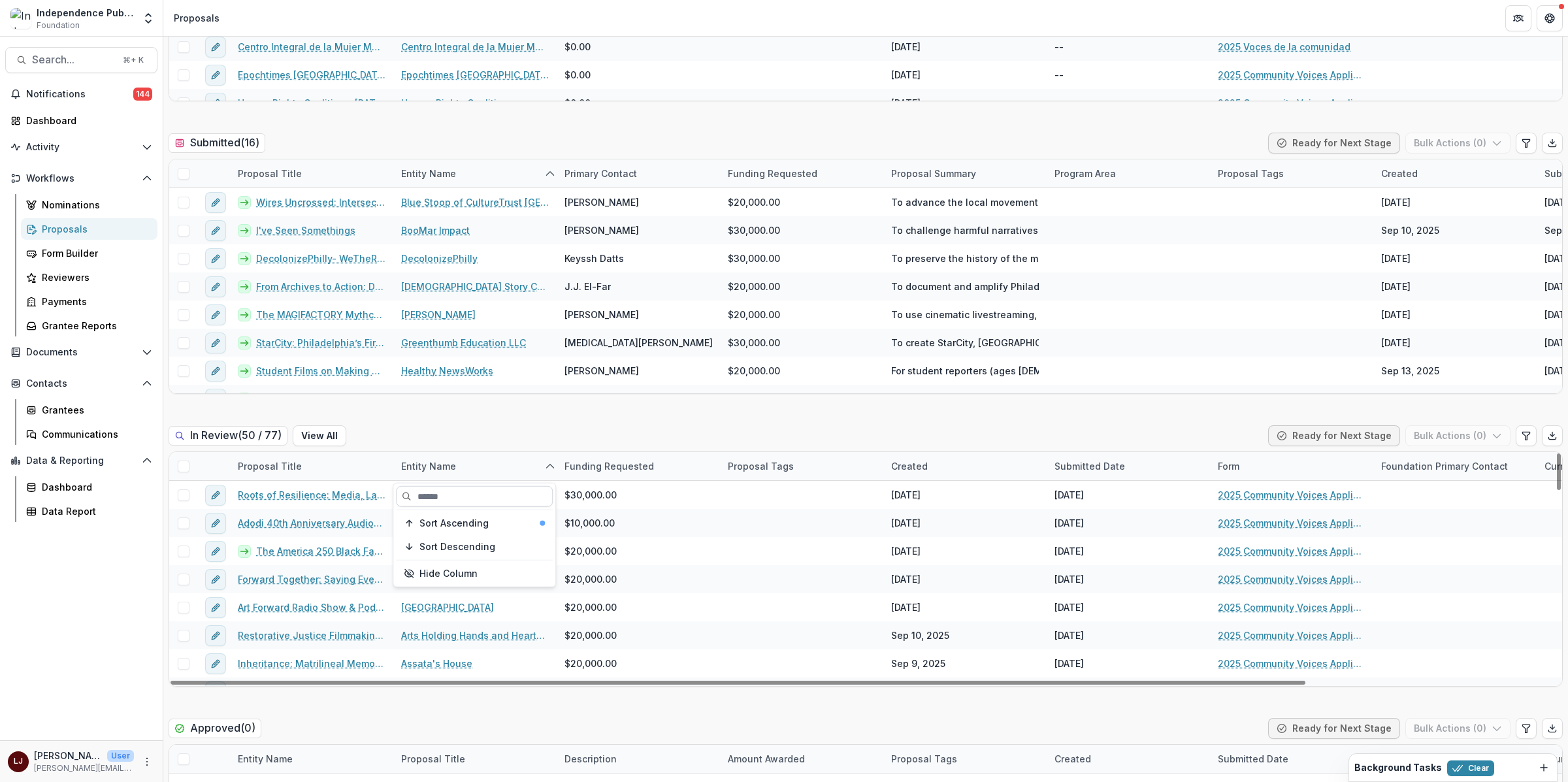
click at [461, 504] on input at bounding box center [474, 496] width 157 height 21
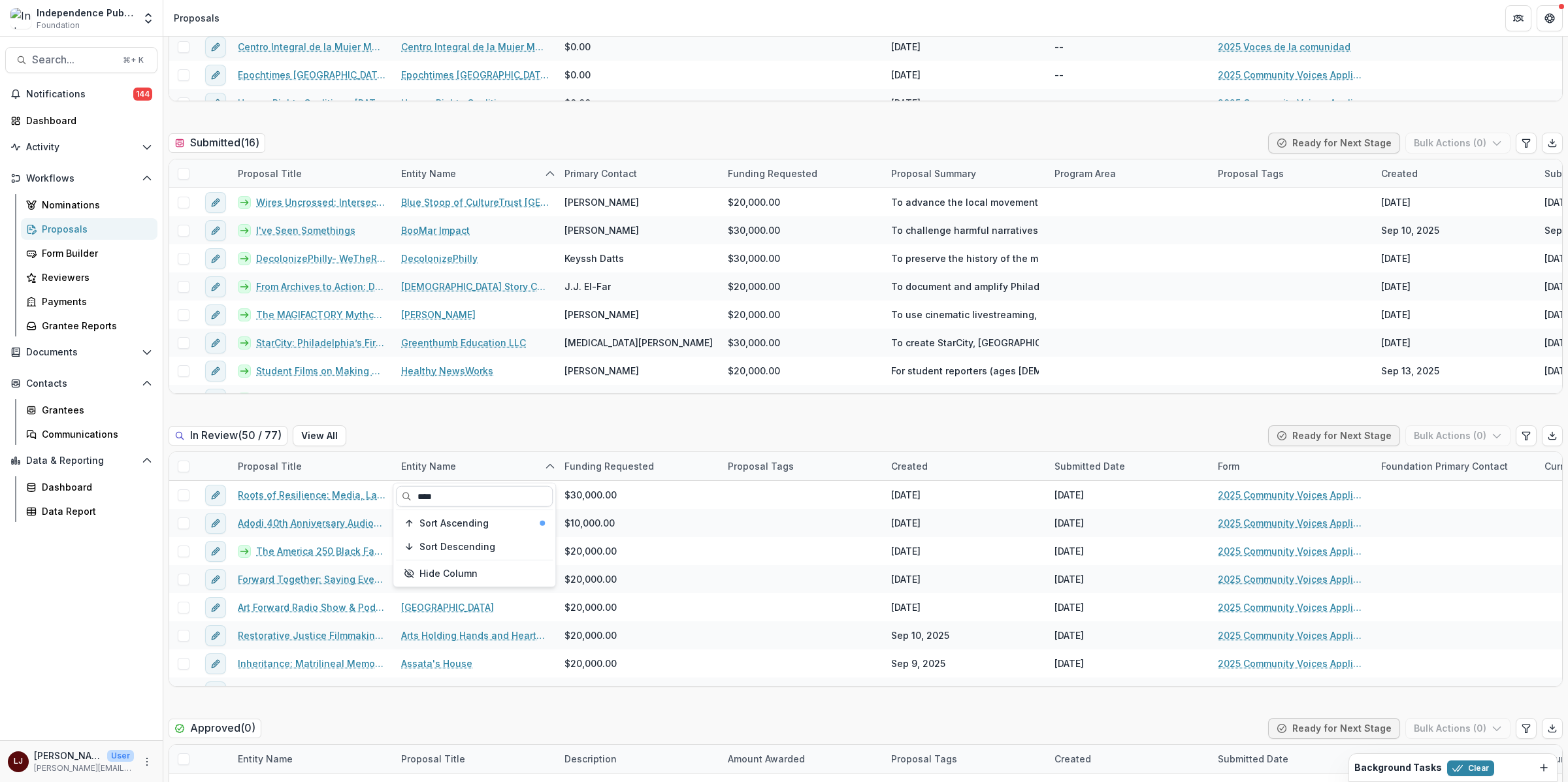
type input "*****"
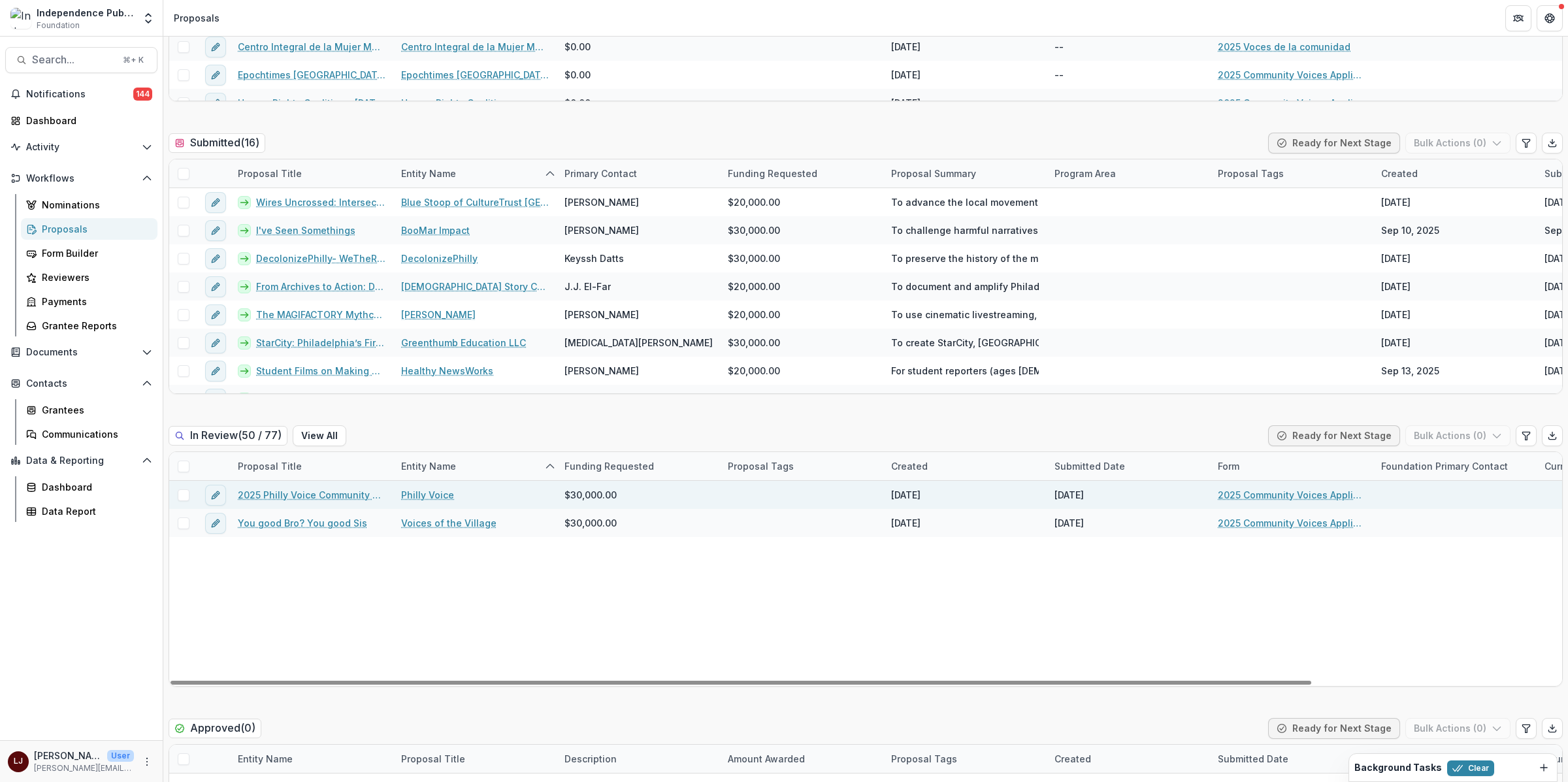
click at [328, 489] on link "2025 Philly Voice Community Zines Project" at bounding box center [311, 494] width 148 height 13
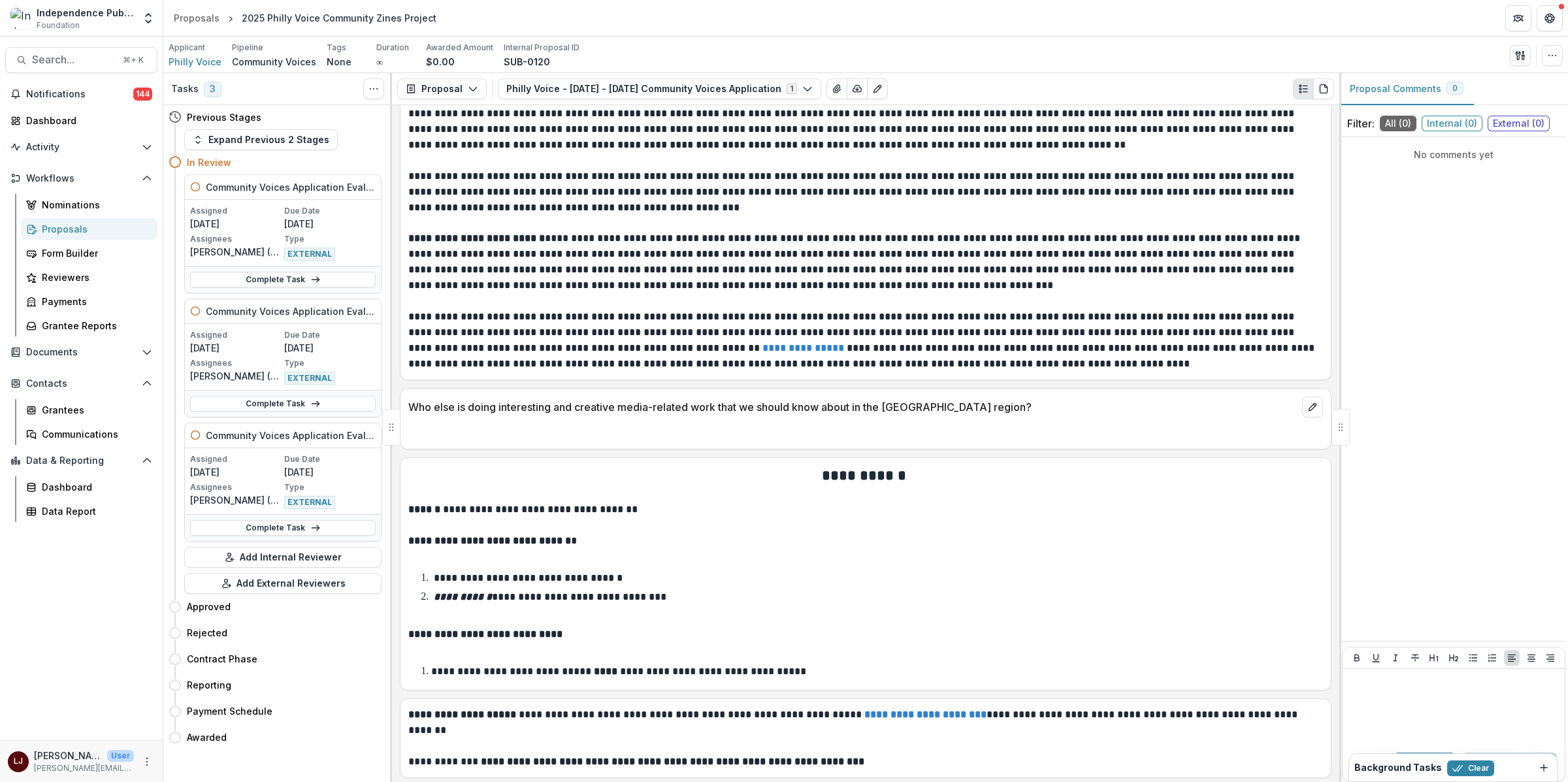
scroll to position [7250, 0]
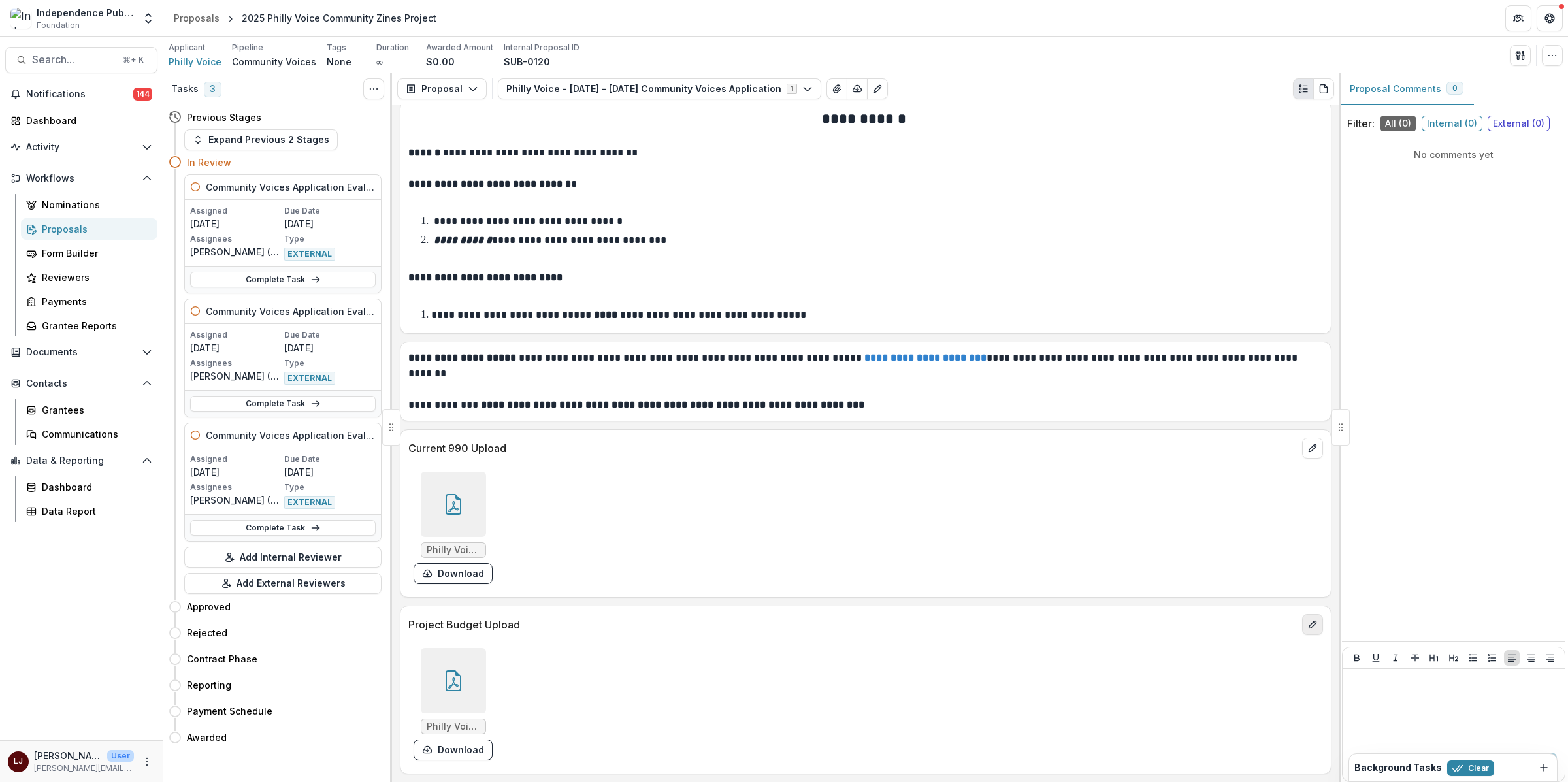
click at [1313, 626] on icon "edit" at bounding box center [1312, 624] width 11 height 11
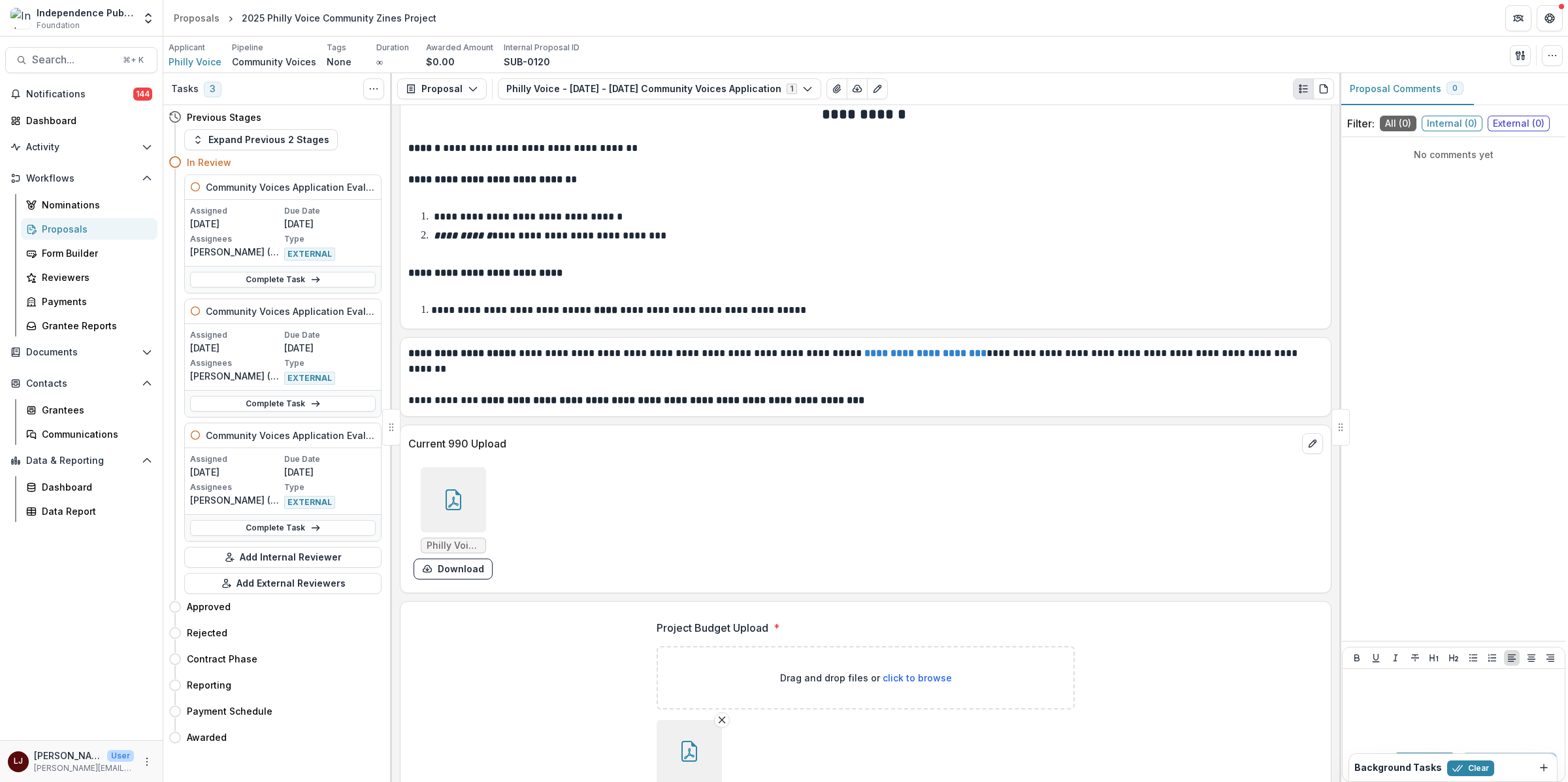
click at [703, 754] on button "button" at bounding box center [689, 752] width 66 height 66
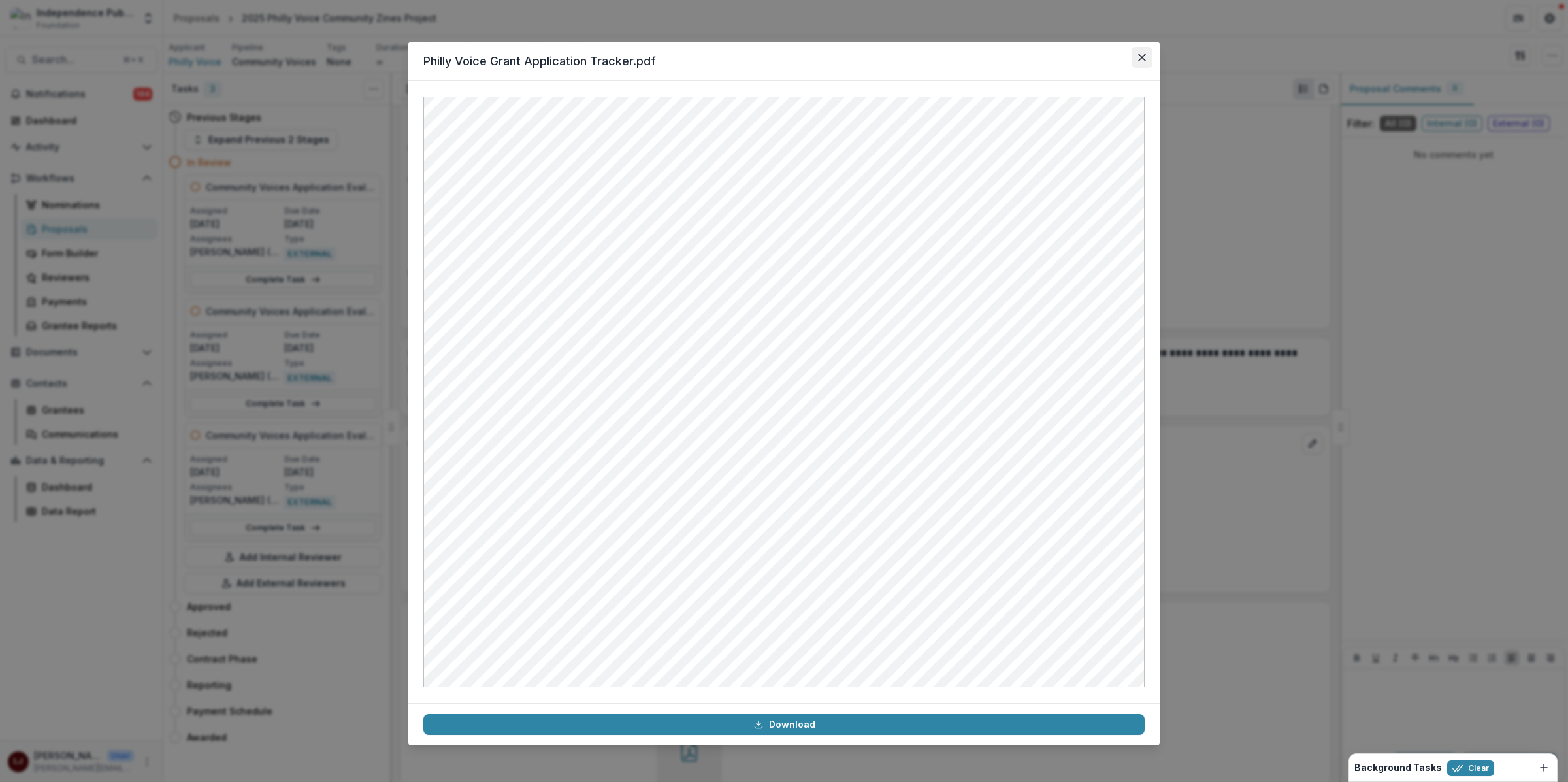
click at [1139, 59] on icon "Close" at bounding box center [1142, 57] width 8 height 8
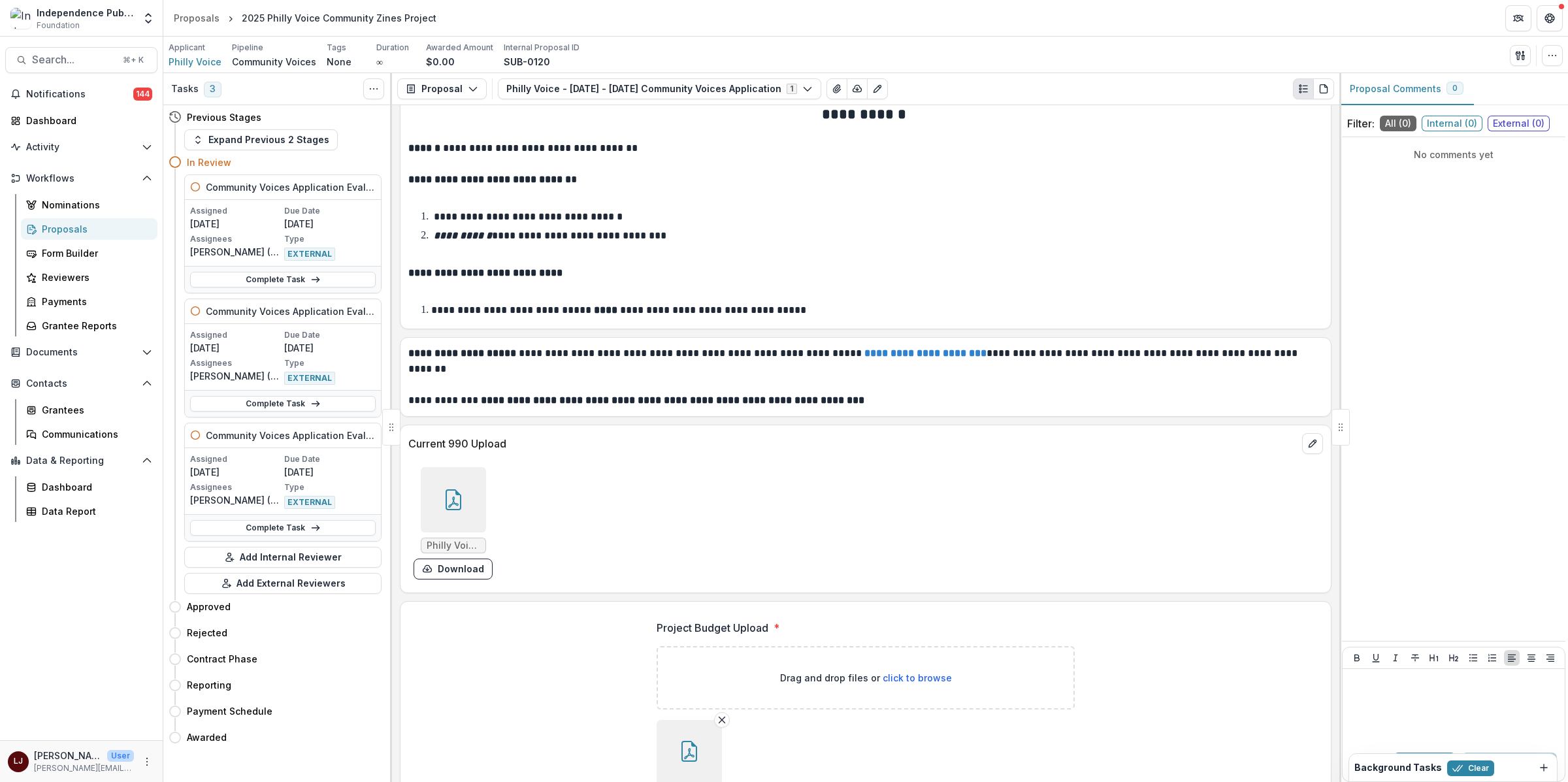
scroll to position [7258, 0]
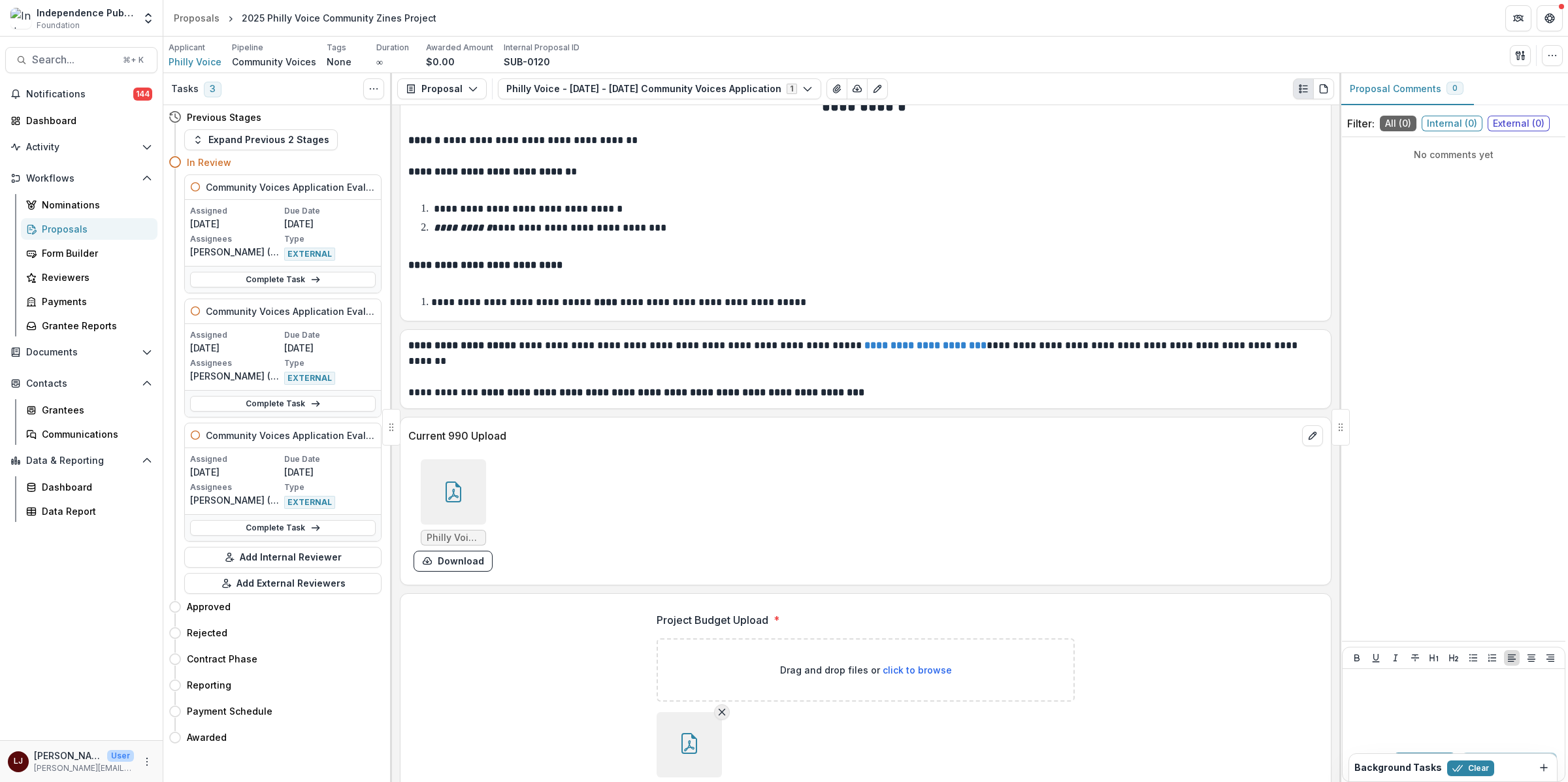
click at [718, 713] on icon "Remove File" at bounding box center [722, 711] width 11 height 11
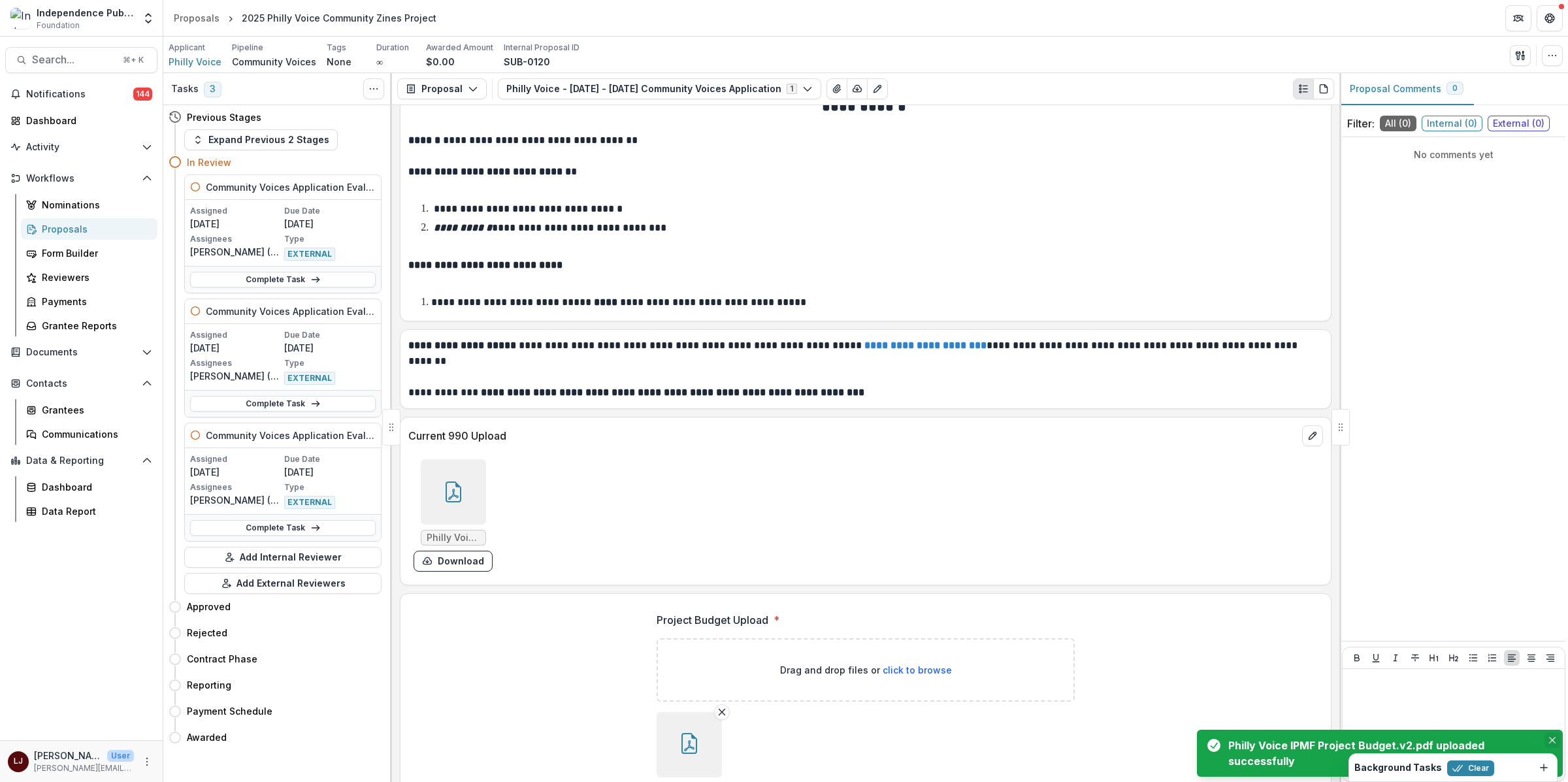
click at [1554, 739] on icon "Close" at bounding box center [1552, 740] width 6 height 6
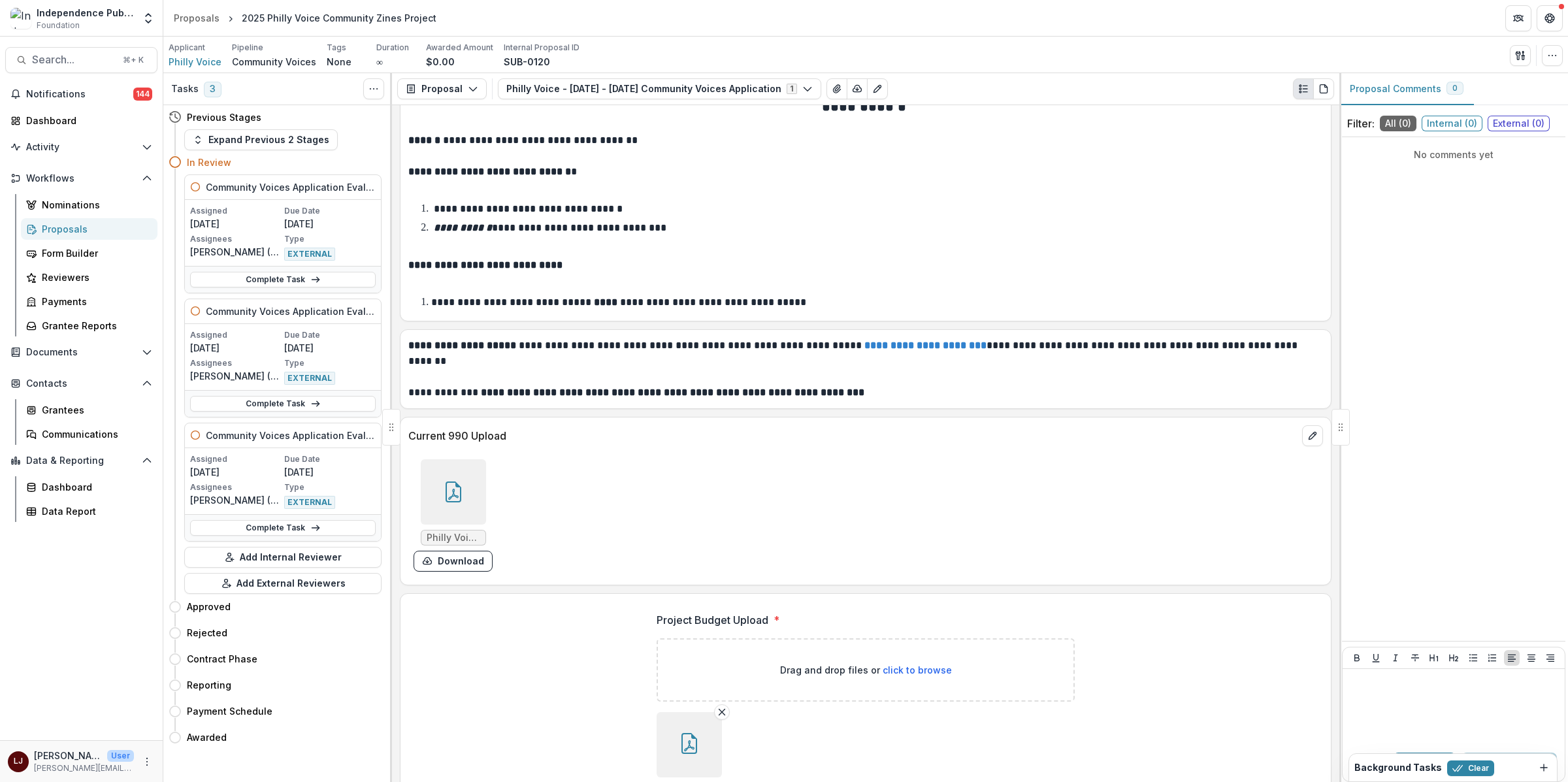
scroll to position [7356, 0]
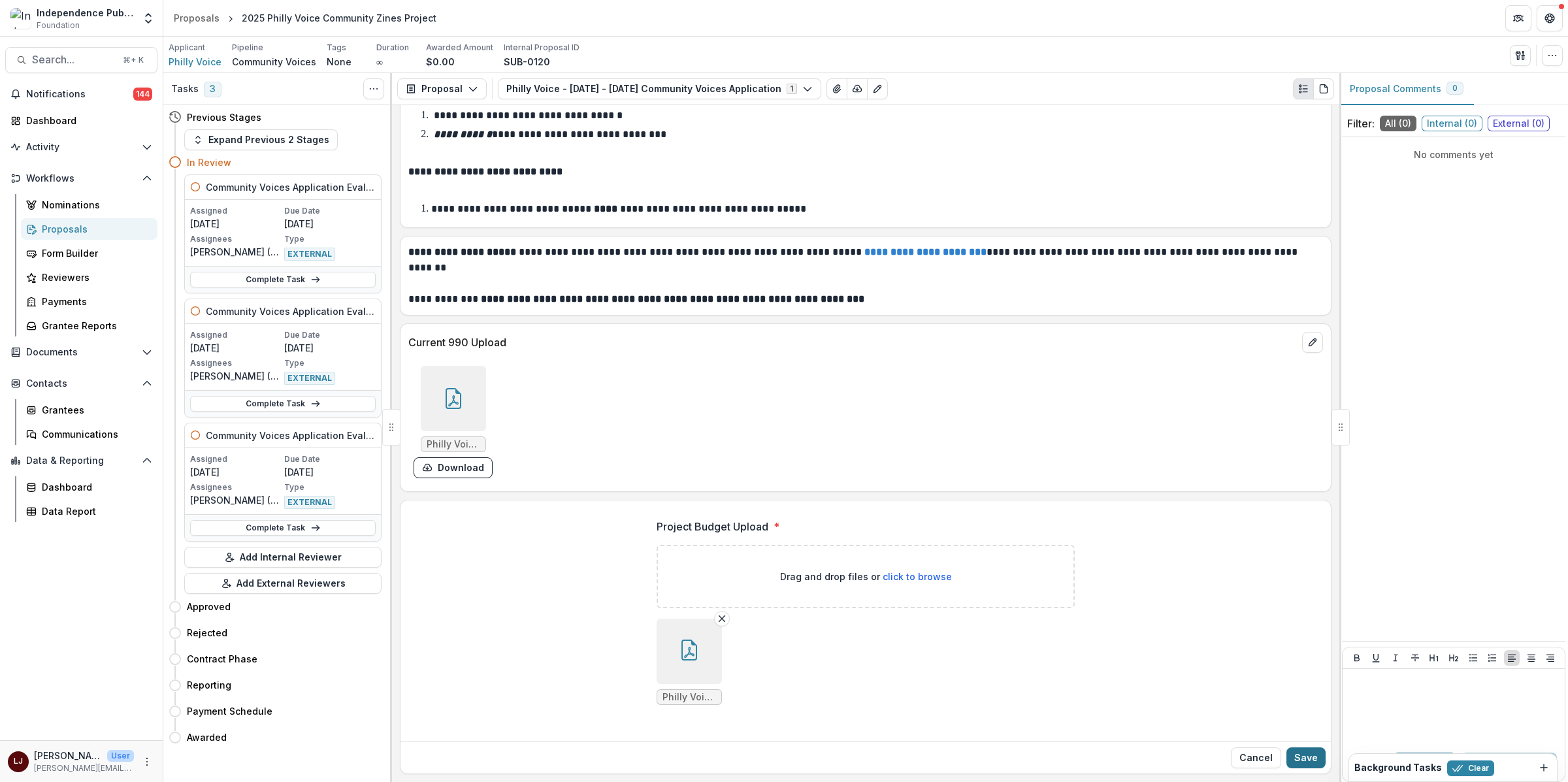
click at [1306, 756] on button "Save" at bounding box center [1306, 757] width 40 height 21
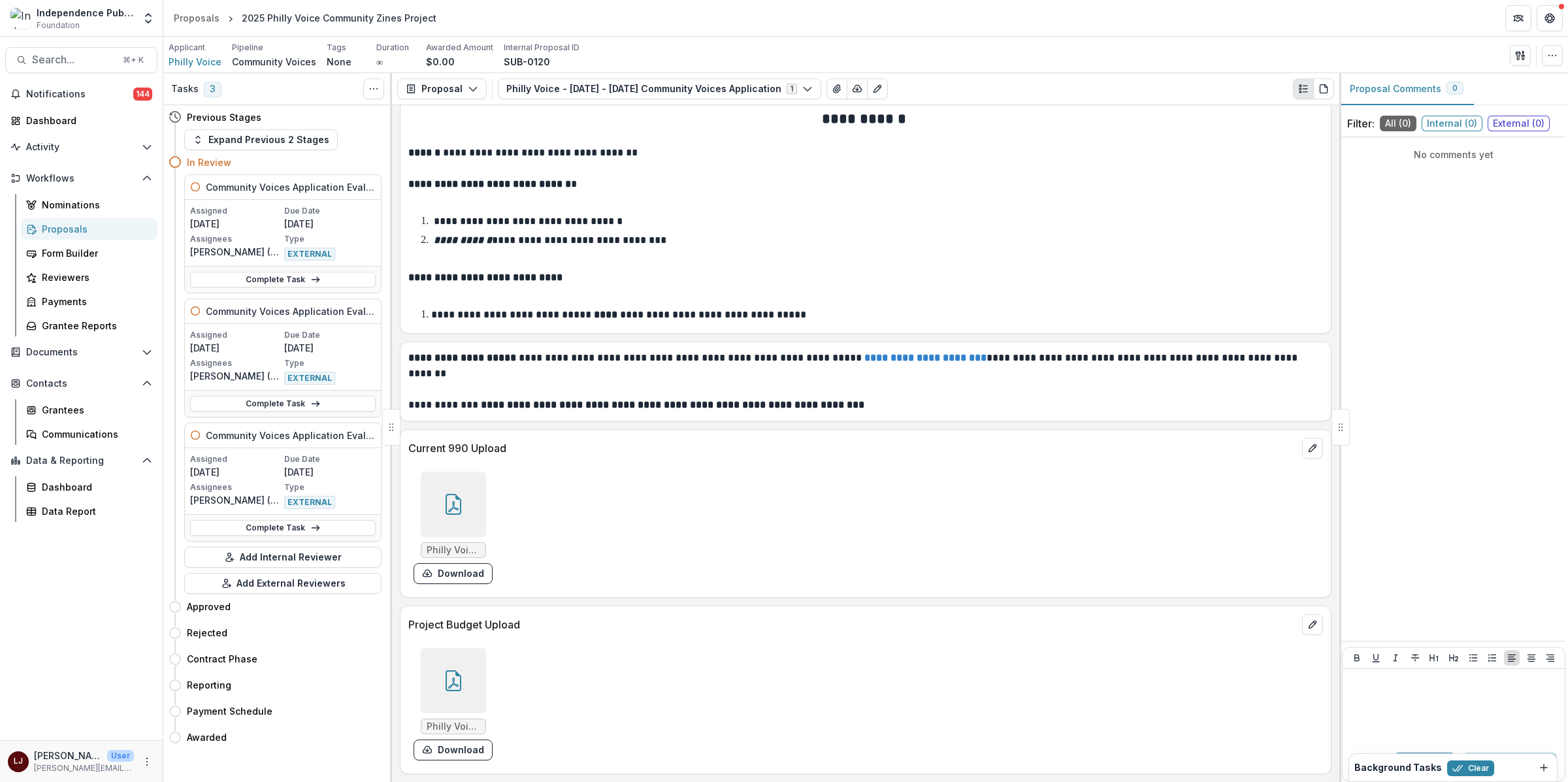
scroll to position [7250, 0]
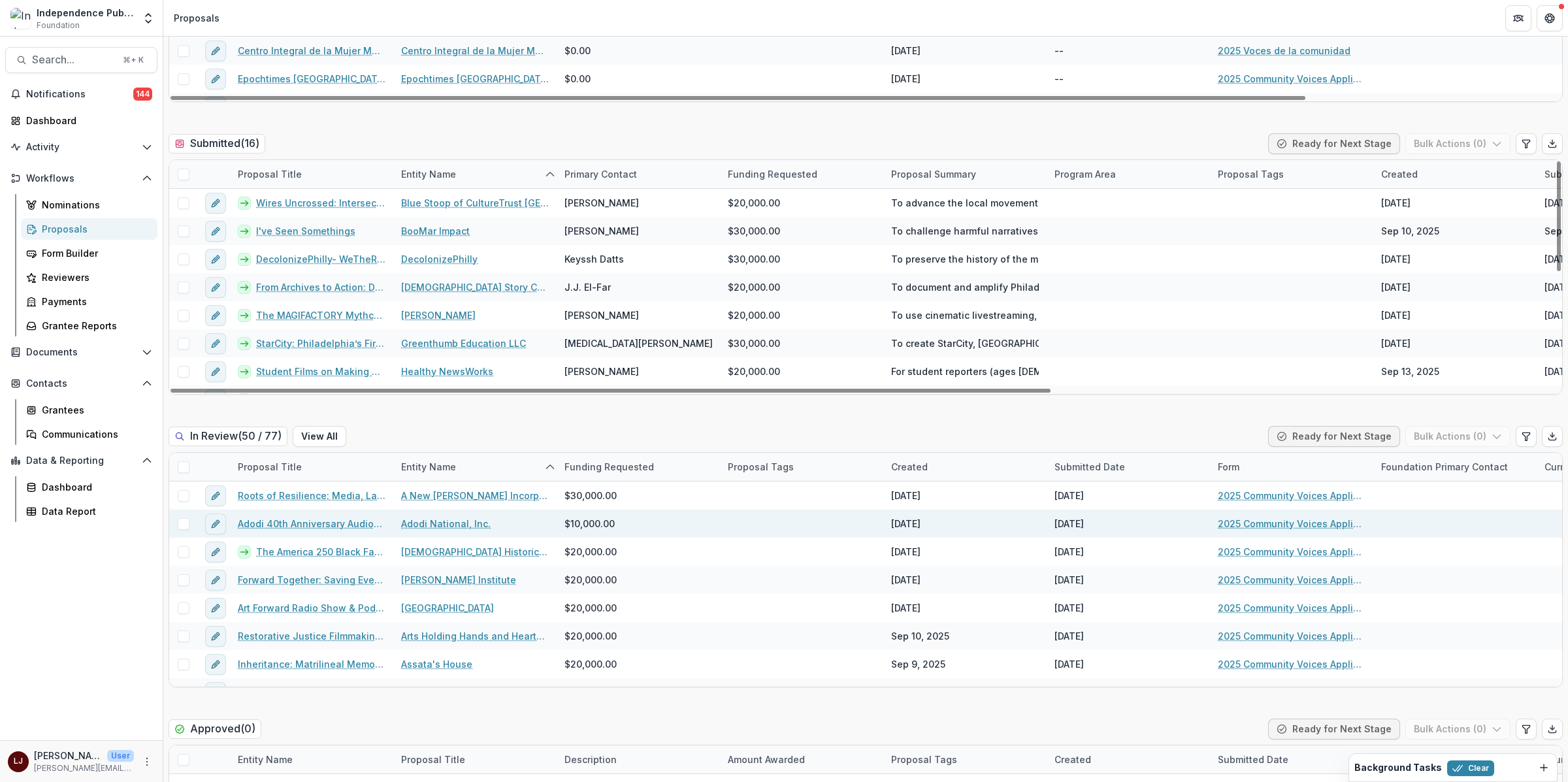
scroll to position [311, 0]
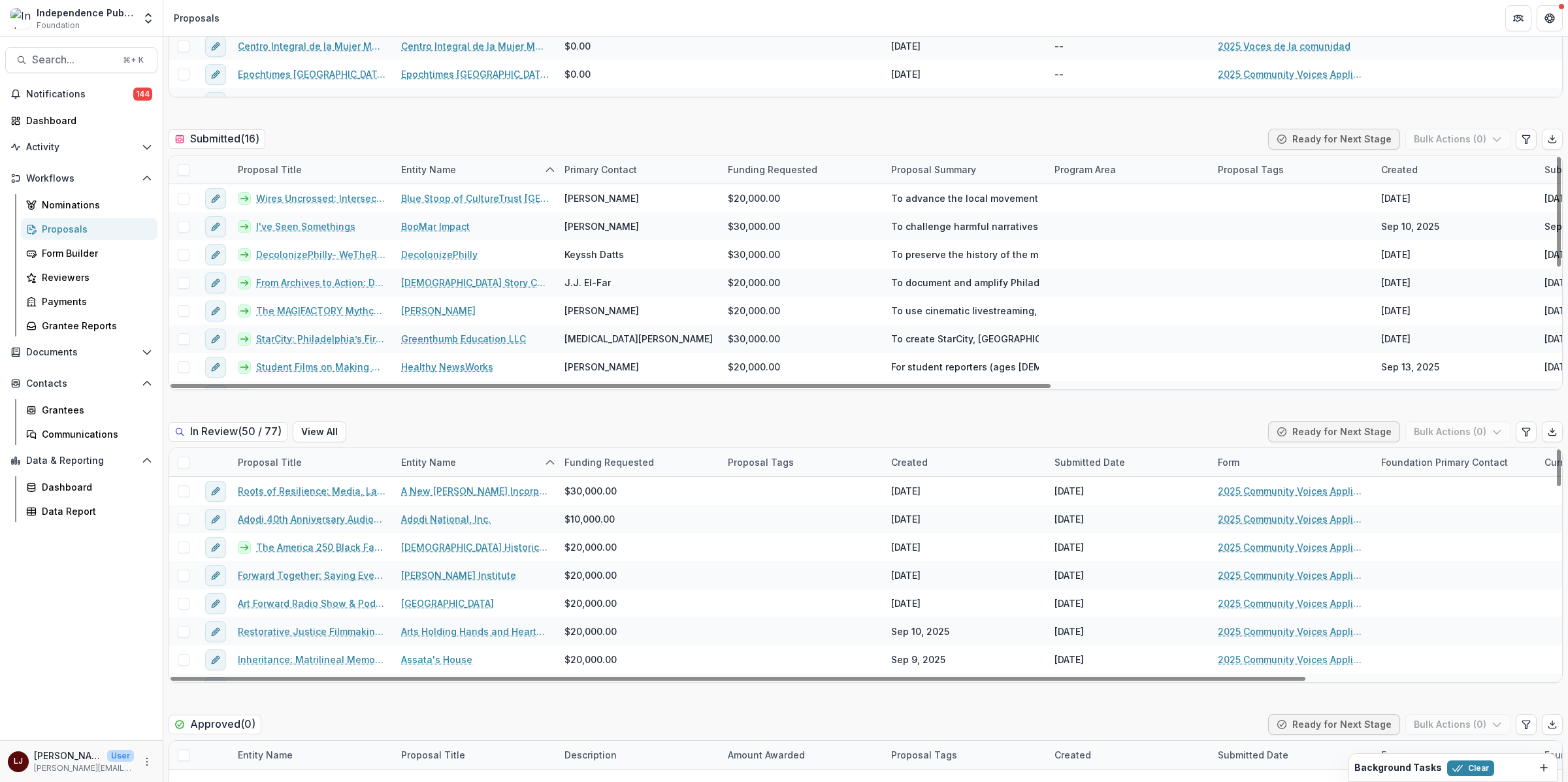
click at [266, 467] on div "Proposal Title" at bounding box center [270, 462] width 80 height 13
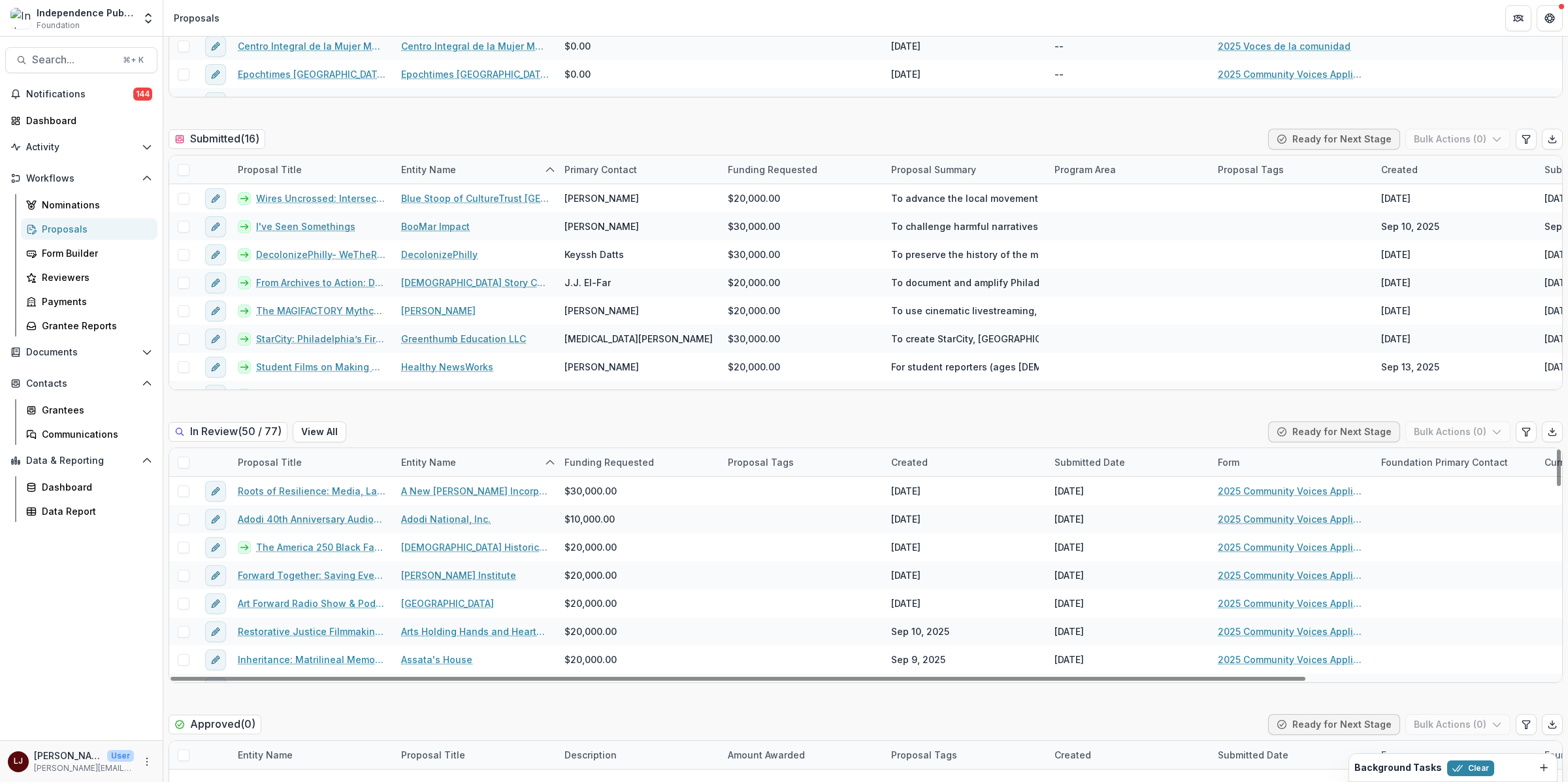
click at [452, 462] on div "Entity Name" at bounding box center [429, 462] width 71 height 13
click at [467, 493] on input at bounding box center [474, 493] width 157 height 21
paste input "**********"
type input "**********"
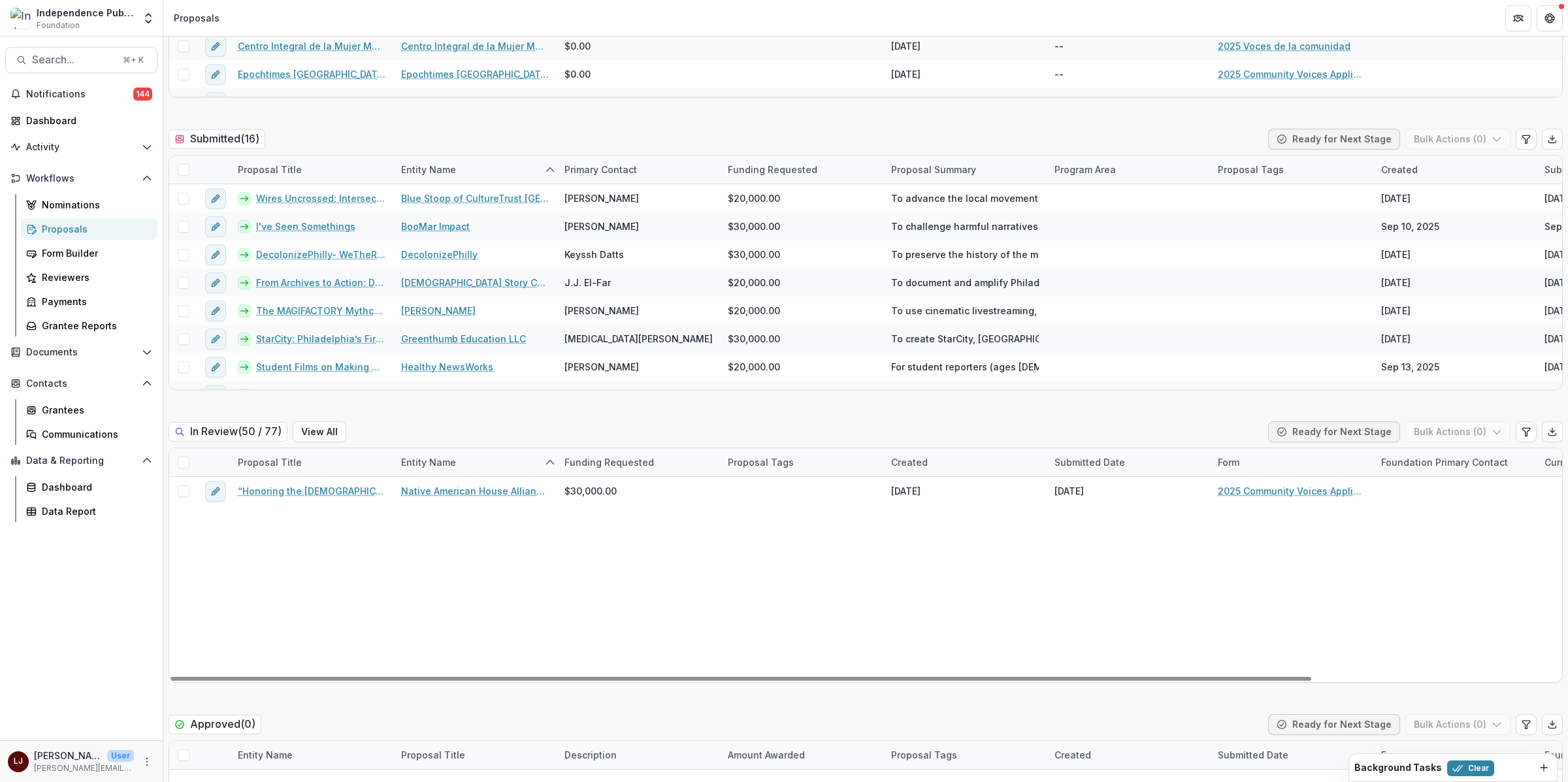
click at [348, 548] on div "“Honoring the [DEMOGRAPHIC_DATA] Legacy of Philadelphia” Native American House …" at bounding box center [1016, 579] width 1694 height 205
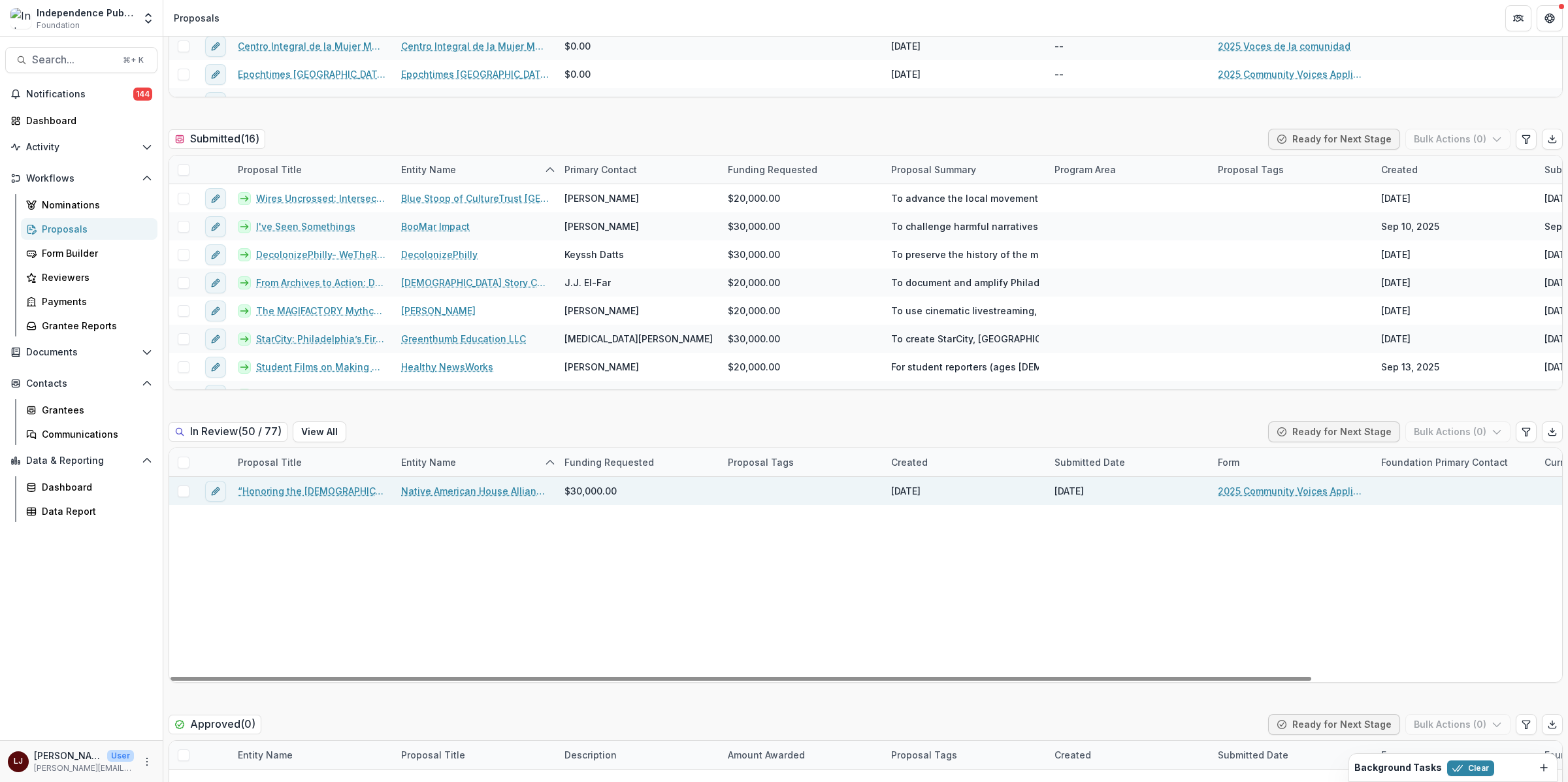
click at [312, 493] on link "“Honoring the [DEMOGRAPHIC_DATA] Legacy of [GEOGRAPHIC_DATA]”" at bounding box center [311, 491] width 148 height 13
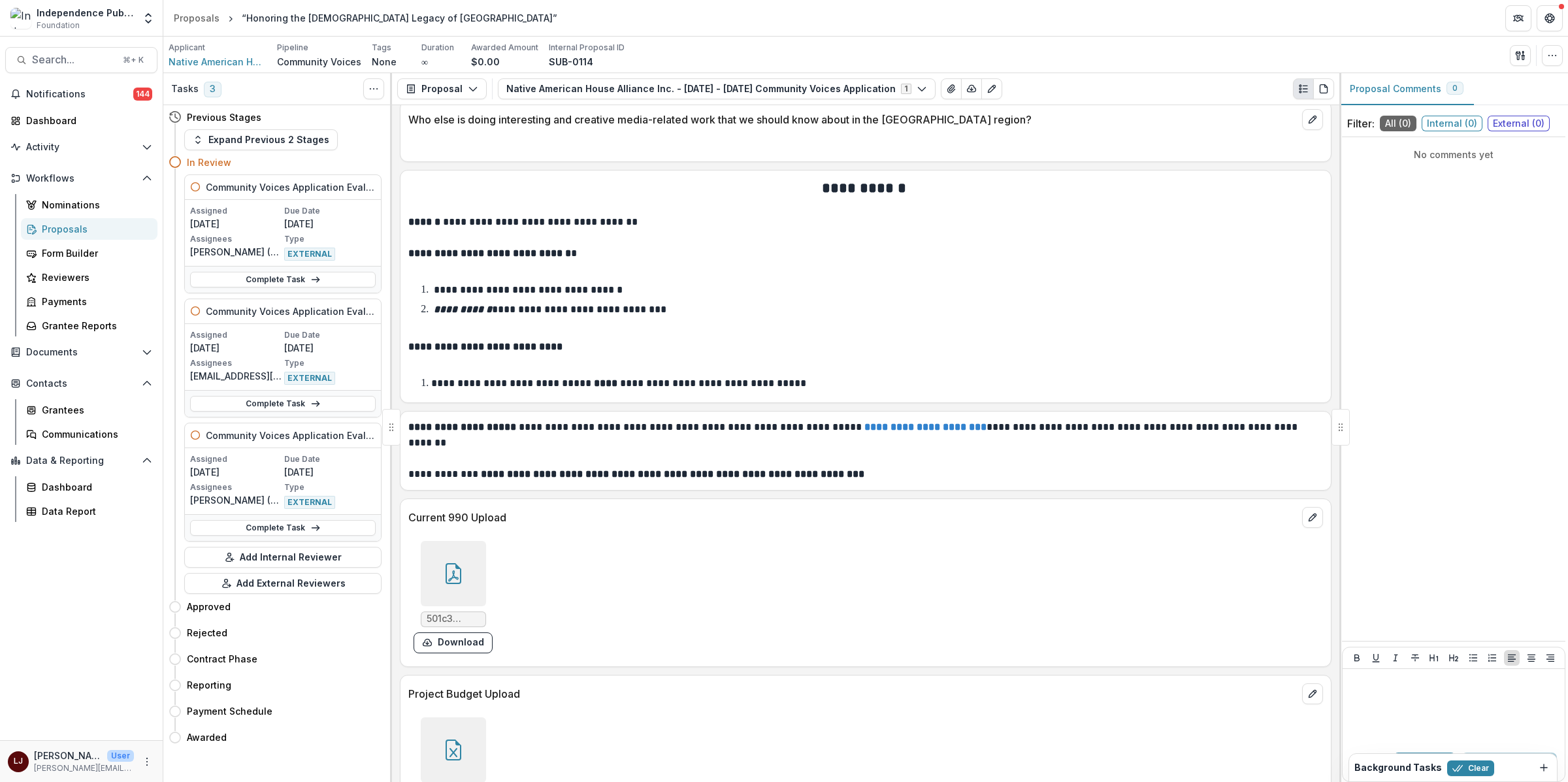
scroll to position [6440, 0]
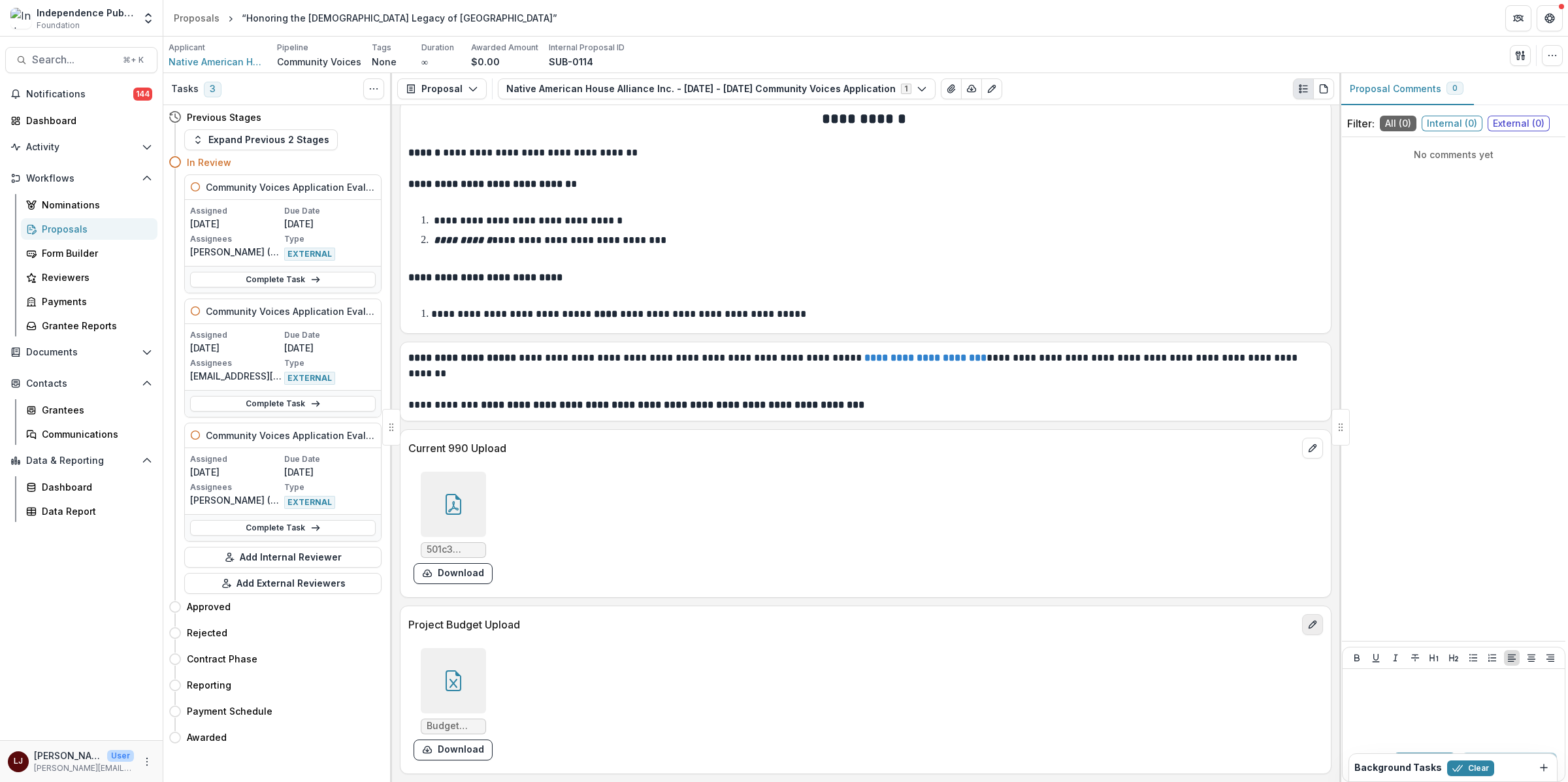
click at [1307, 621] on icon "edit" at bounding box center [1312, 624] width 11 height 11
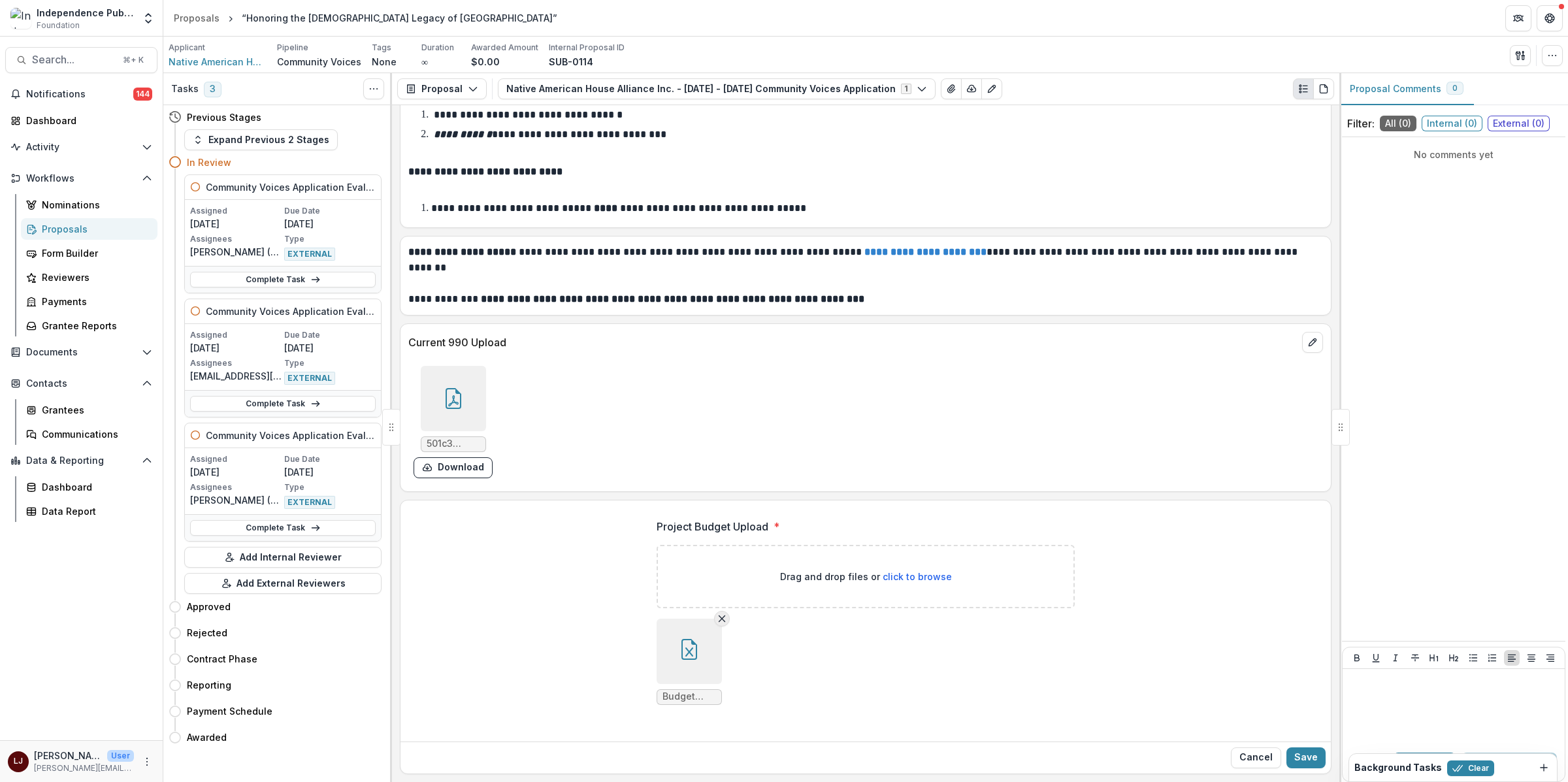
click at [722, 620] on line "Remove File" at bounding box center [722, 618] width 6 height 6
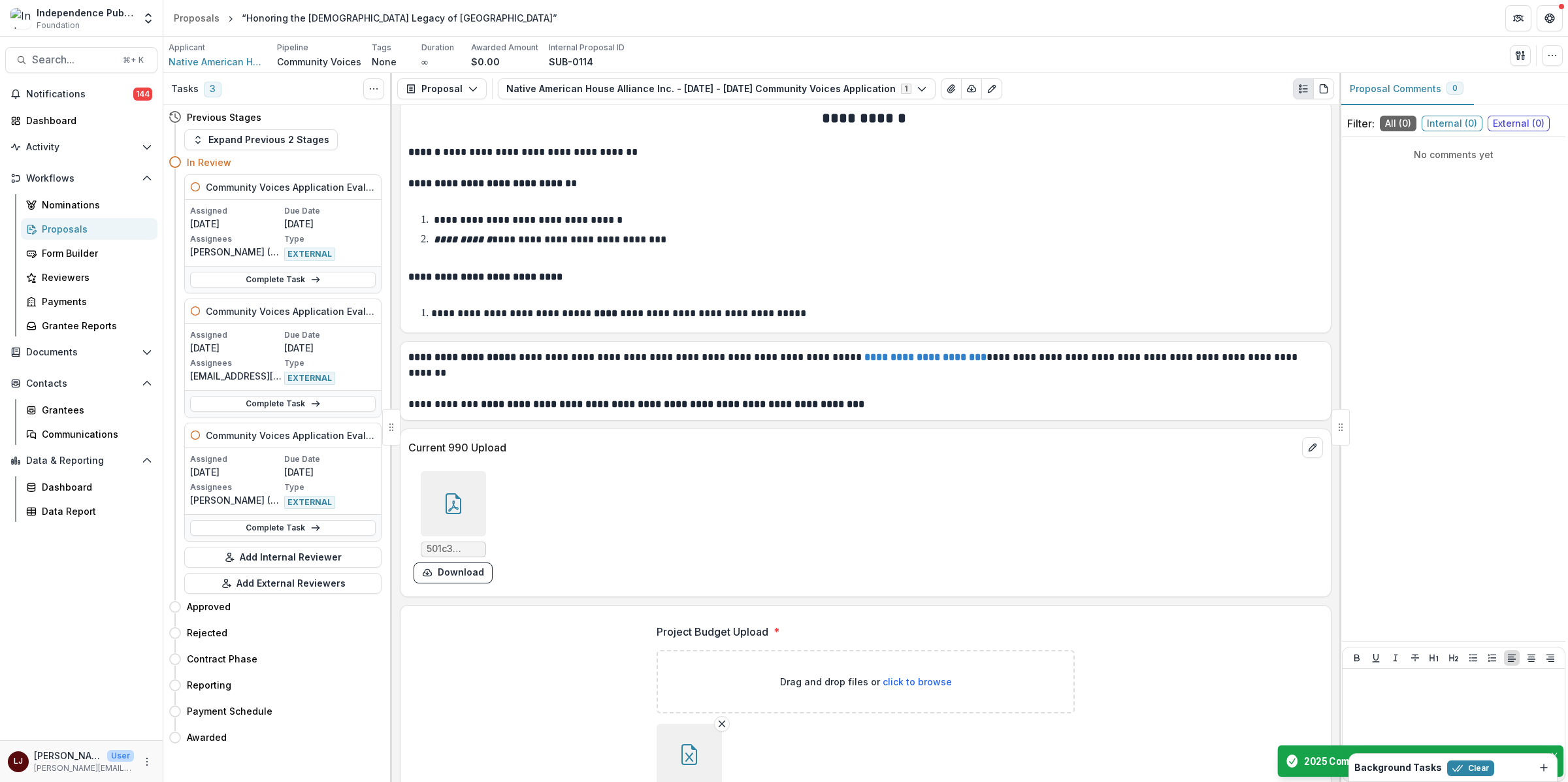
scroll to position [6545, 0]
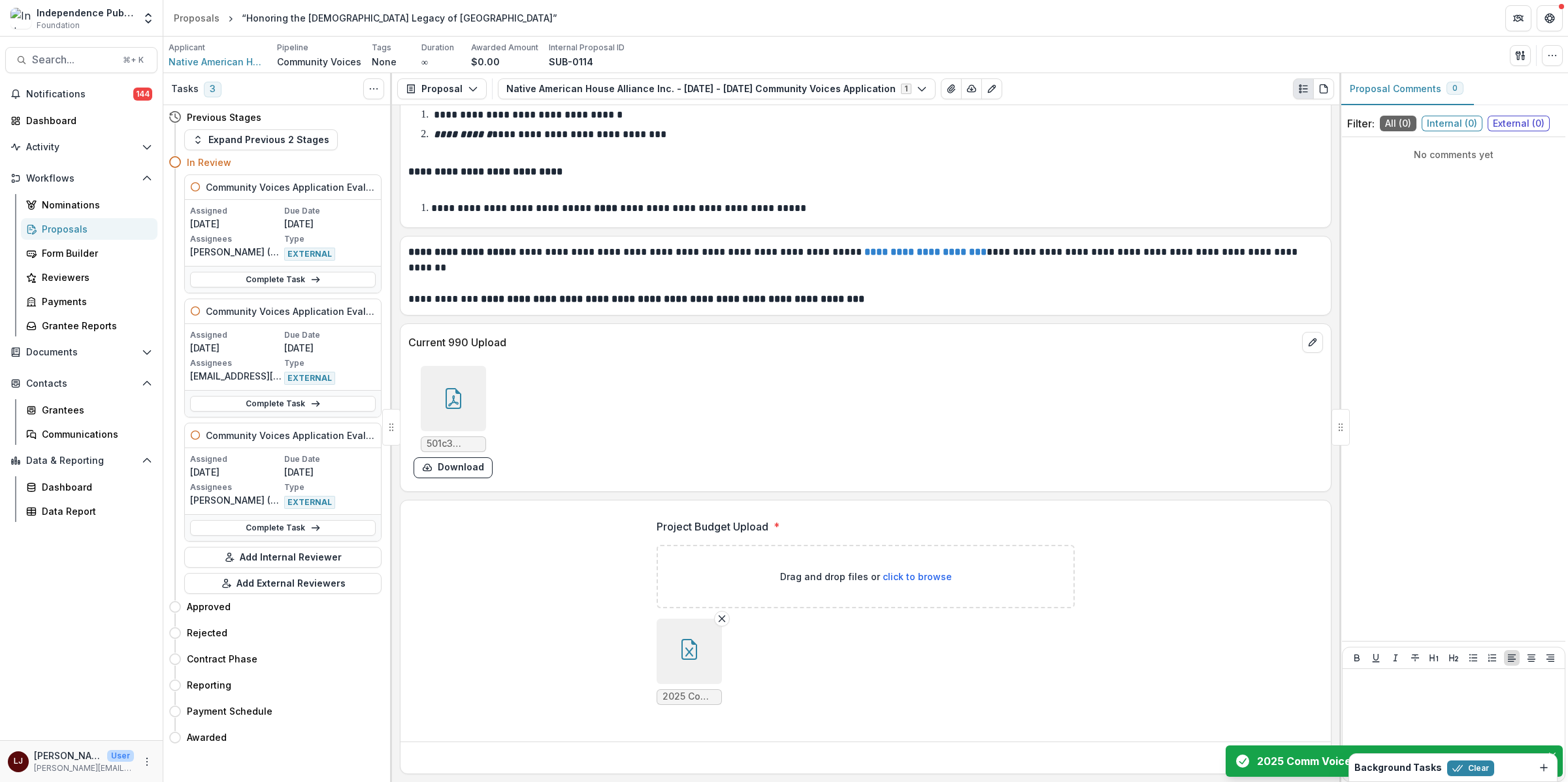
click at [1553, 755] on div "Background Tasks Clear" at bounding box center [1453, 767] width 208 height 28
click at [1546, 768] on icon "Dismiss" at bounding box center [1543, 767] width 11 height 11
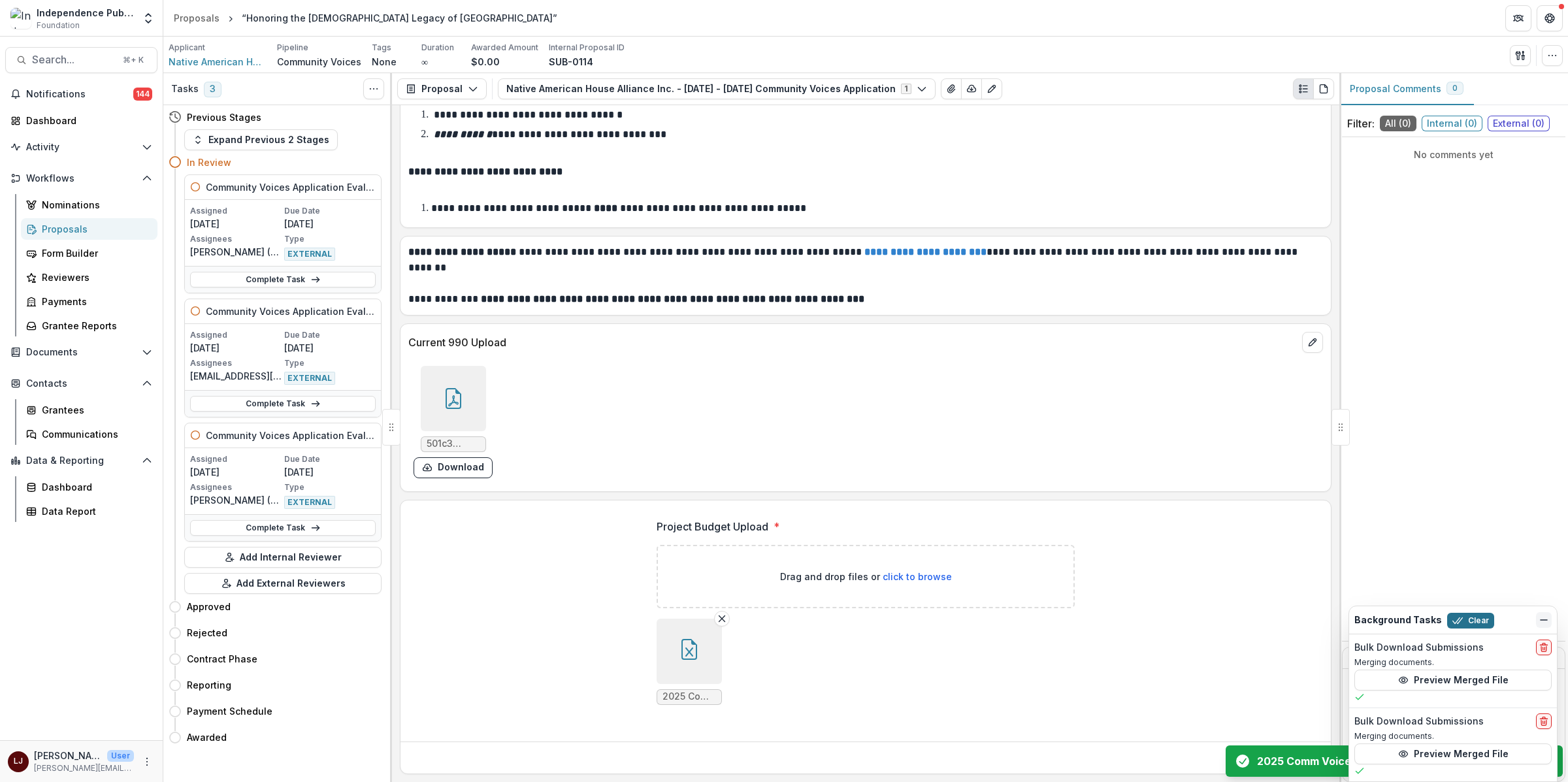
click at [1468, 625] on button "Clear" at bounding box center [1470, 620] width 47 height 16
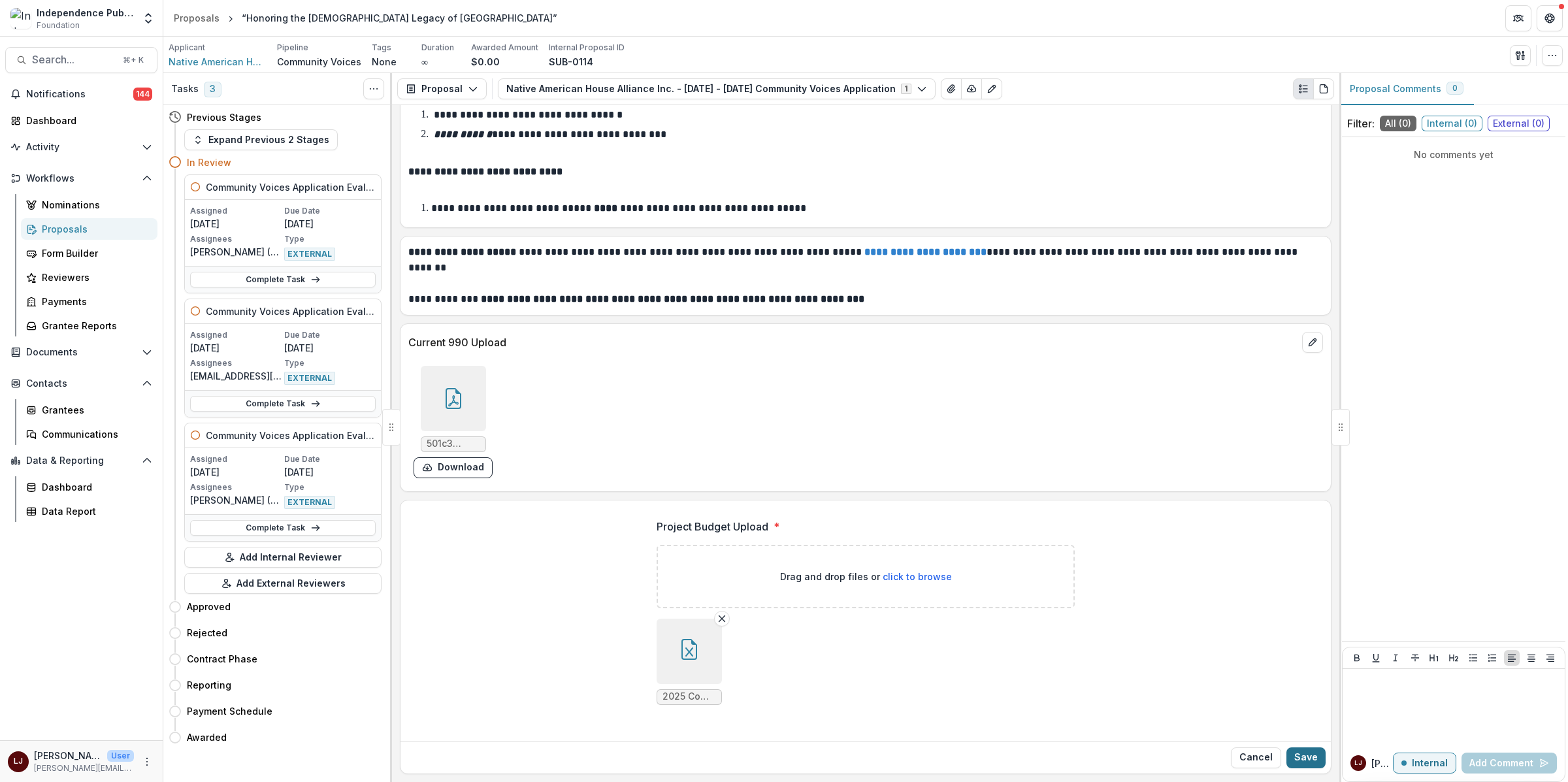
click at [1300, 756] on button "Save" at bounding box center [1306, 757] width 40 height 21
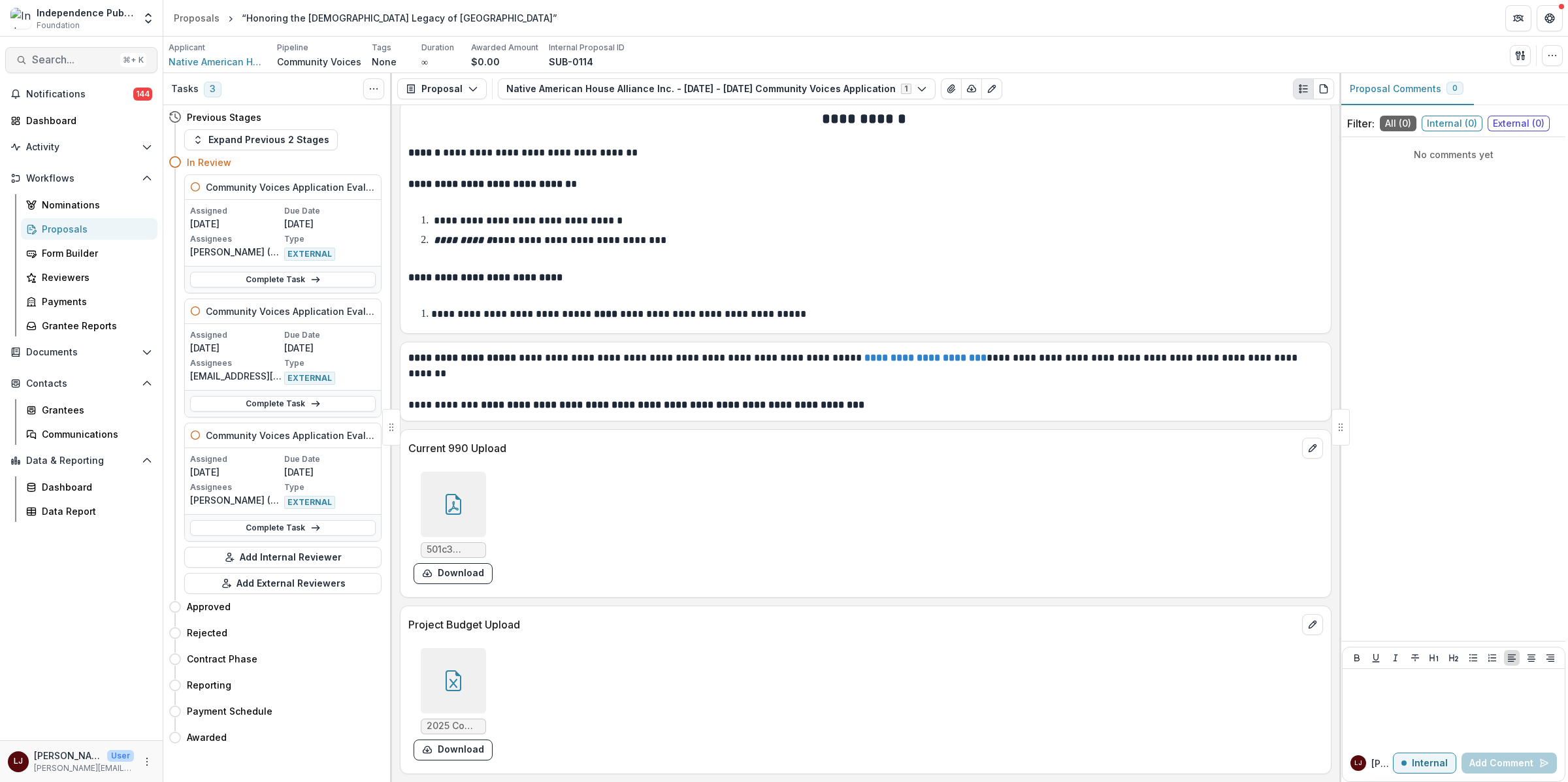
click at [73, 62] on span "Search..." at bounding box center [73, 60] width 83 height 13
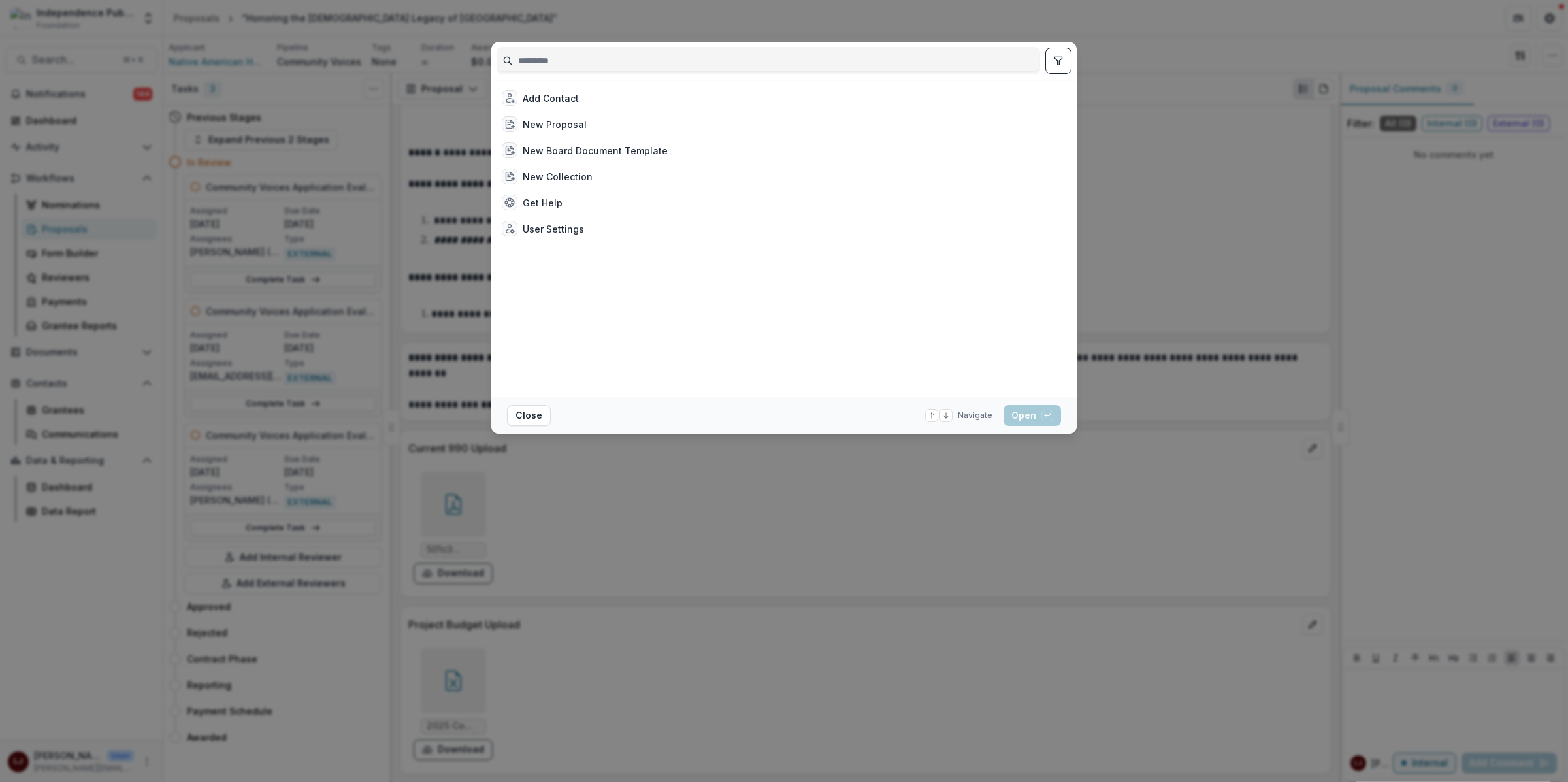
click at [555, 59] on input at bounding box center [768, 61] width 542 height 21
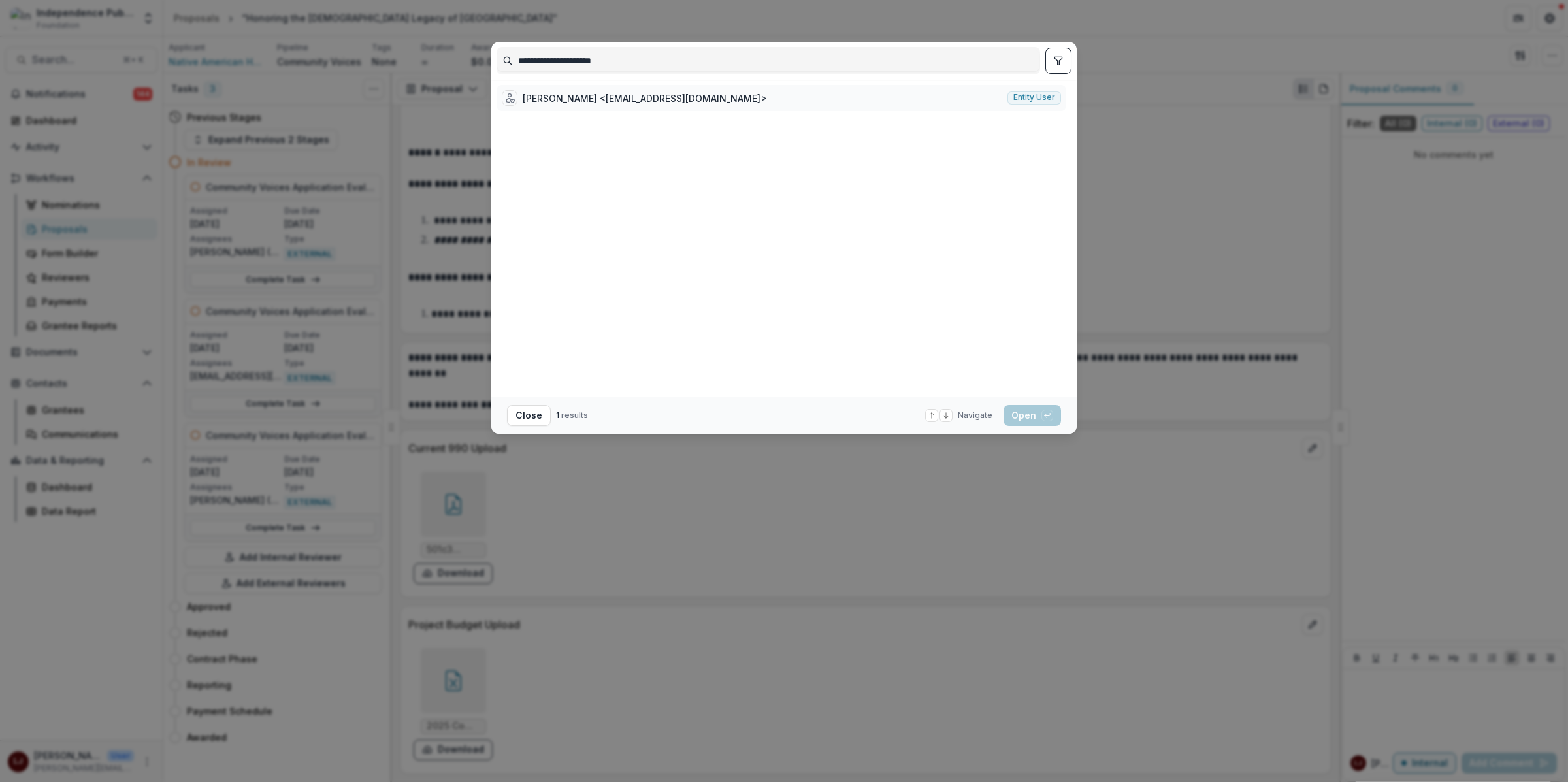
type input "**********"
click at [592, 98] on div "[PERSON_NAME] <[EMAIL_ADDRESS][DOMAIN_NAME]>" at bounding box center [645, 98] width 244 height 13
click at [592, 98] on div "[PERSON_NAME] <[EMAIL_ADDRESS][DOMAIN_NAME]>" at bounding box center [623, 98] width 201 height 13
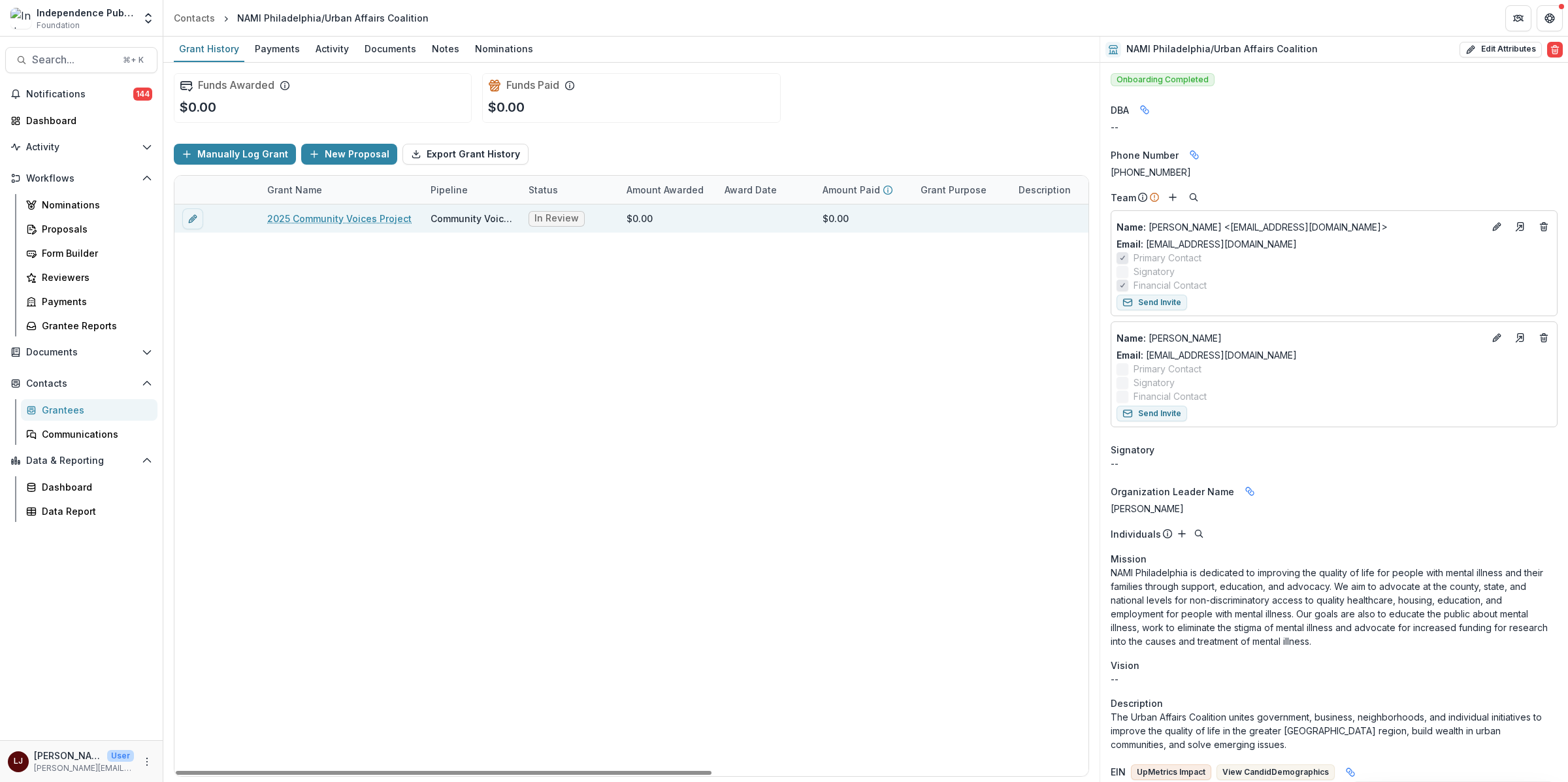
click at [328, 219] on link "2025 Community Voices Project" at bounding box center [339, 218] width 144 height 13
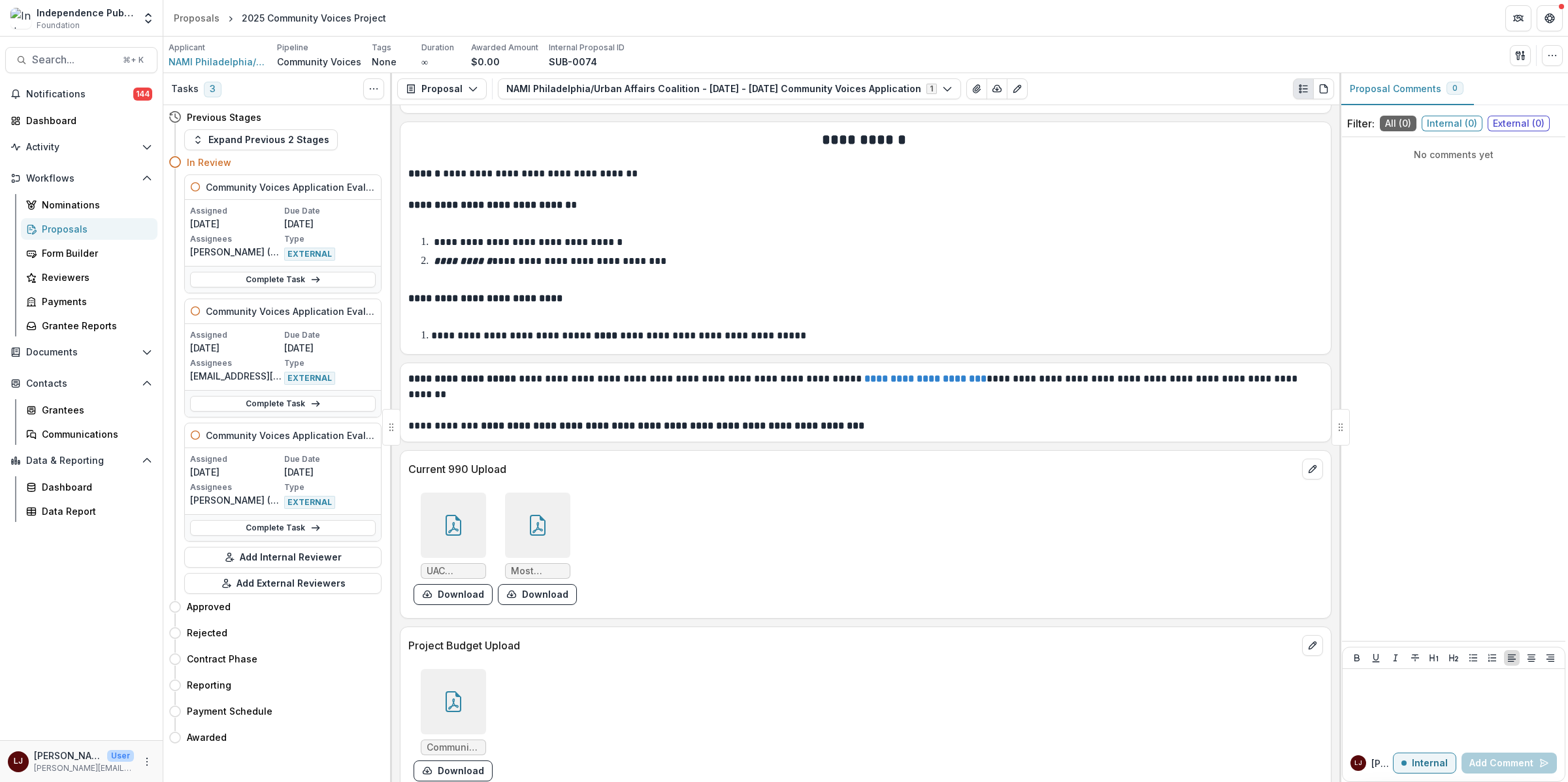
scroll to position [7193, 0]
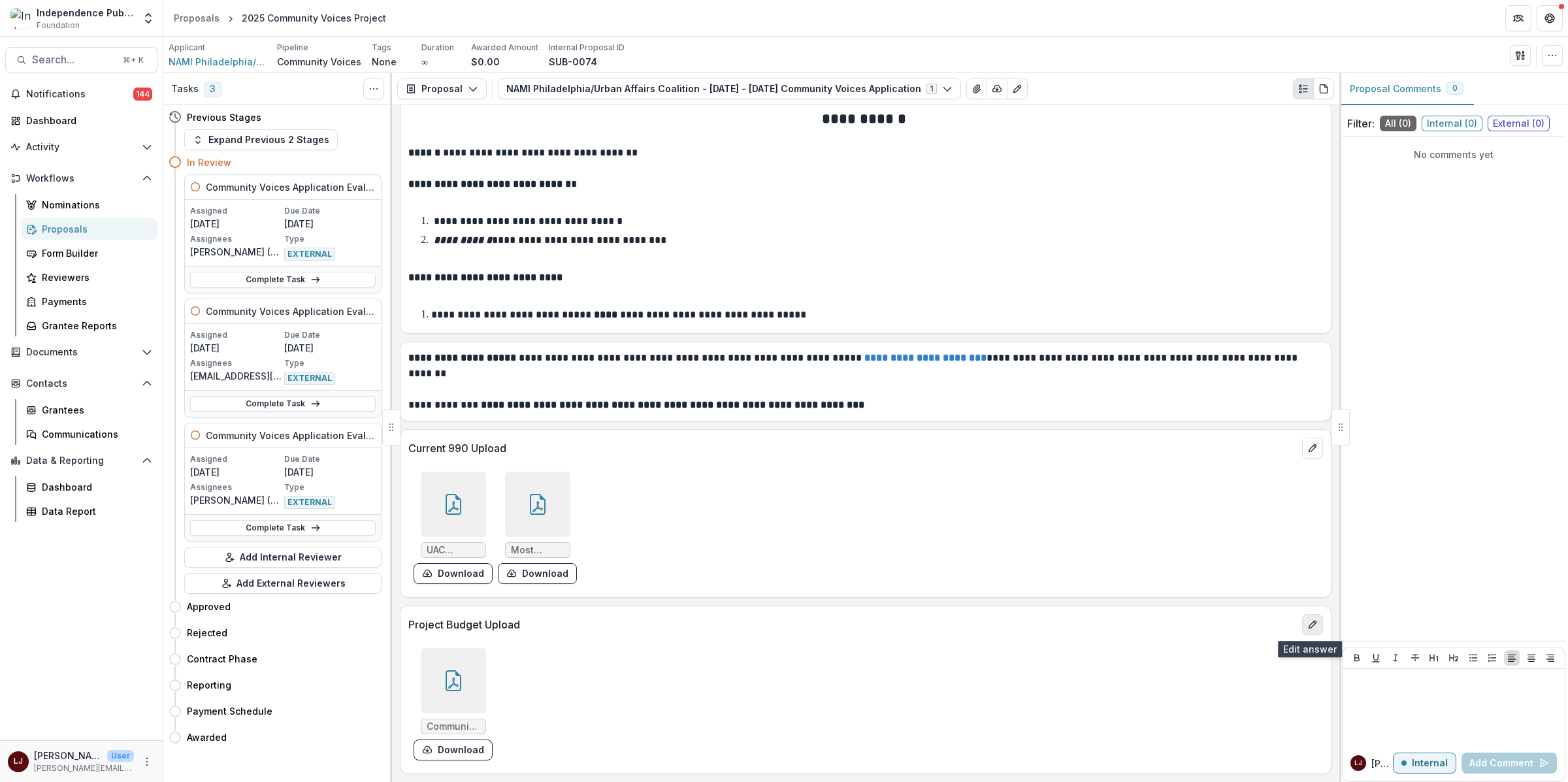
click at [1314, 623] on icon "edit" at bounding box center [1312, 624] width 11 height 11
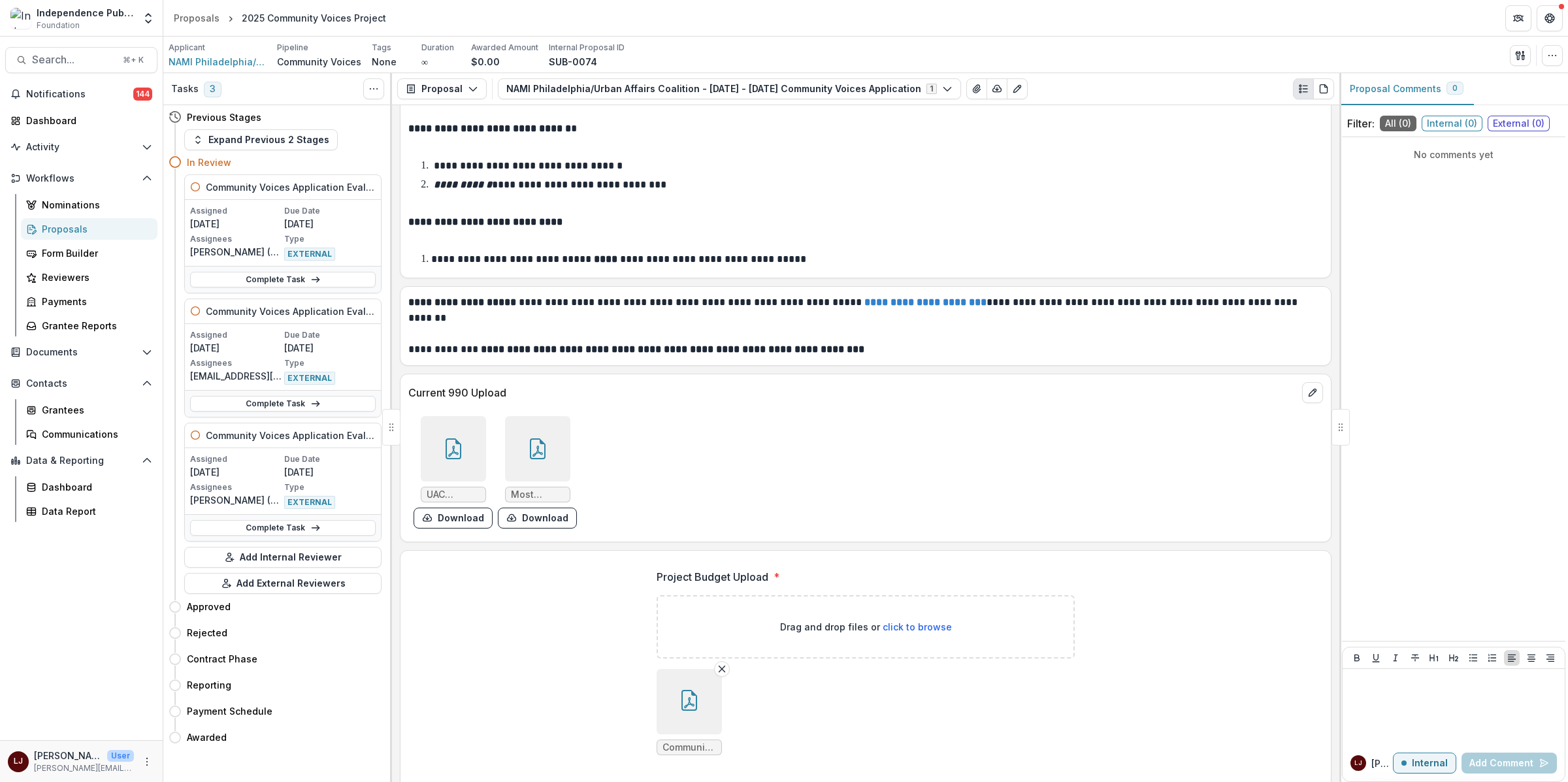
scroll to position [7298, 0]
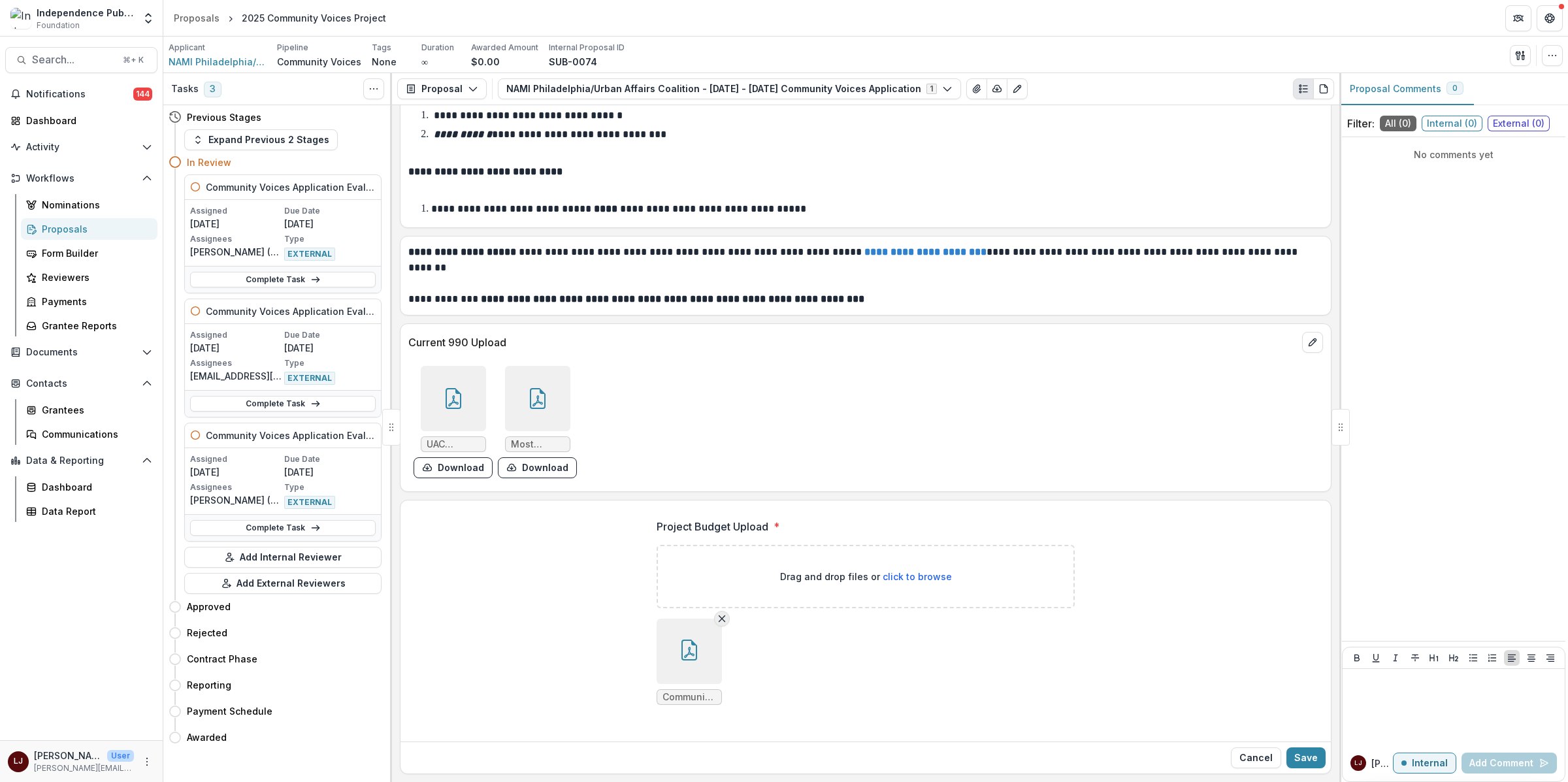
click at [719, 619] on line "Remove File" at bounding box center [722, 619] width 6 height 6
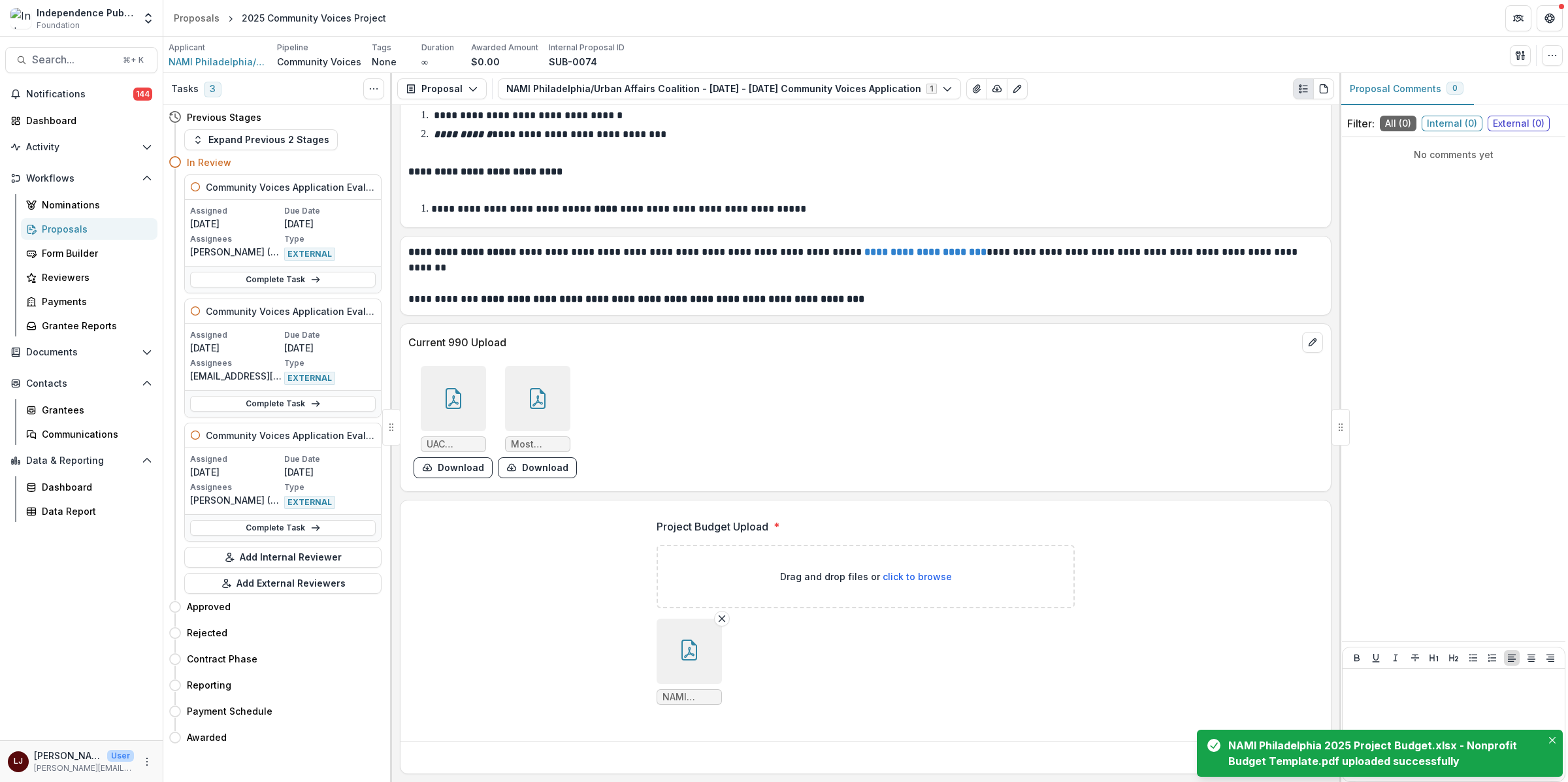
drag, startPoint x: 1553, startPoint y: 738, endPoint x: 1429, endPoint y: 767, distance: 127.3
click at [1553, 738] on icon "Close" at bounding box center [1552, 740] width 6 height 6
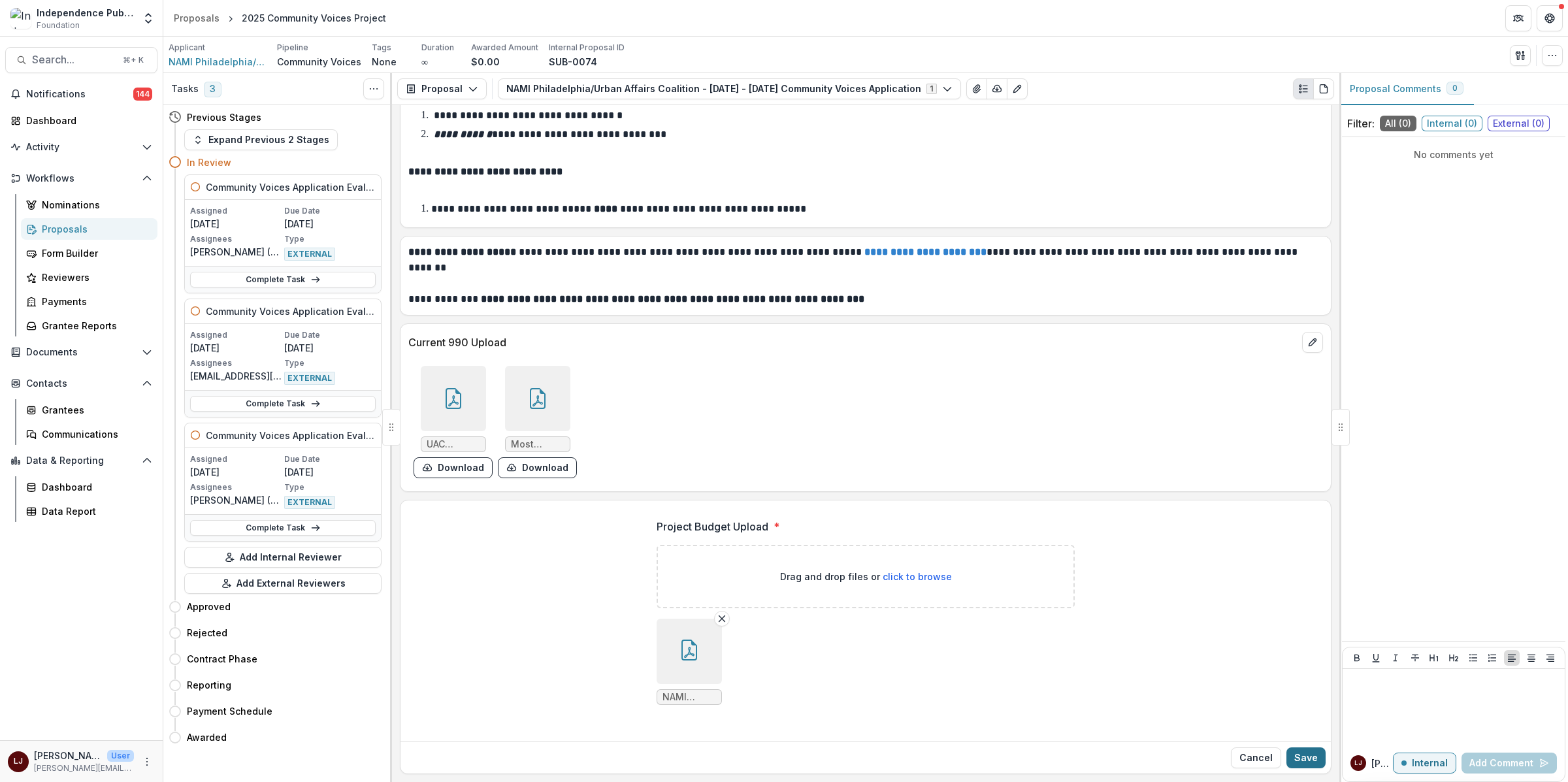
click at [1310, 757] on button "Save" at bounding box center [1306, 757] width 40 height 21
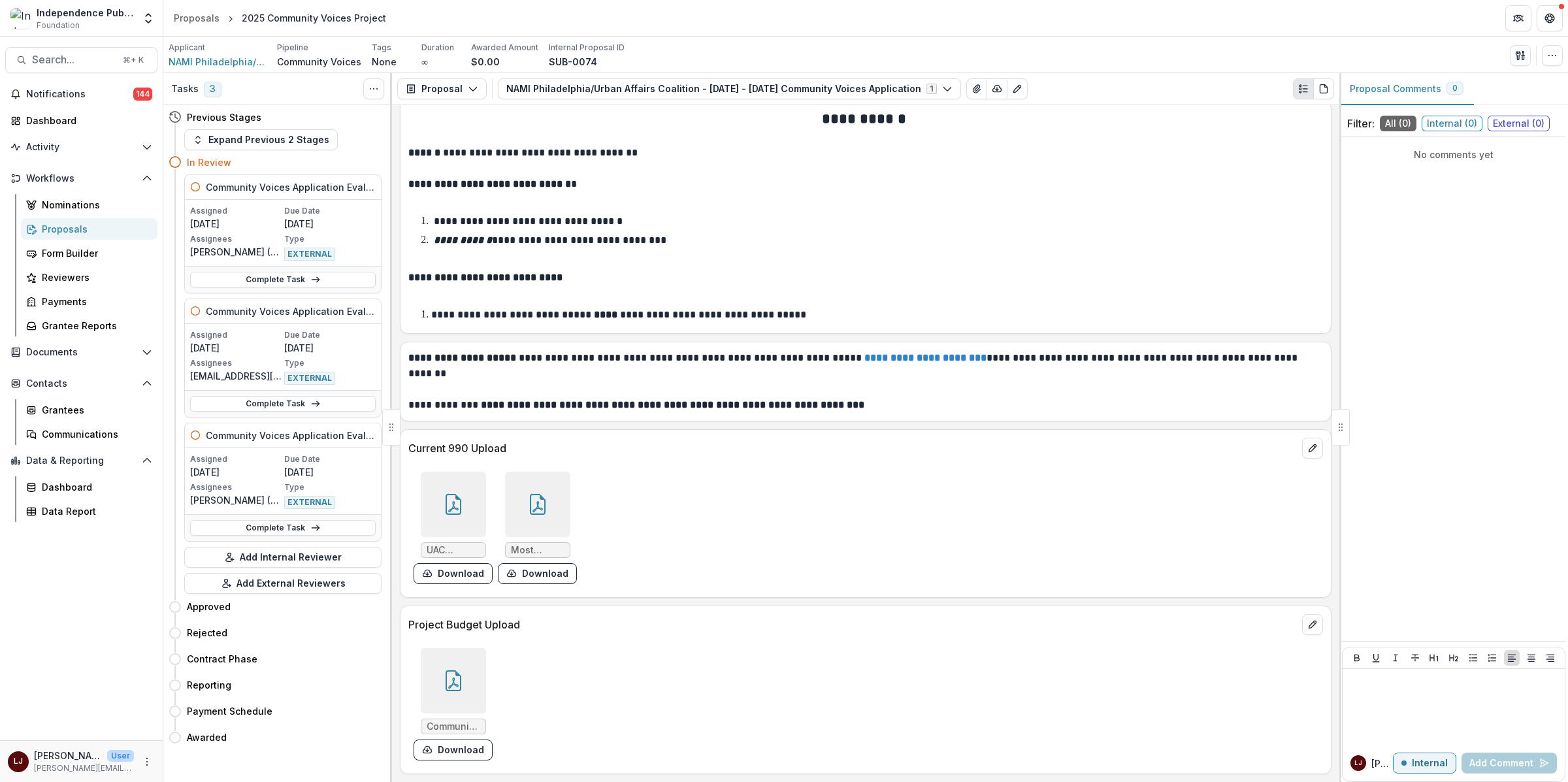
scroll to position [7193, 0]
click at [106, 61] on span "Search..." at bounding box center [73, 60] width 83 height 13
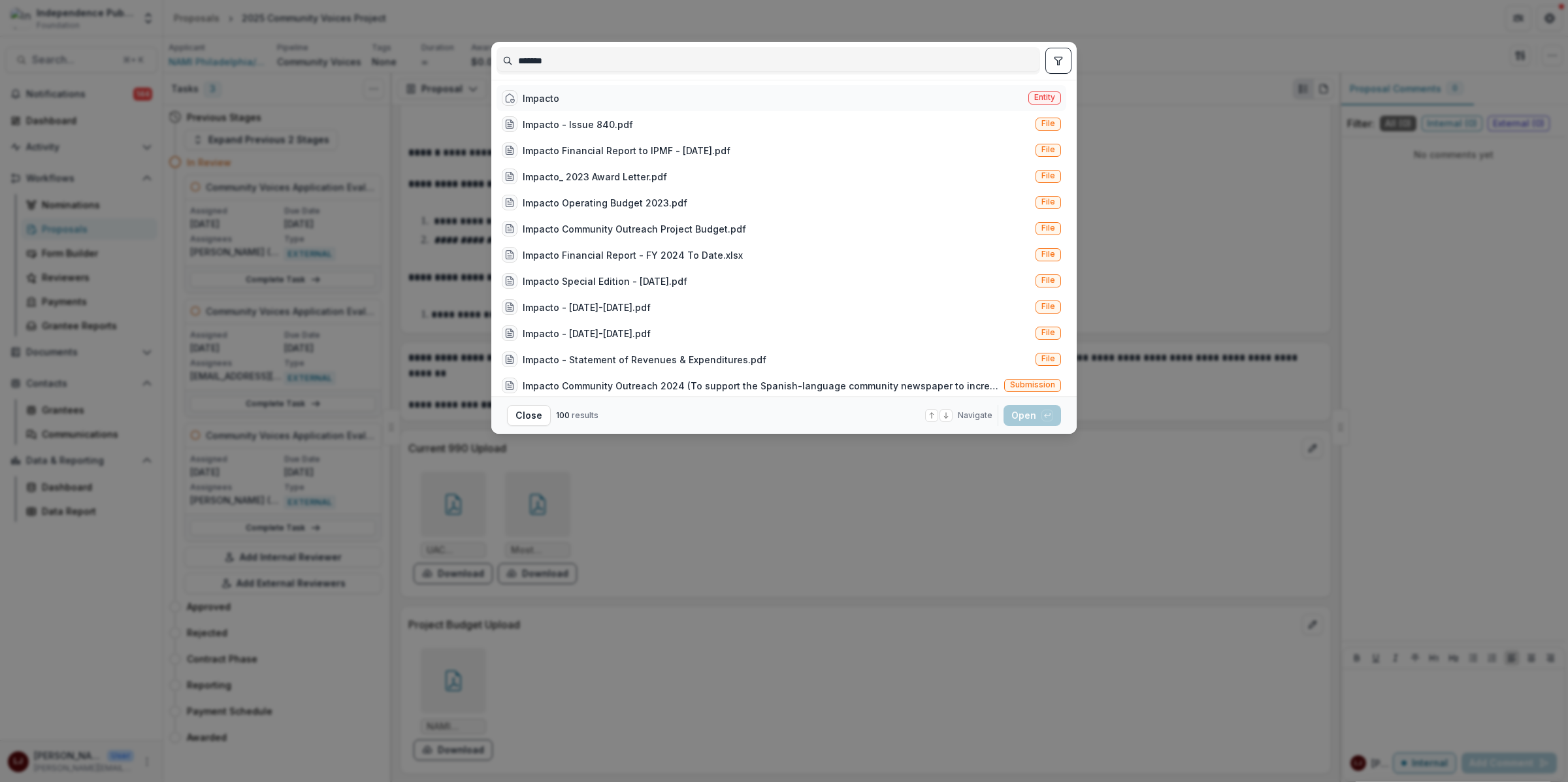
type input "*******"
click at [626, 101] on div "Impacto Entity" at bounding box center [781, 97] width 570 height 26
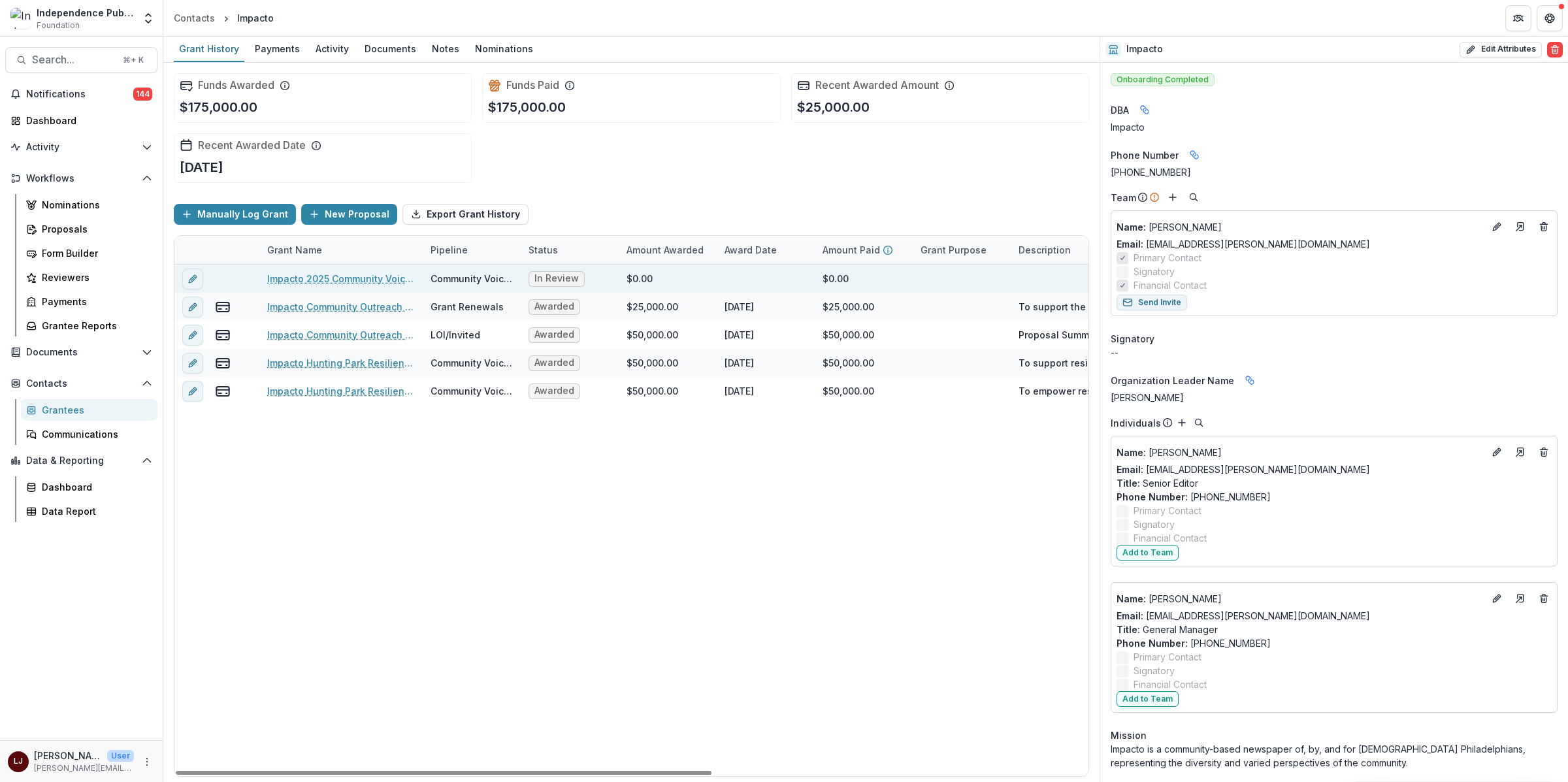
click at [381, 277] on link "Impacto 2025 Community Voices Project" at bounding box center [340, 278] width 148 height 13
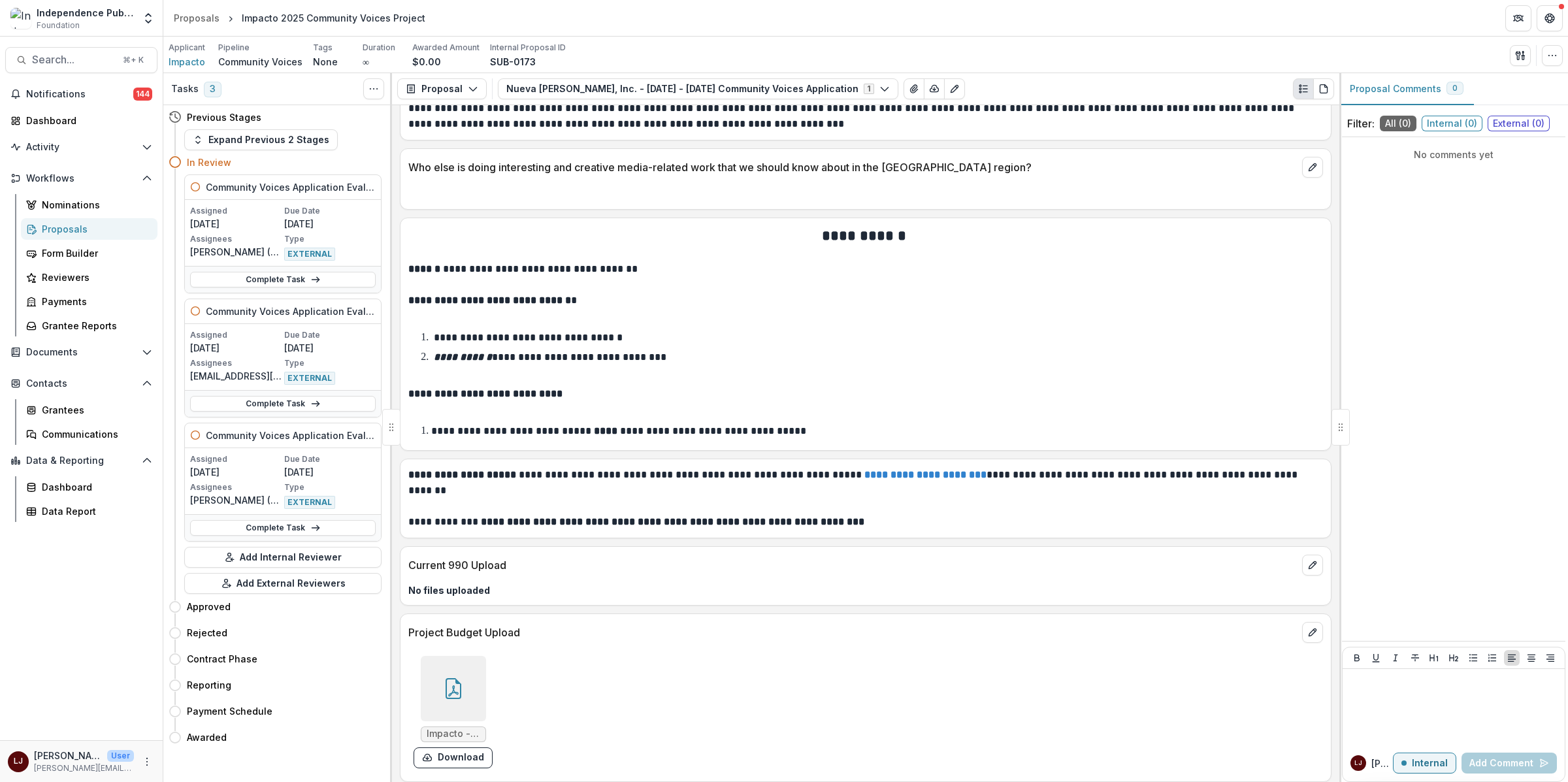
scroll to position [6932, 0]
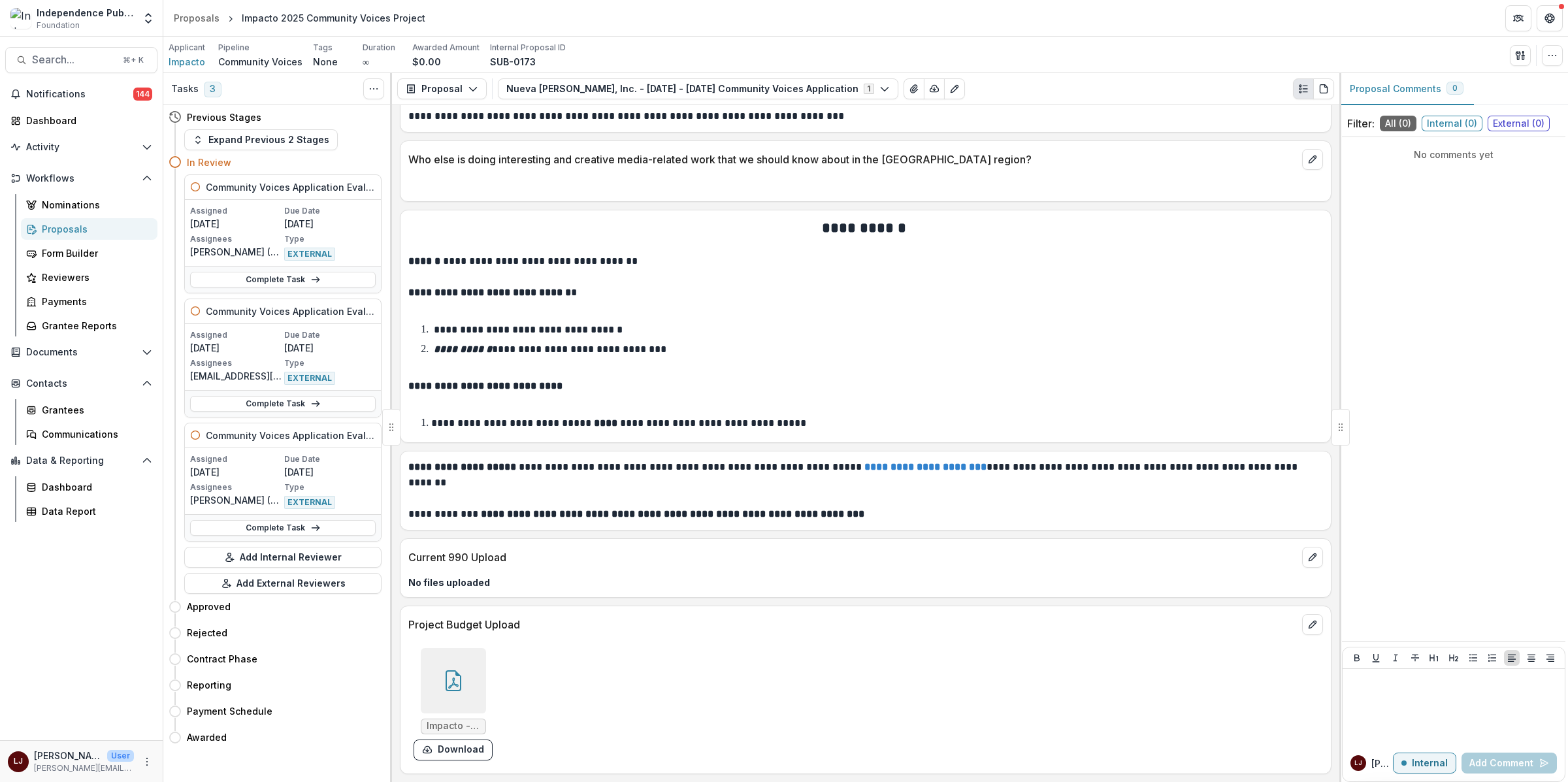
click at [455, 680] on icon at bounding box center [453, 680] width 21 height 21
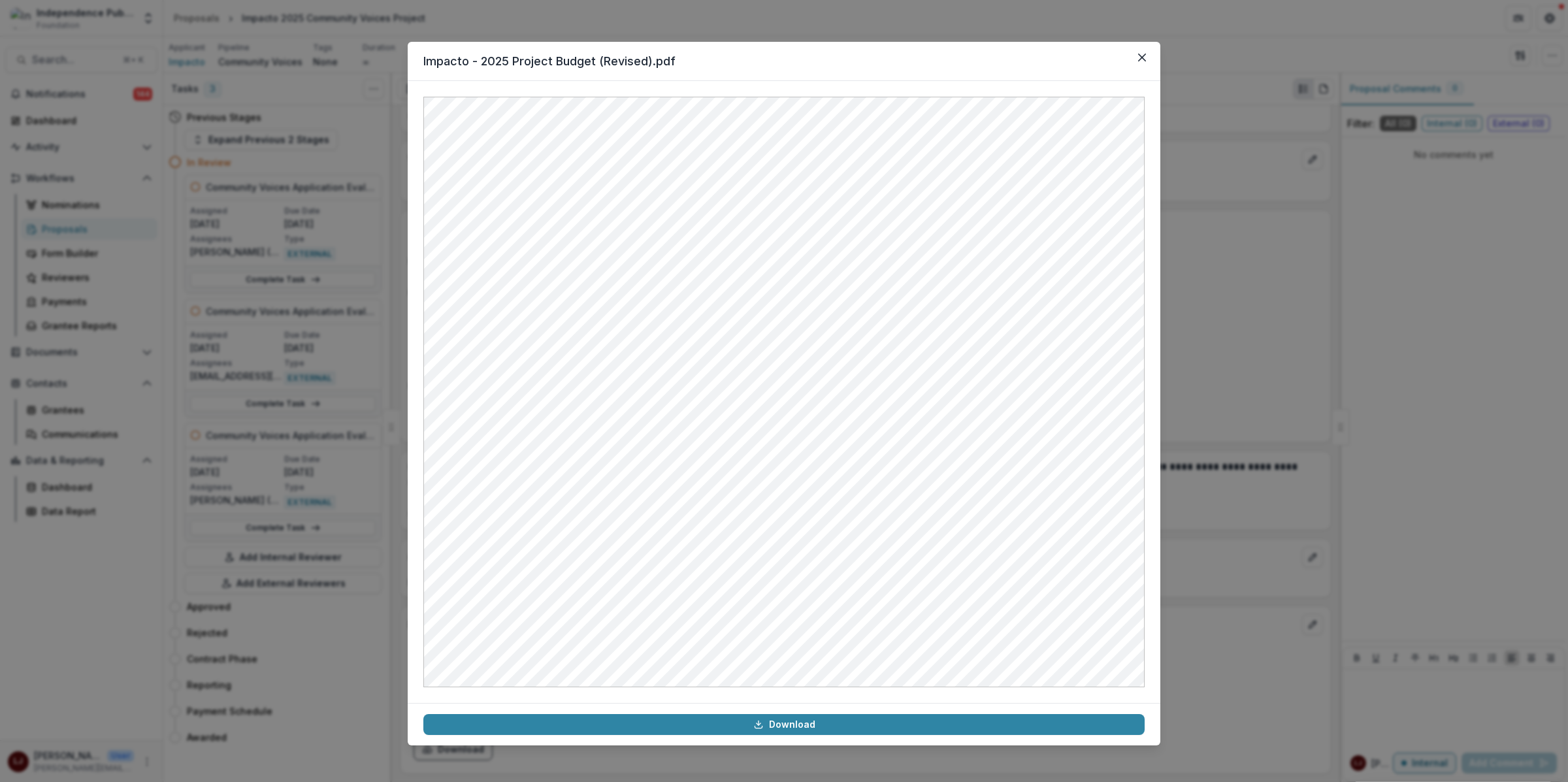
click at [1249, 239] on div "Impacto - 2025 Project Budget (Revised).pdf Download" at bounding box center [784, 391] width 1568 height 782
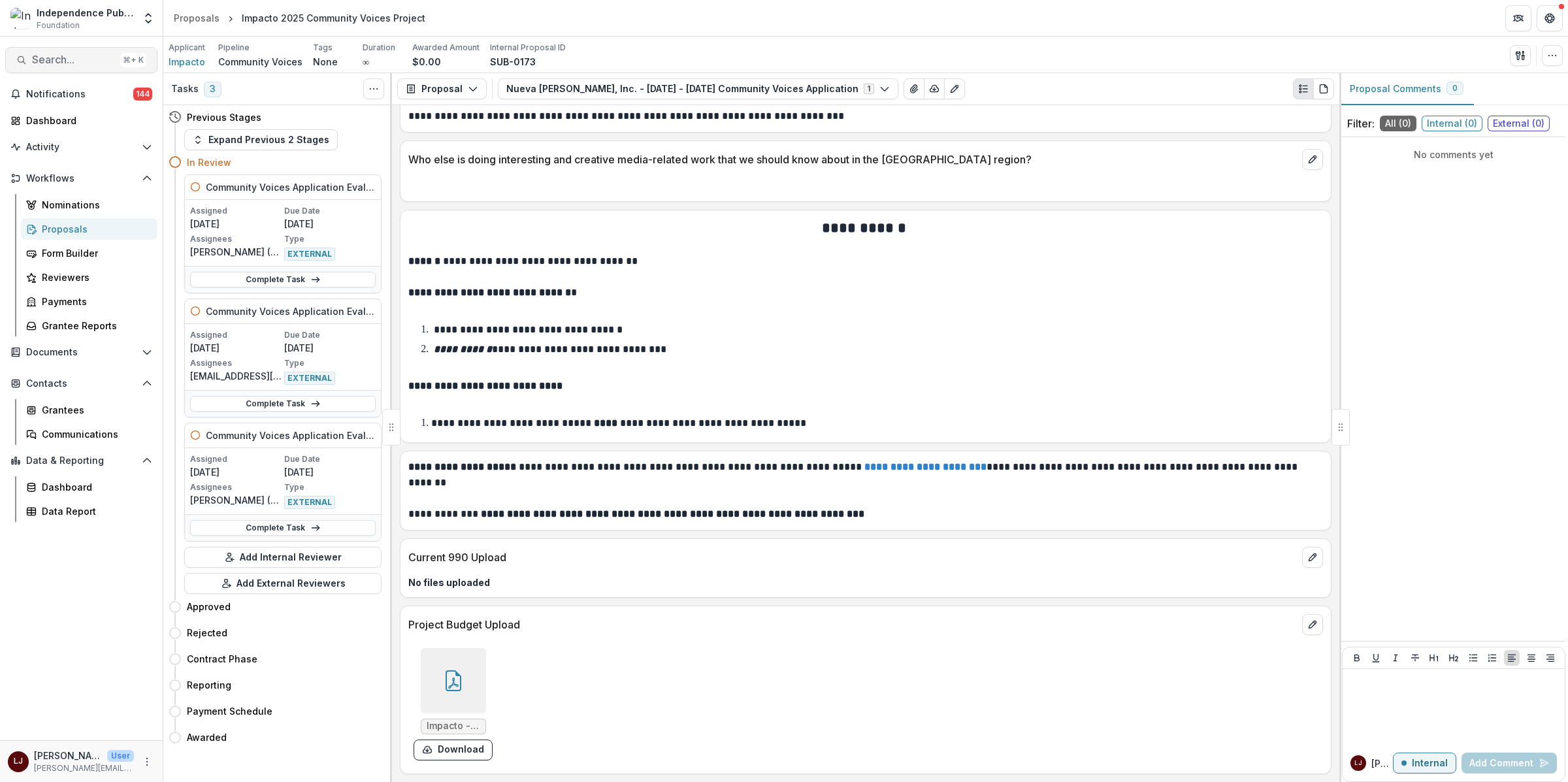
click at [48, 68] on button "Search... ⌘ + K" at bounding box center [81, 60] width 152 height 26
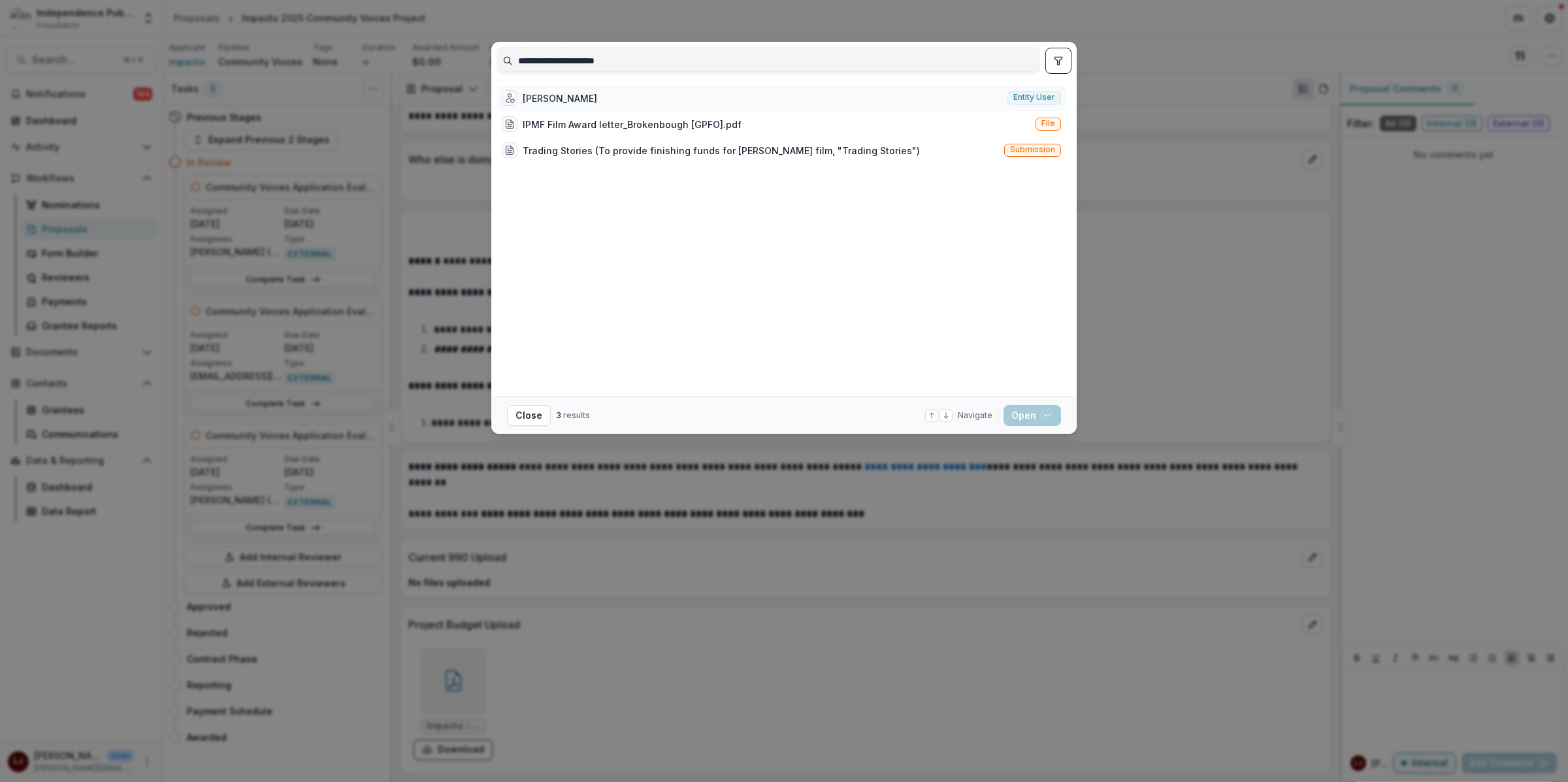
type input "**********"
click at [674, 93] on div "[PERSON_NAME] Entity user" at bounding box center [781, 97] width 570 height 26
click at [674, 93] on div "[PERSON_NAME] Entity user" at bounding box center [638, 97] width 282 height 26
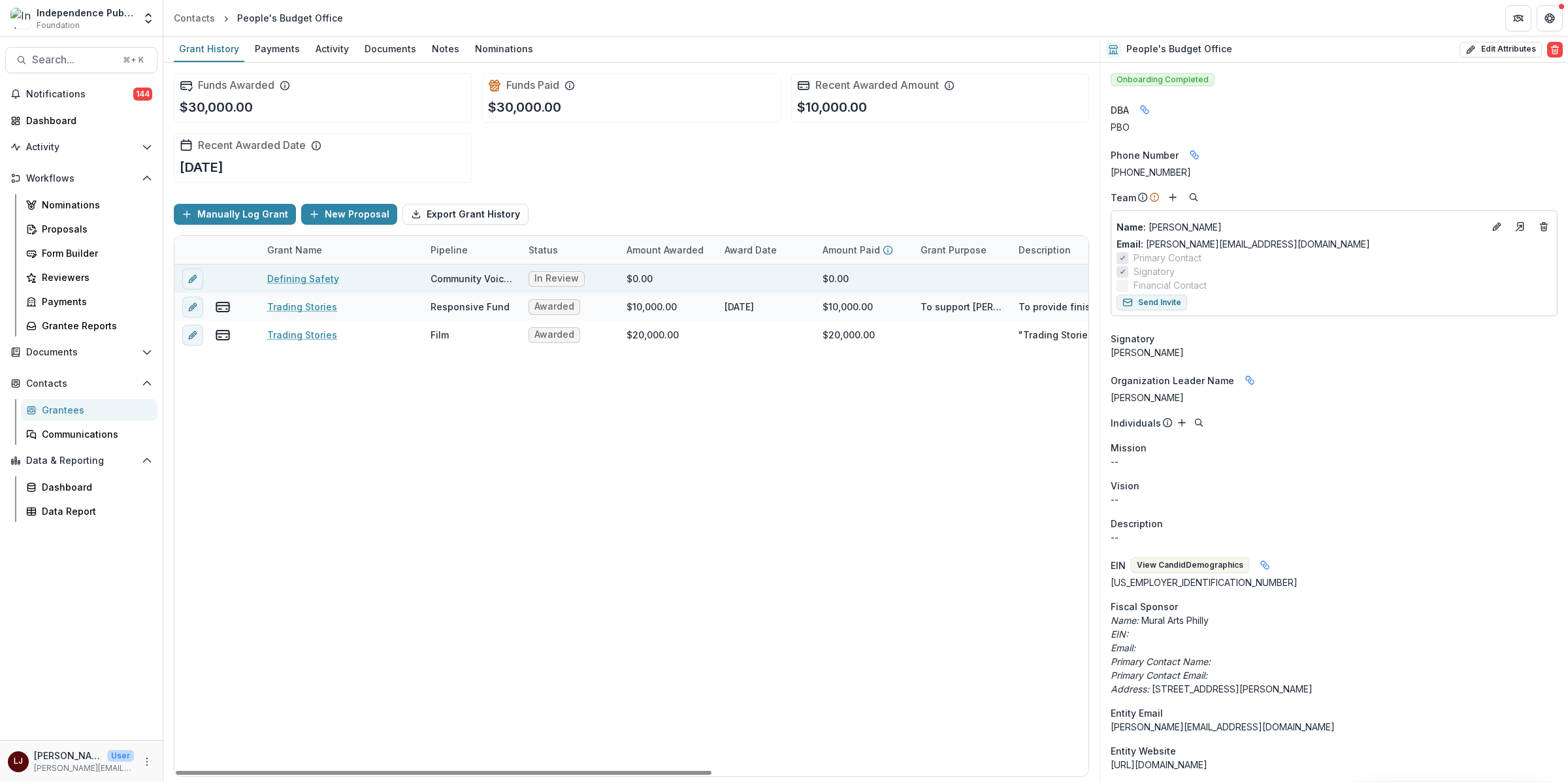
click at [277, 276] on link "Defining Safety" at bounding box center [303, 278] width 72 height 13
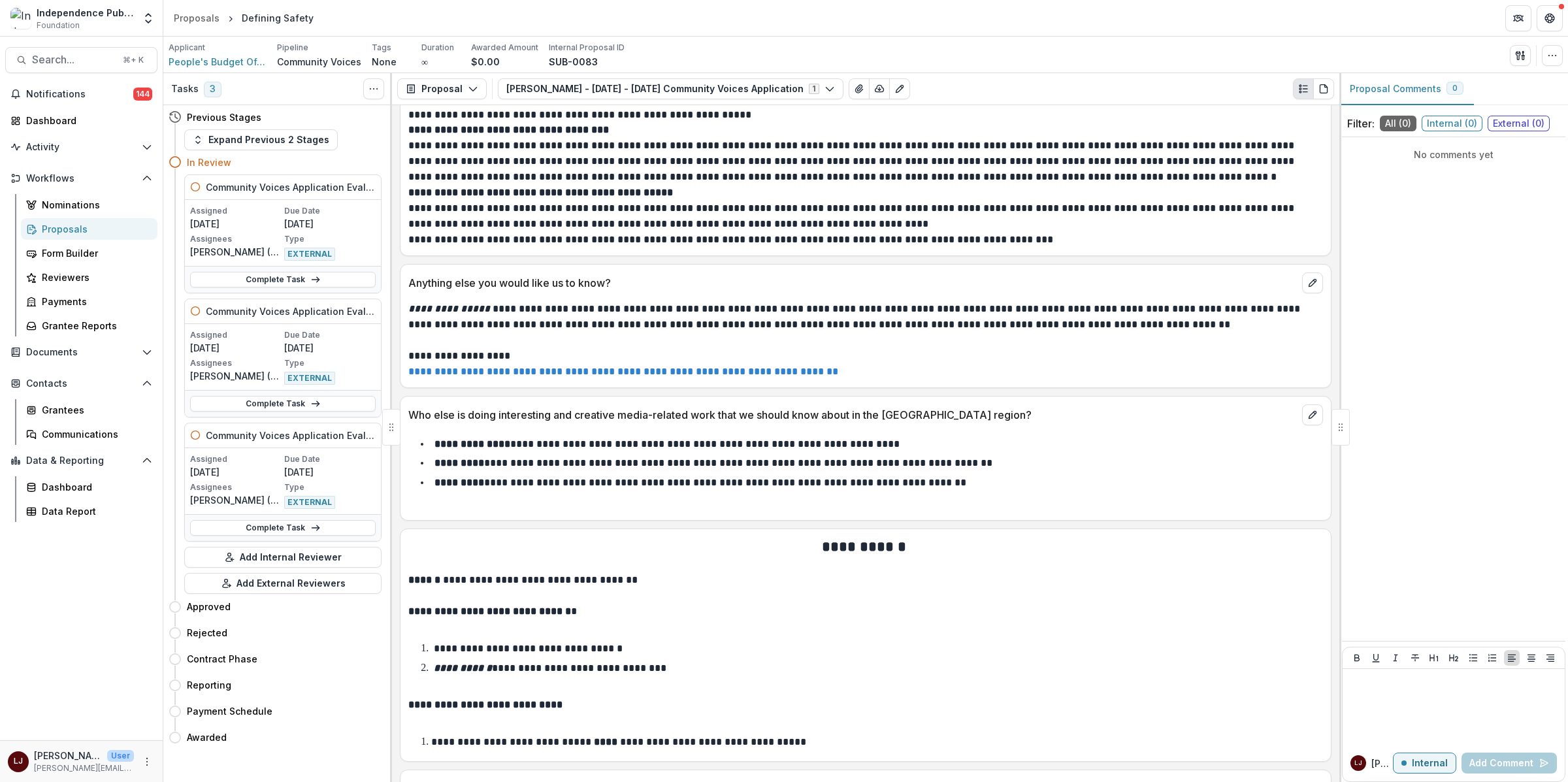
scroll to position [8013, 0]
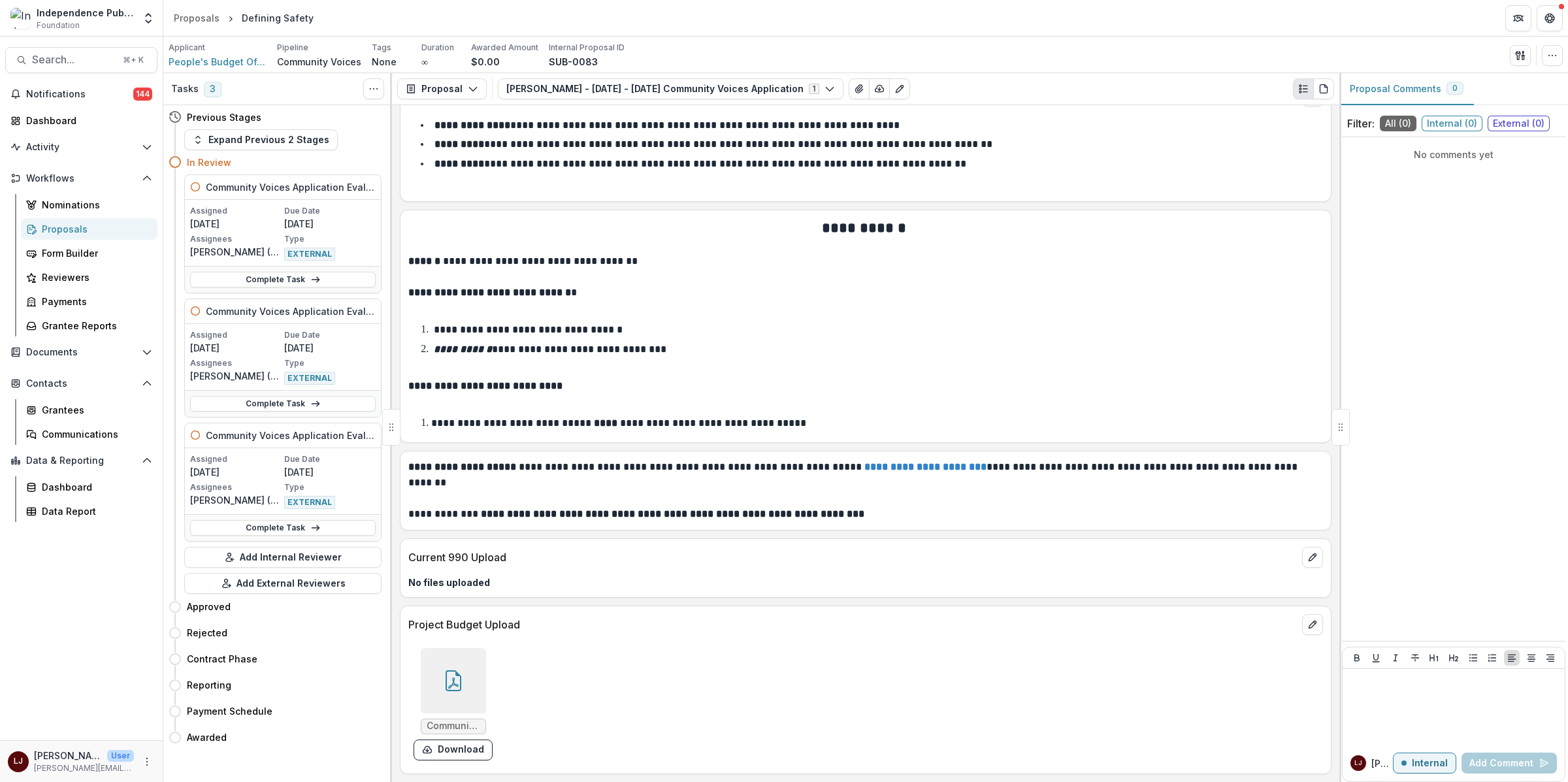
click at [459, 665] on div at bounding box center [453, 680] width 66 height 66
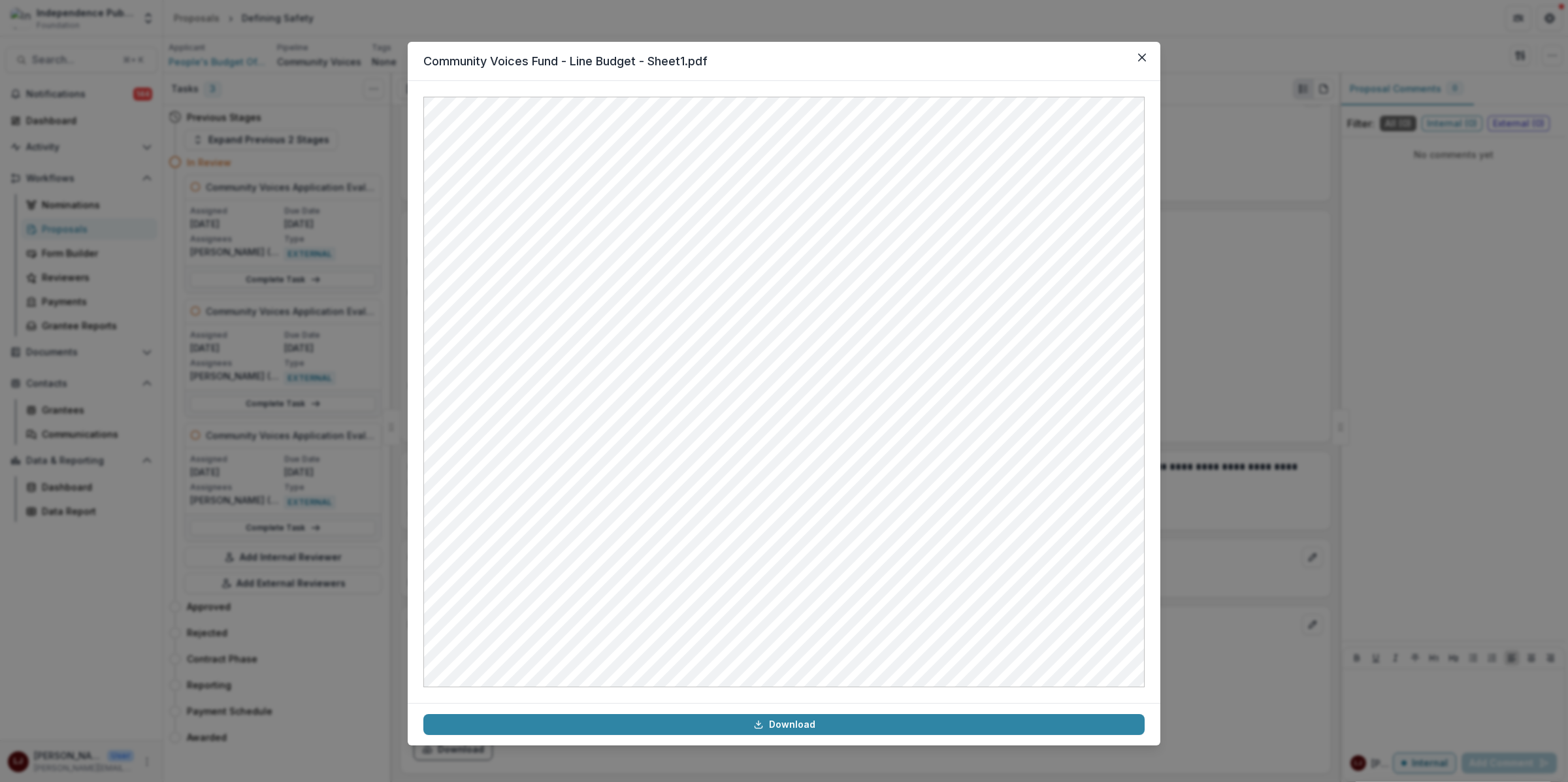
click at [1202, 511] on div "Community Voices Fund - Line Budget - Sheet1.pdf Download" at bounding box center [784, 391] width 1568 height 782
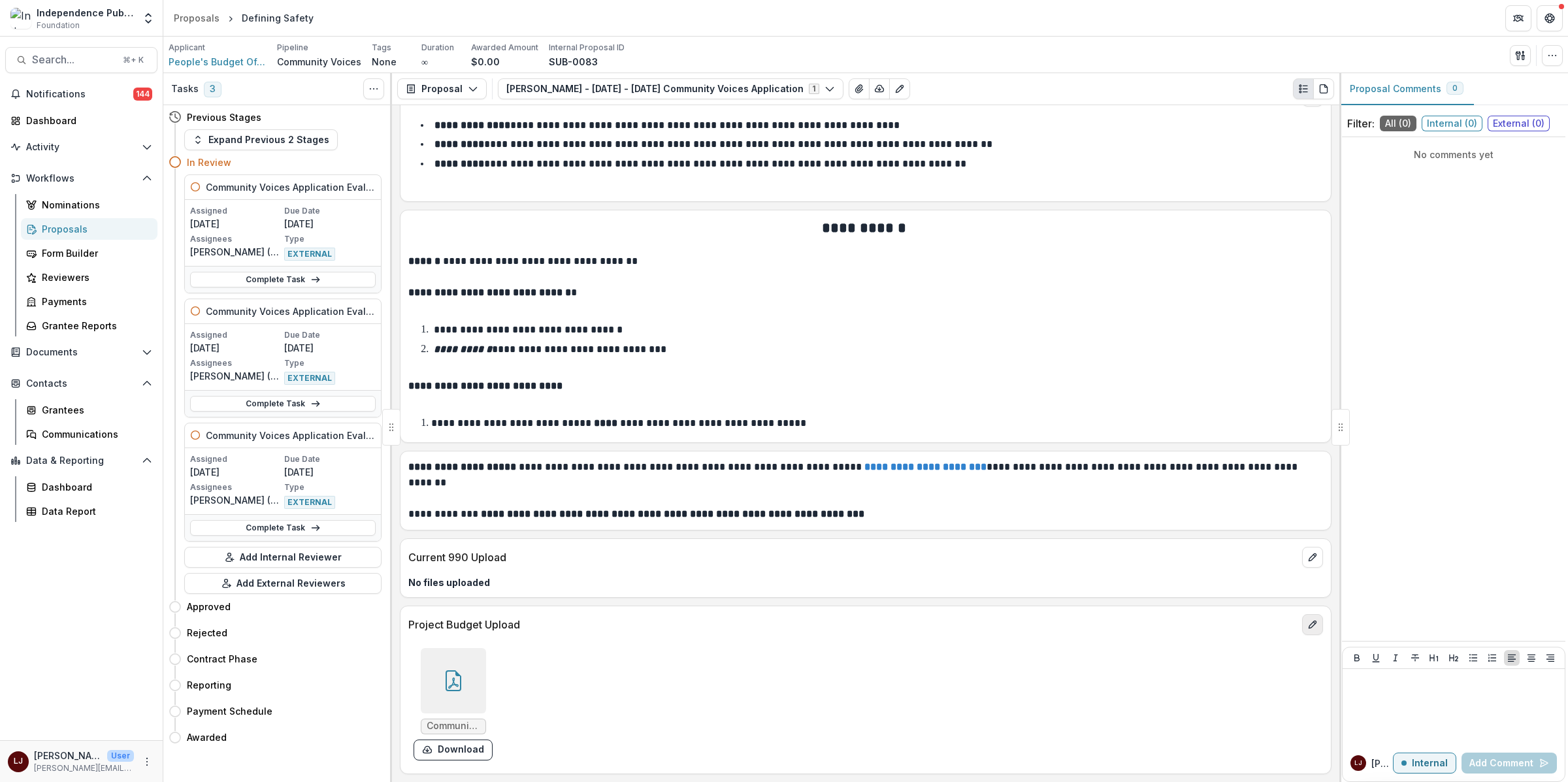
click at [1310, 627] on icon "edit" at bounding box center [1312, 624] width 11 height 11
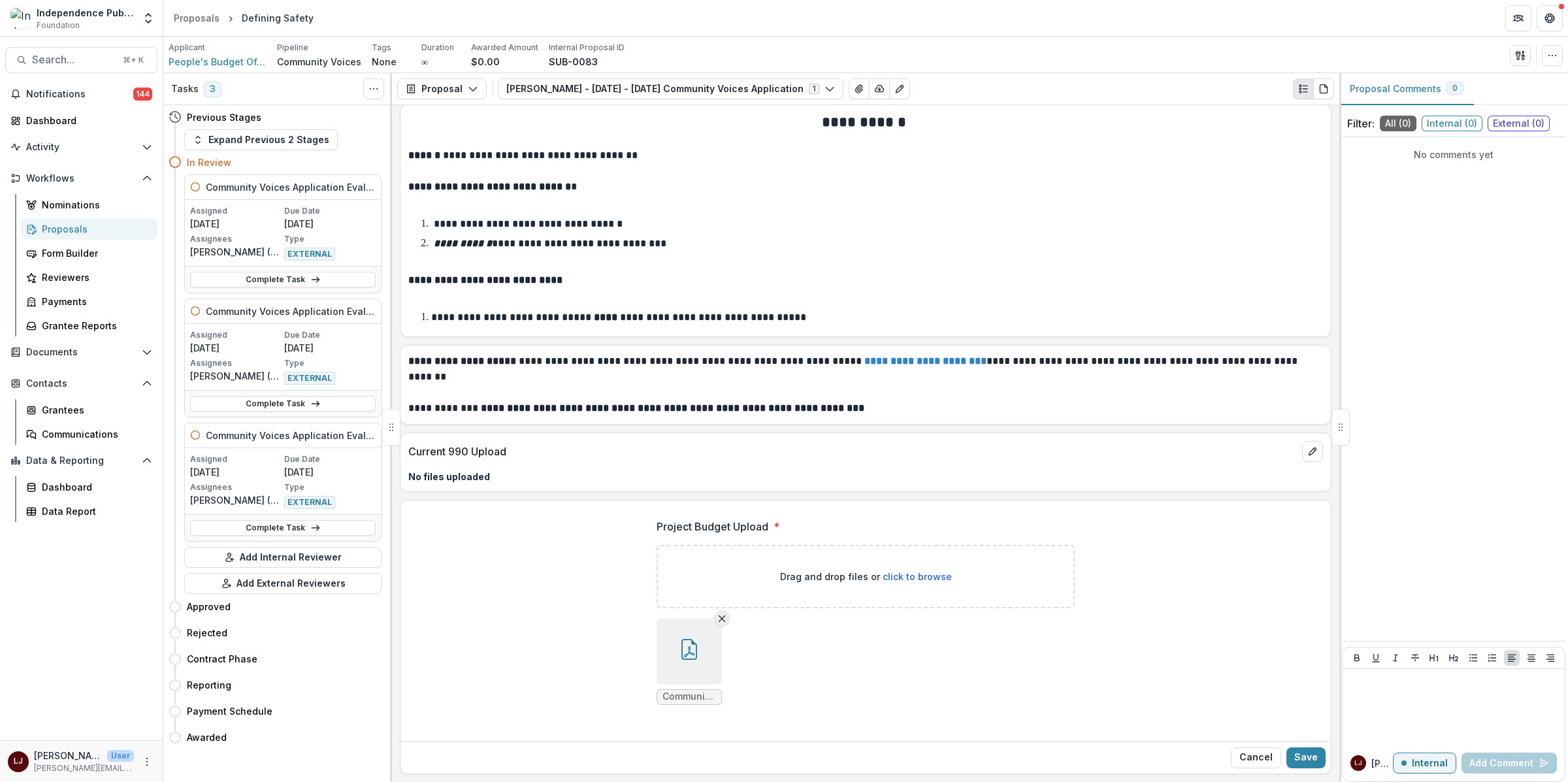
click at [717, 619] on icon "Remove File" at bounding box center [722, 618] width 11 height 11
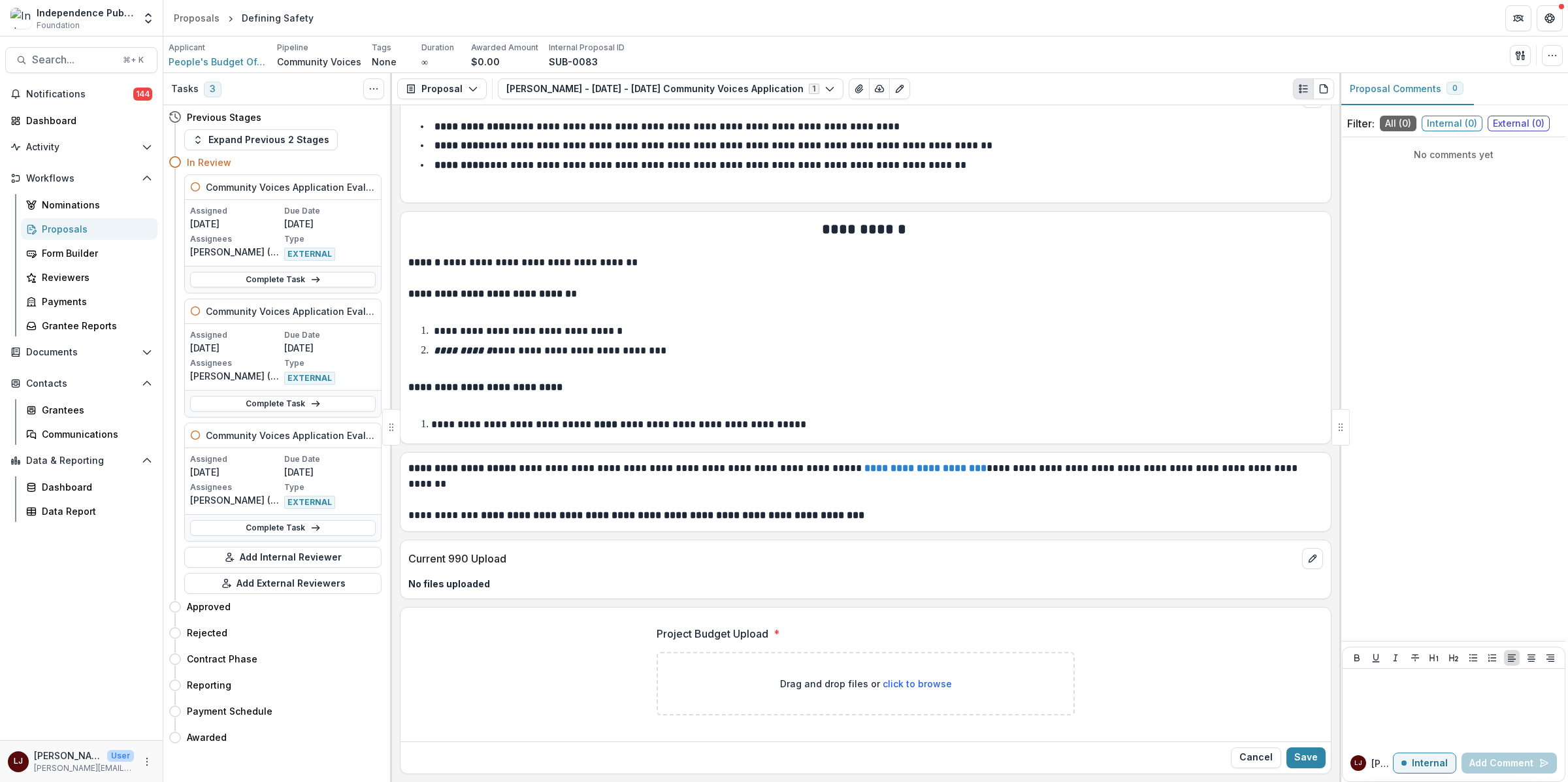
scroll to position [8118, 0]
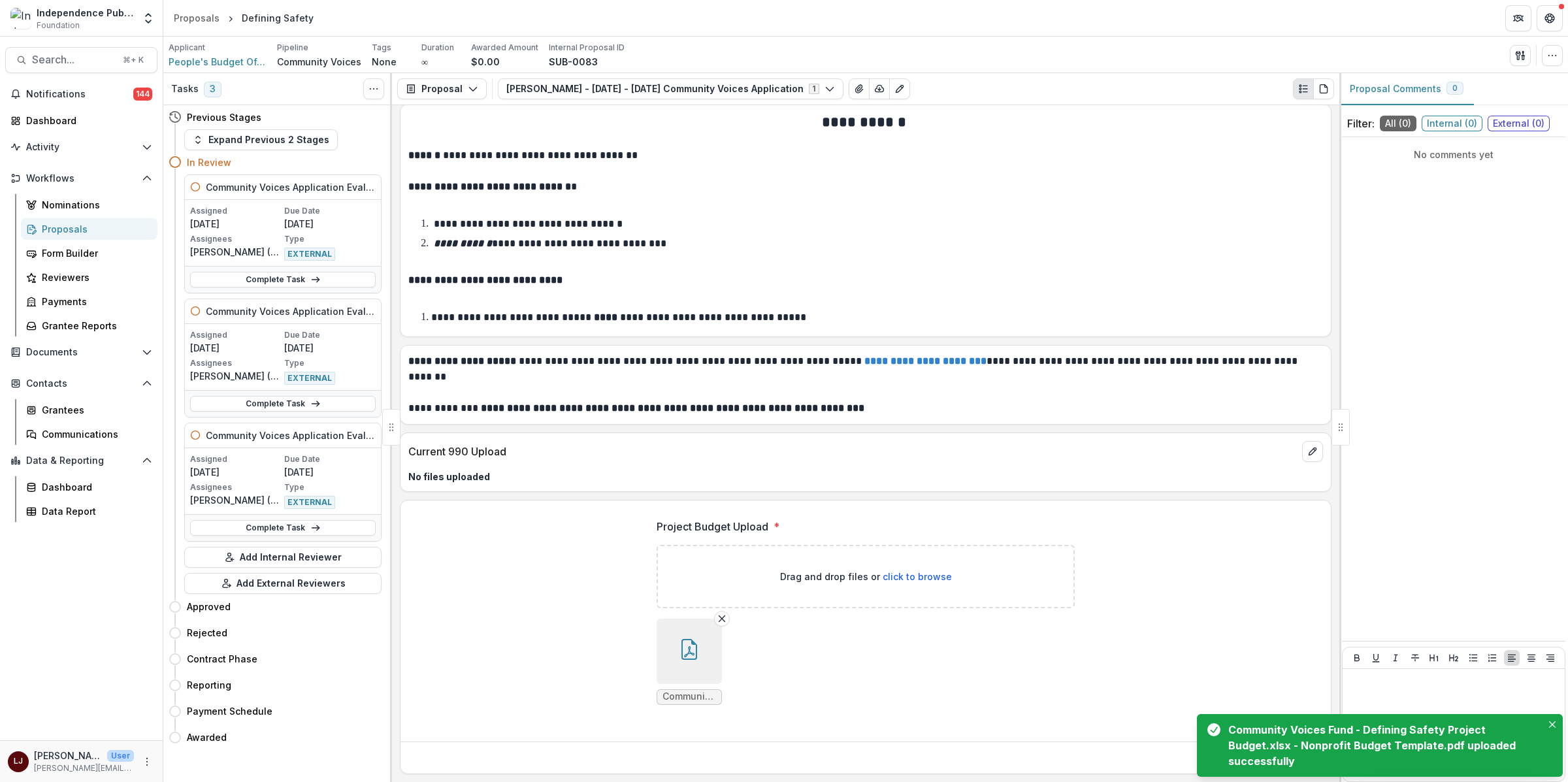
click at [772, 697] on ul "Community Voices Fund - Defining Safety Project Budget.xlsx - Nonprofit Budget …" at bounding box center [866, 661] width 418 height 86
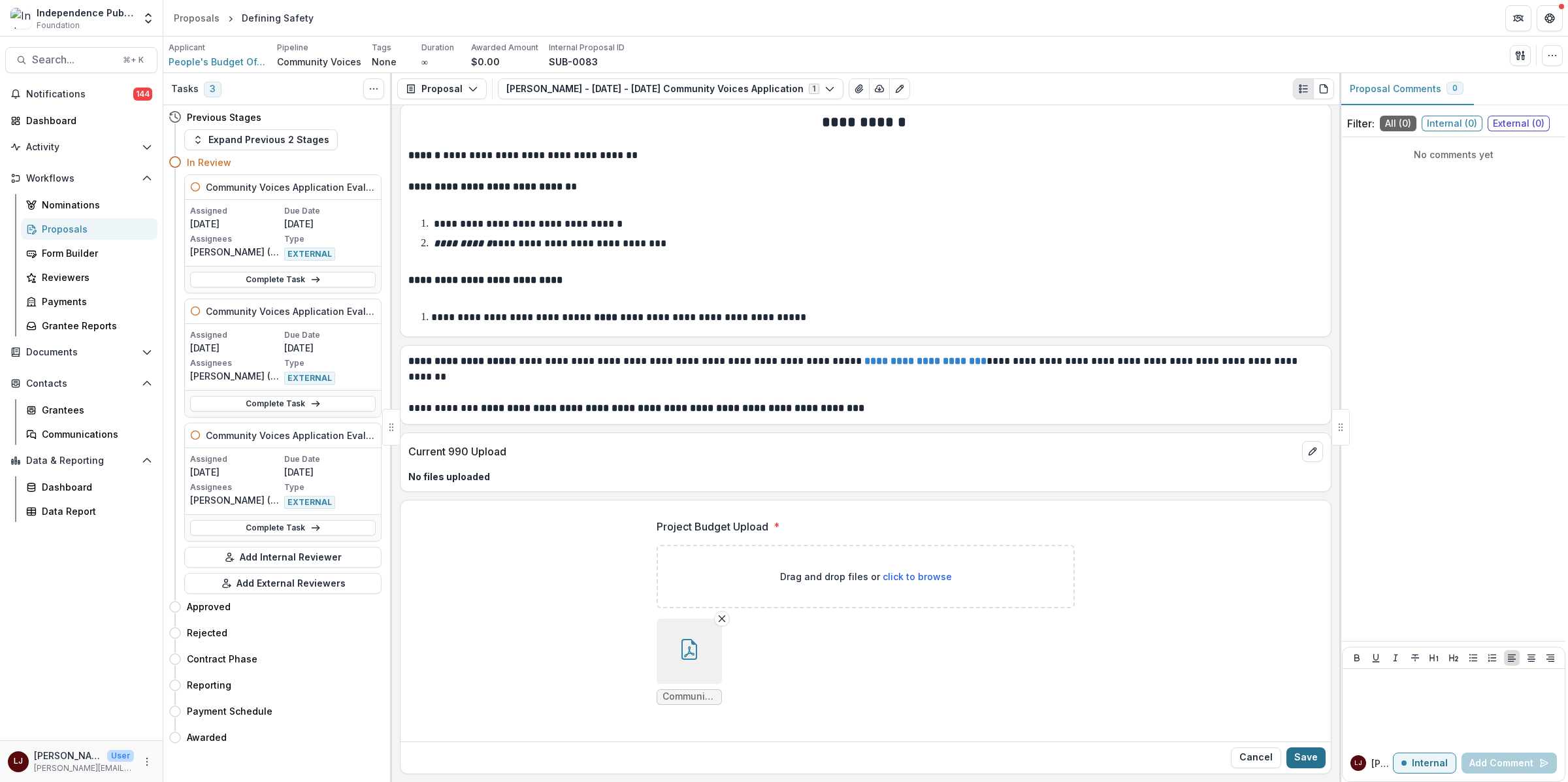
click at [1309, 759] on button "Save" at bounding box center [1306, 757] width 40 height 21
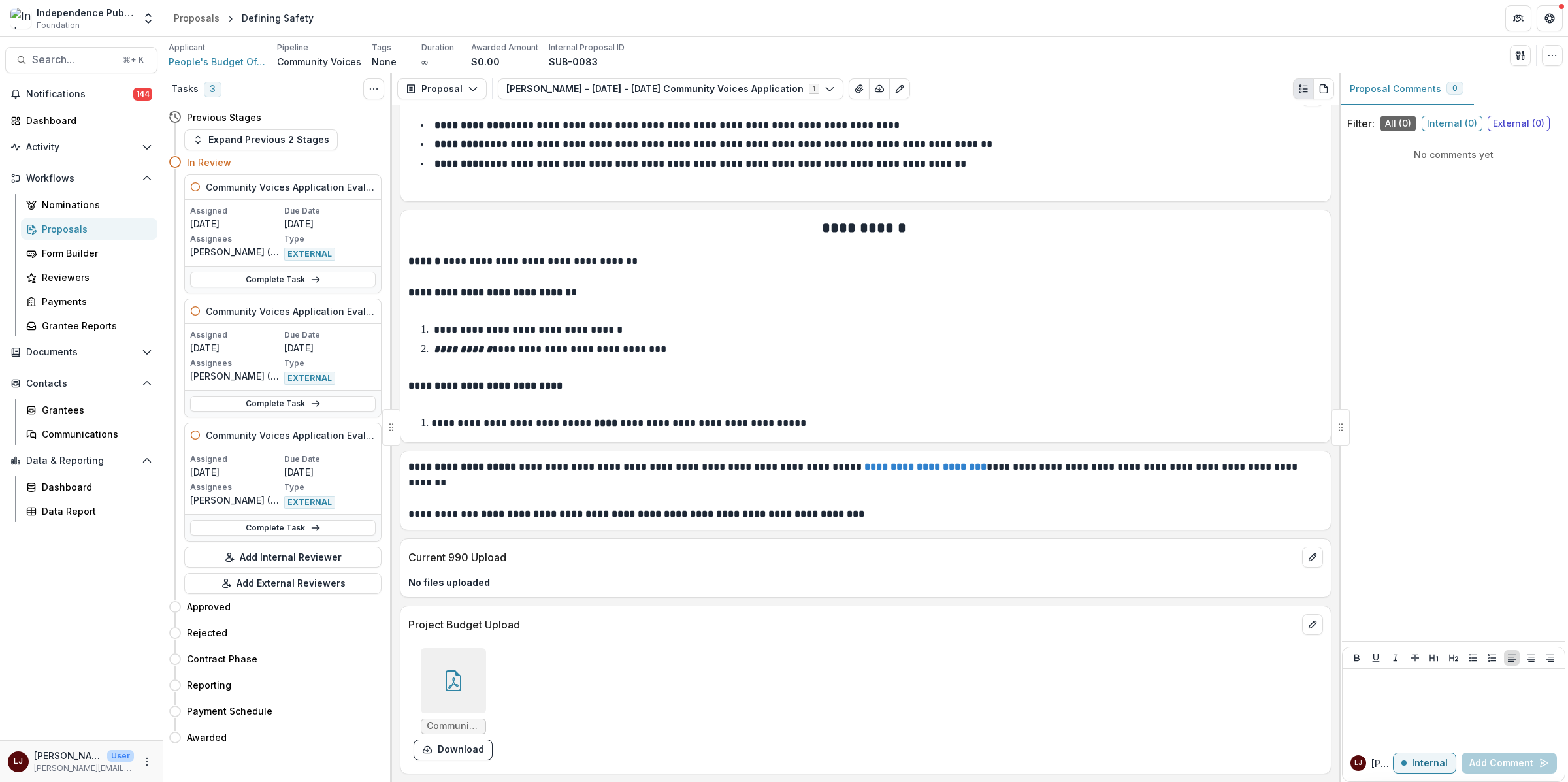
scroll to position [8013, 0]
